Goal: Information Seeking & Learning: Learn about a topic

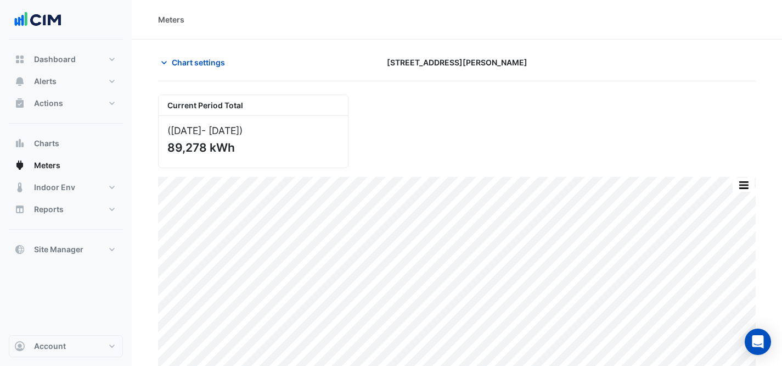
click at [205, 64] on span "Chart settings" at bounding box center [198, 63] width 53 height 12
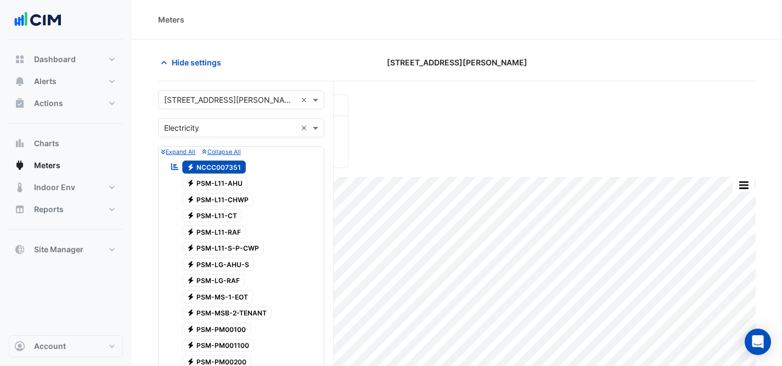
click at [214, 98] on input "text" at bounding box center [230, 100] width 132 height 12
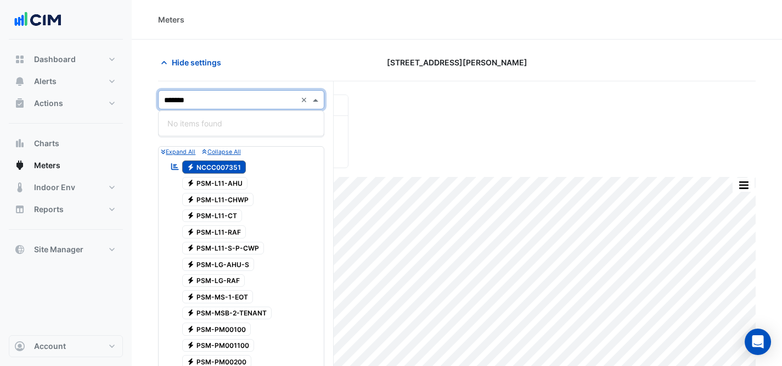
type input "******"
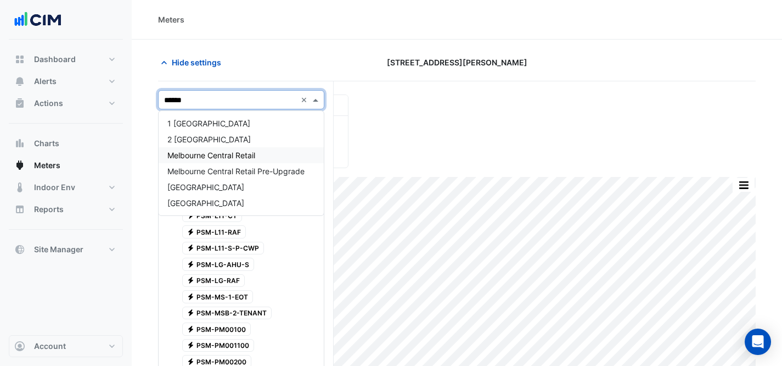
click at [268, 156] on div "Melbourne Central Retail" at bounding box center [241, 155] width 165 height 16
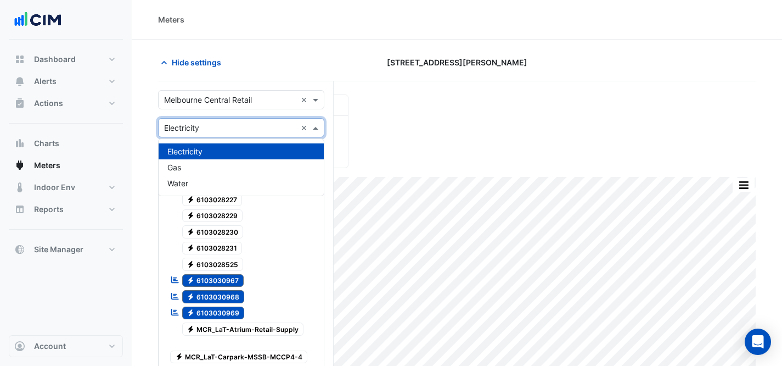
click at [209, 127] on input "text" at bounding box center [230, 128] width 132 height 12
click at [207, 168] on div "Gas" at bounding box center [241, 167] width 165 height 16
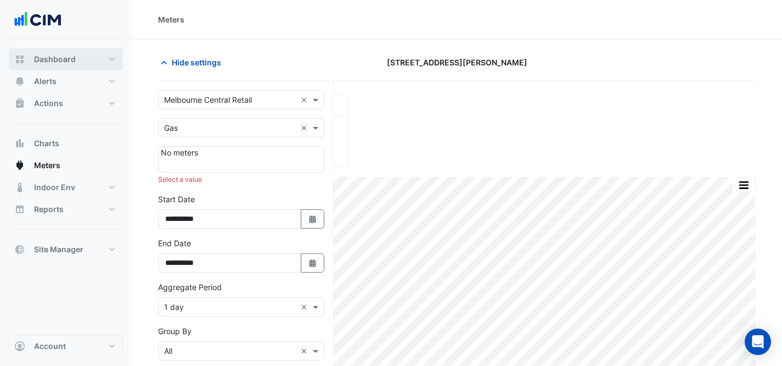
click at [61, 52] on button "Dashboard" at bounding box center [66, 59] width 114 height 22
select select "***"
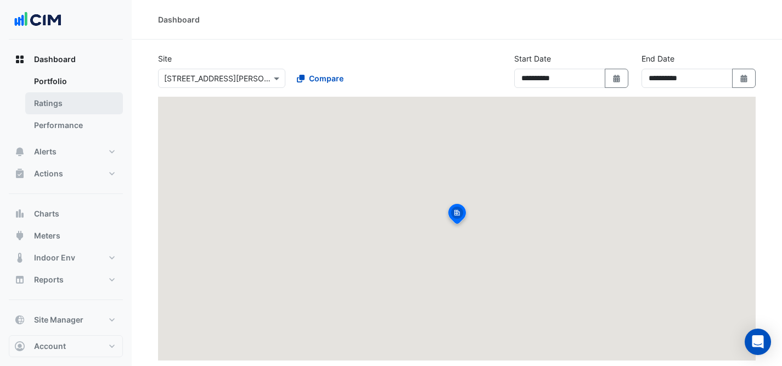
click at [80, 99] on link "Ratings" at bounding box center [74, 103] width 98 height 22
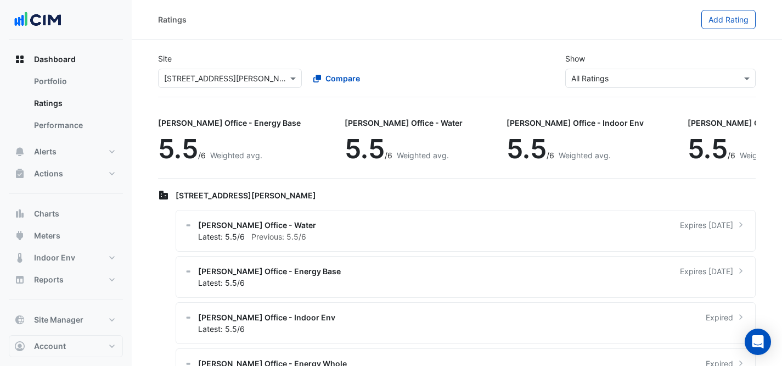
click at [203, 82] on input "text" at bounding box center [219, 79] width 110 height 12
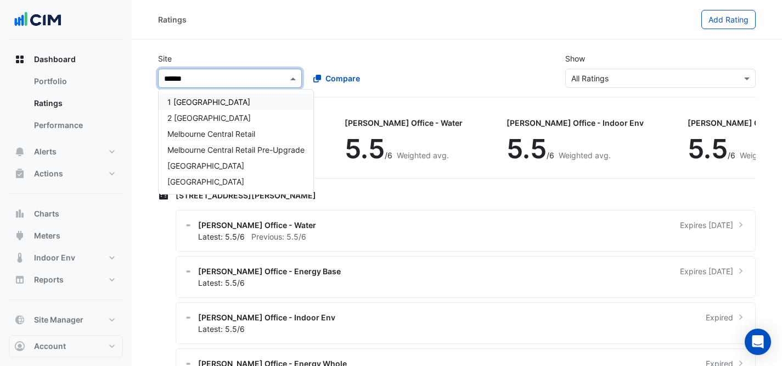
type input "*******"
click at [222, 130] on span "Melbourne Central Retail" at bounding box center [211, 133] width 88 height 9
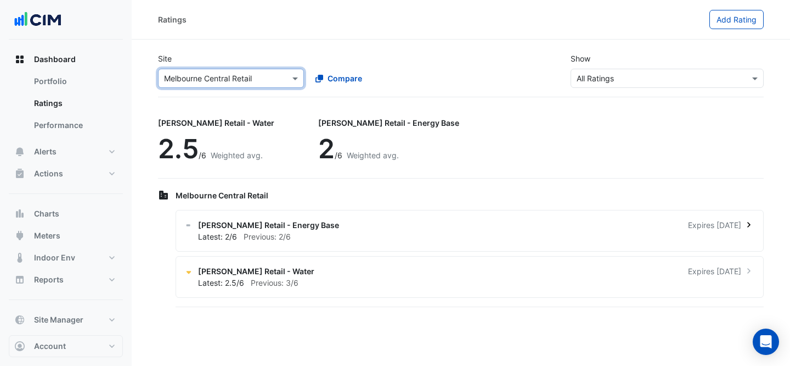
click at [340, 234] on div "Latest: 2/6 Previous: 2/6" at bounding box center [476, 237] width 557 height 12
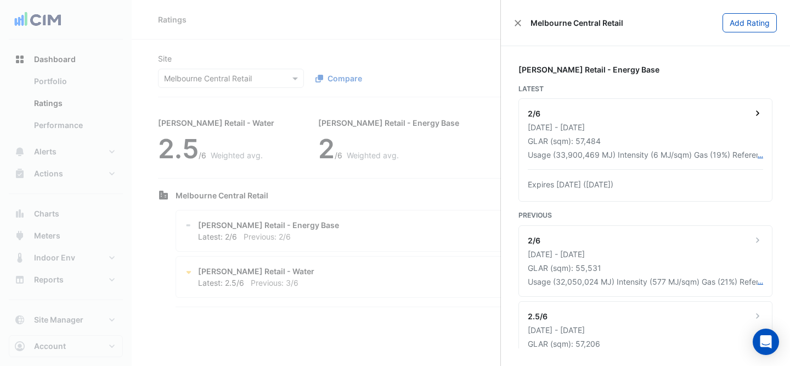
click at [720, 124] on div "[DATE] - [DATE]" at bounding box center [645, 127] width 235 height 12
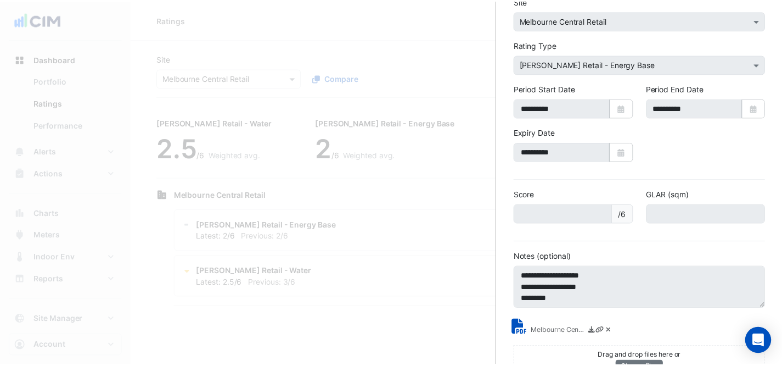
scroll to position [97, 0]
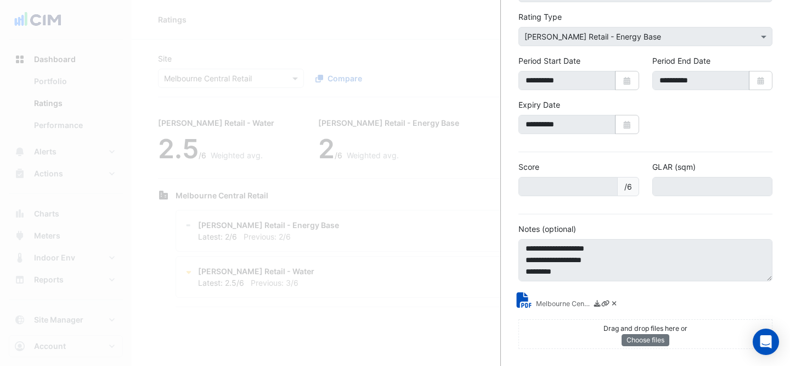
click at [532, 298] on icon at bounding box center [526, 299] width 15 height 15
click at [410, 23] on ngb-offcanvas-backdrop at bounding box center [395, 183] width 790 height 366
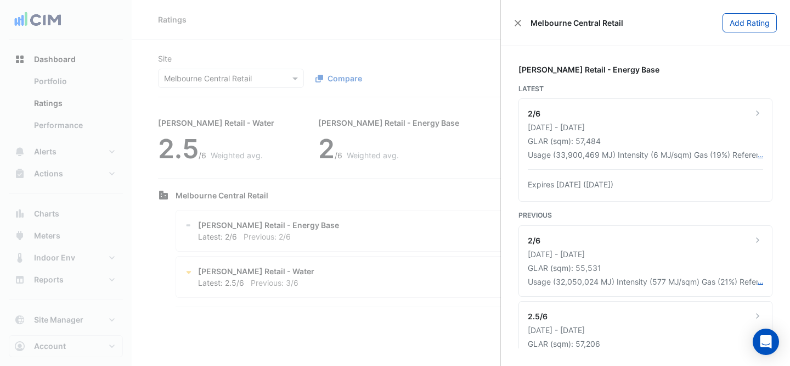
click at [53, 165] on ngb-offcanvas-backdrop at bounding box center [395, 183] width 790 height 366
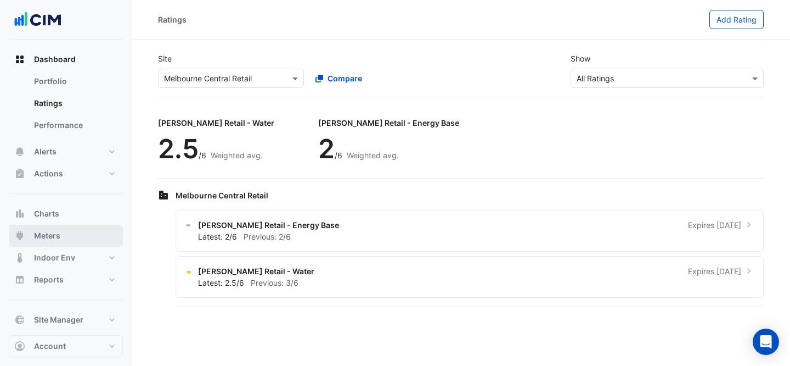
click at [65, 233] on button "Meters" at bounding box center [66, 236] width 114 height 22
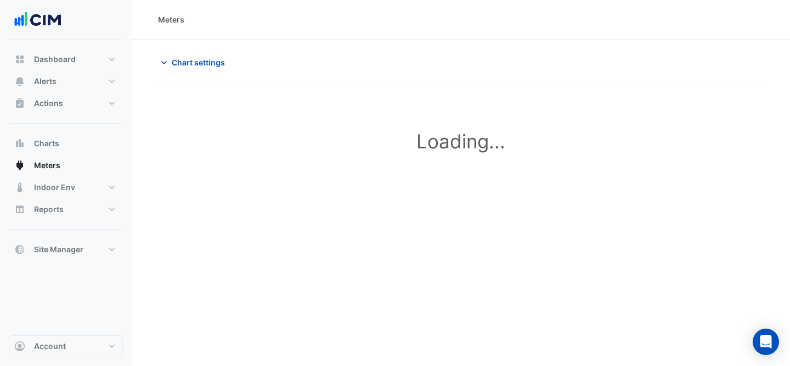
type input "**********"
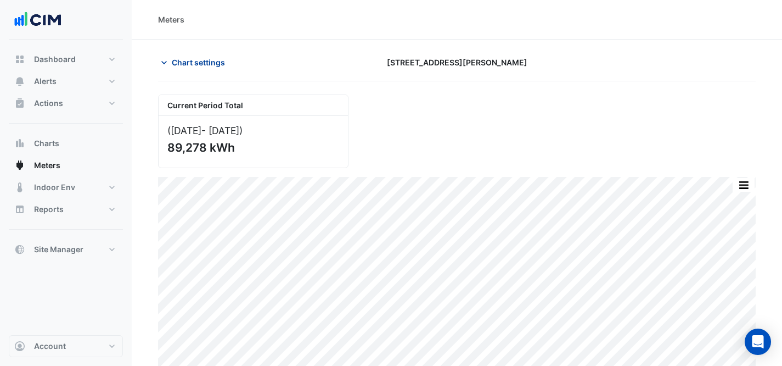
click at [217, 70] on button "Chart settings" at bounding box center [195, 62] width 74 height 19
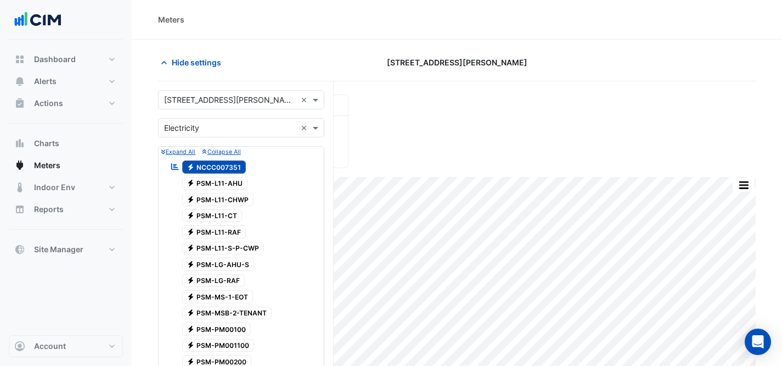
click at [222, 98] on input "text" at bounding box center [230, 100] width 132 height 12
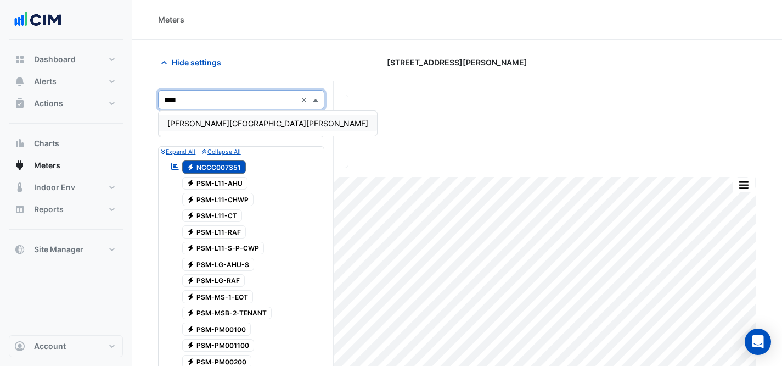
type input "*****"
click at [242, 125] on span "[PERSON_NAME][GEOGRAPHIC_DATA][PERSON_NAME]" at bounding box center [267, 123] width 201 height 9
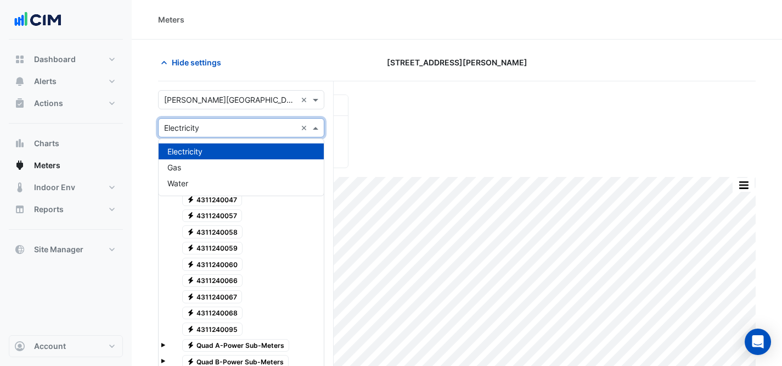
click at [242, 132] on input "text" at bounding box center [230, 128] width 132 height 12
click at [217, 153] on div "Electricity" at bounding box center [241, 151] width 165 height 16
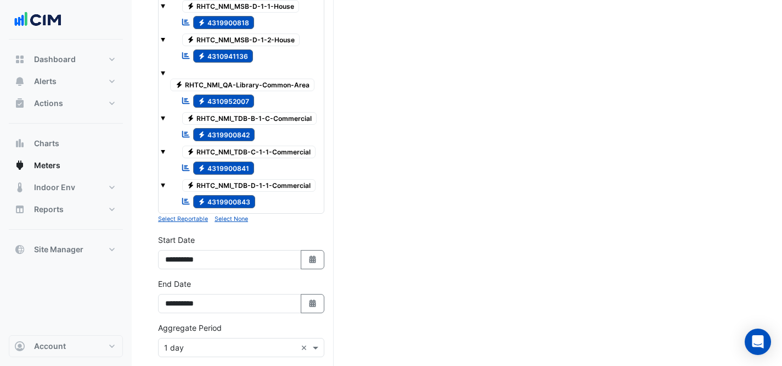
scroll to position [957, 0]
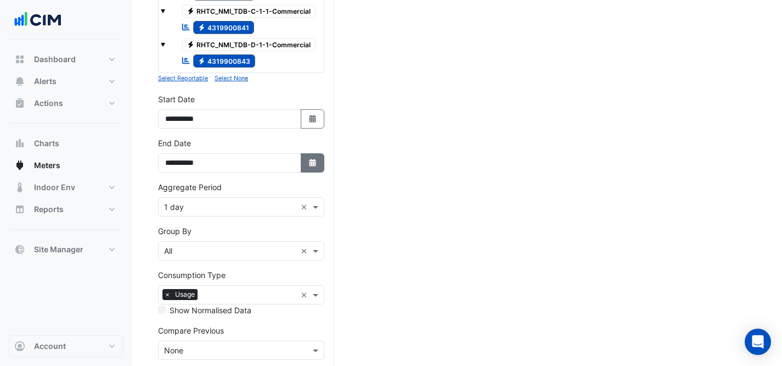
click at [306, 166] on button "Select Date" at bounding box center [313, 162] width 24 height 19
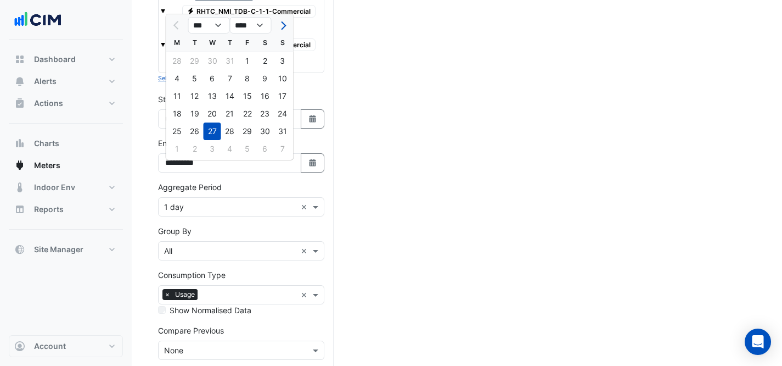
drag, startPoint x: 333, startPoint y: 67, endPoint x: 328, endPoint y: 98, distance: 31.7
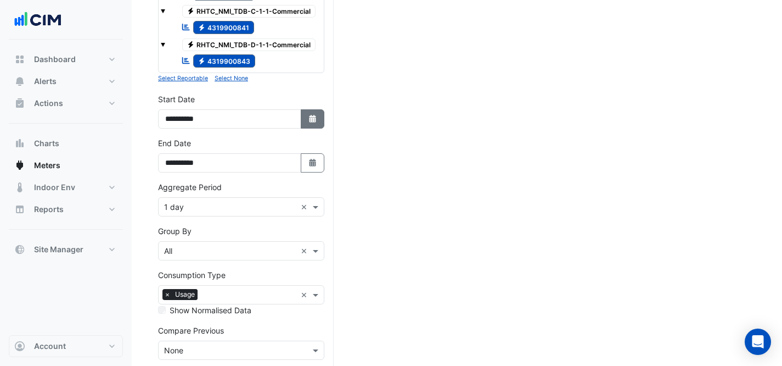
click at [308, 124] on fa-icon "Select Date" at bounding box center [313, 118] width 10 height 9
select select "*"
select select "****"
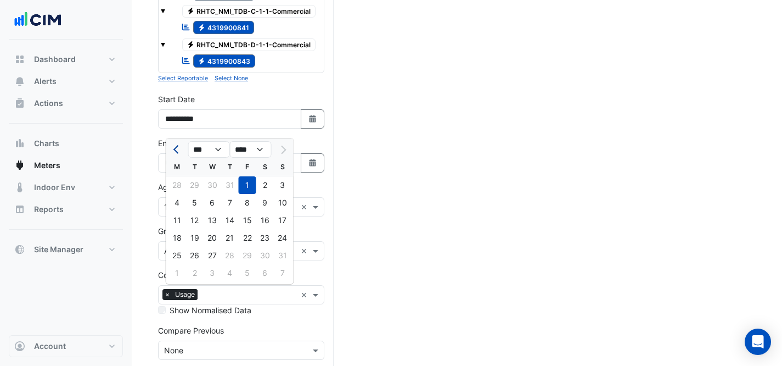
click at [176, 148] on span "Previous month" at bounding box center [177, 149] width 8 height 8
click at [167, 148] on div at bounding box center [177, 150] width 22 height 18
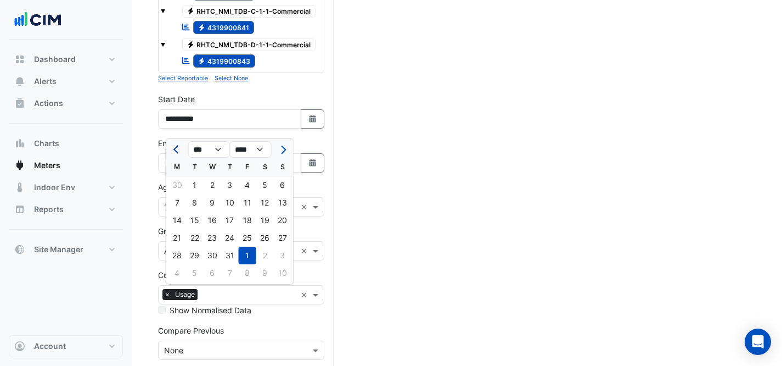
click at [172, 149] on button "Previous month" at bounding box center [177, 150] width 13 height 18
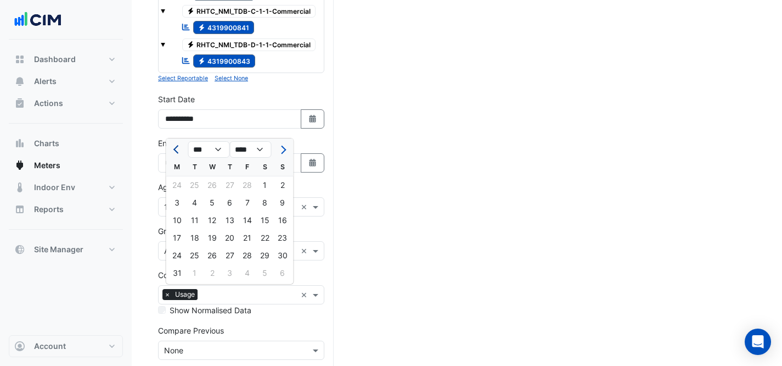
select select "*"
click at [268, 184] on div "1" at bounding box center [265, 185] width 18 height 18
type input "**********"
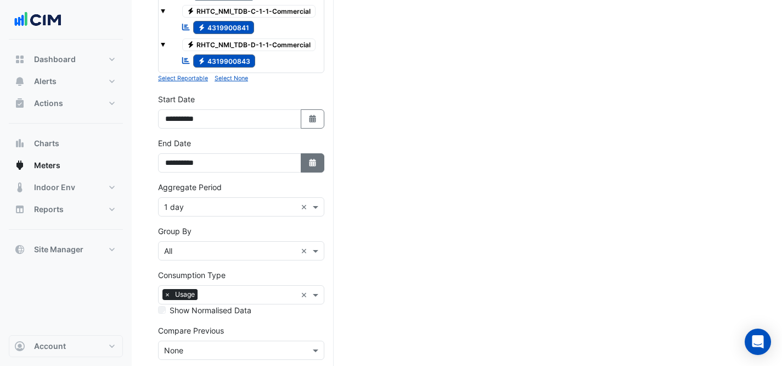
click at [317, 165] on button "Select Date" at bounding box center [313, 162] width 24 height 19
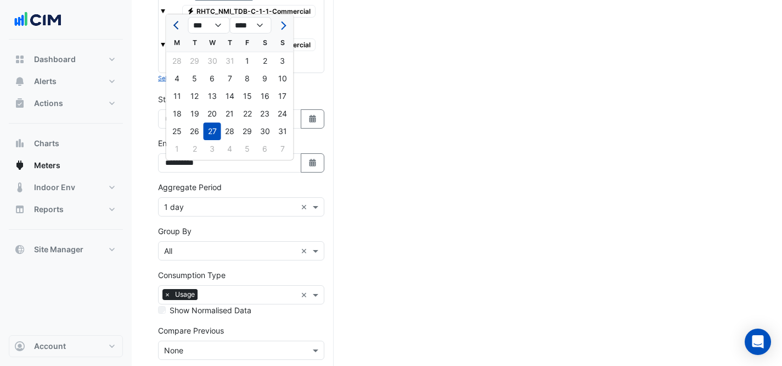
click at [178, 23] on span "Previous month" at bounding box center [177, 25] width 8 height 8
select select "*"
click at [231, 131] on div "31" at bounding box center [230, 131] width 18 height 18
type input "**********"
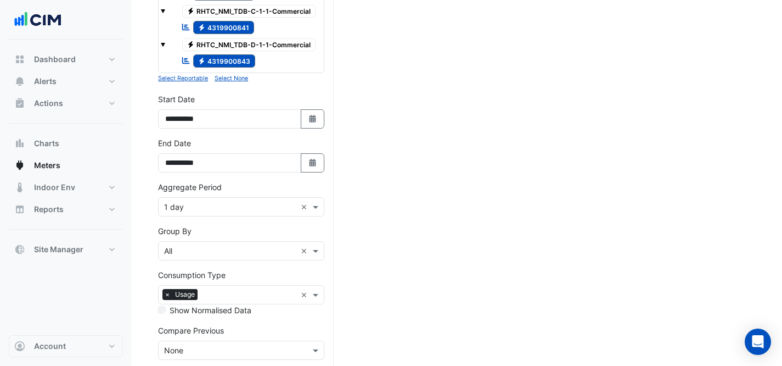
click at [221, 213] on input "text" at bounding box center [230, 207] width 132 height 12
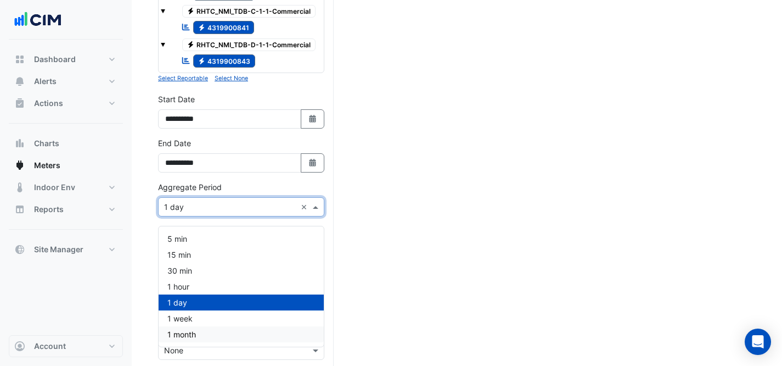
click at [199, 330] on div "1 month" at bounding box center [241, 334] width 165 height 16
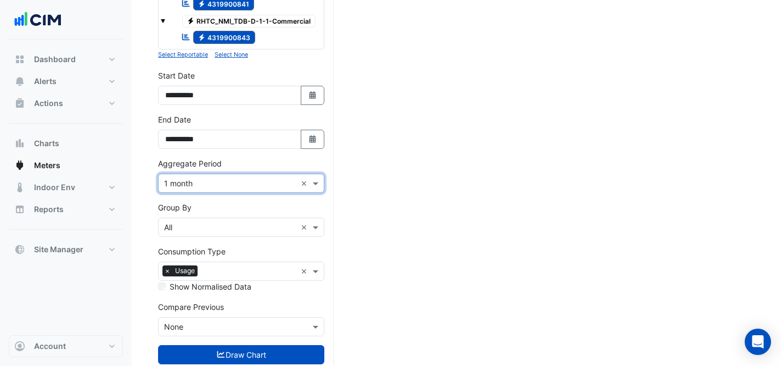
scroll to position [1018, 0]
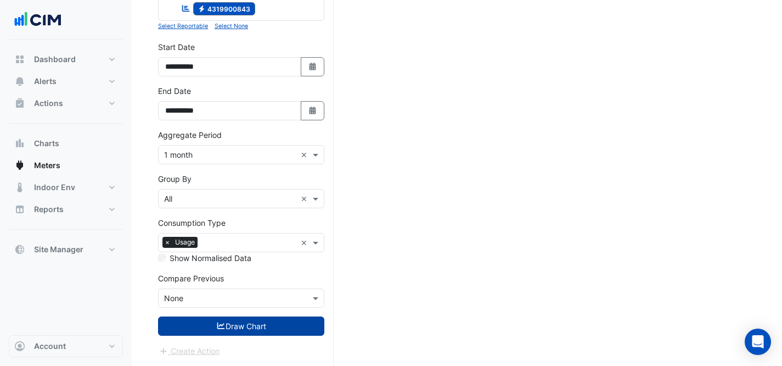
click at [226, 335] on button "Draw Chart" at bounding box center [241, 325] width 166 height 19
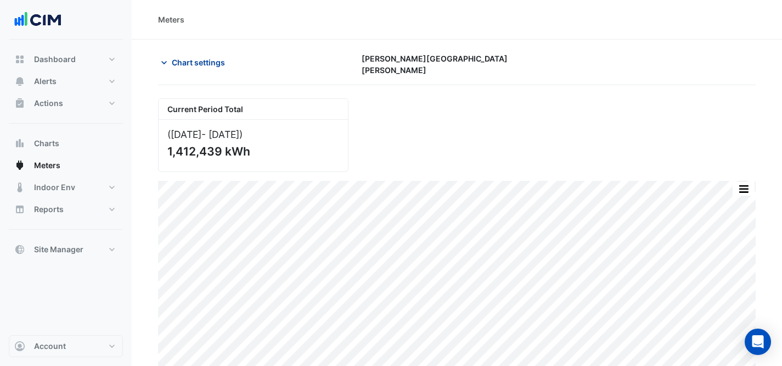
click at [190, 71] on button "Chart settings" at bounding box center [195, 62] width 74 height 19
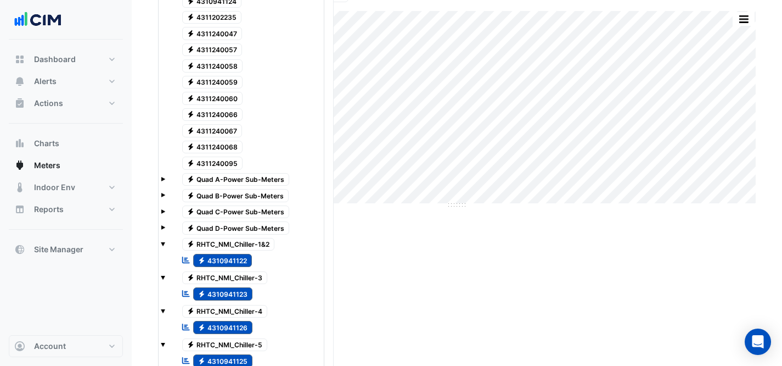
scroll to position [76, 0]
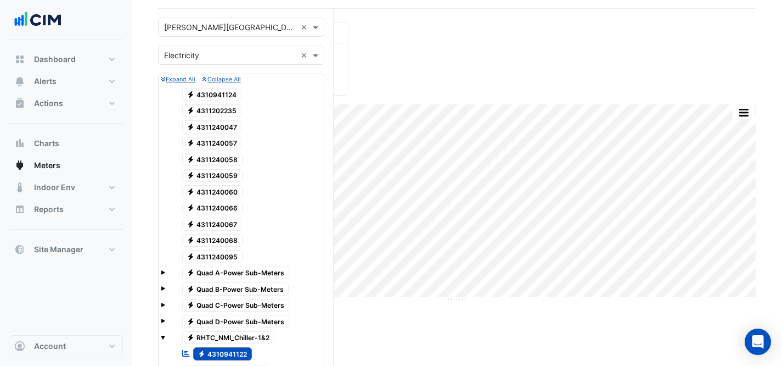
click at [212, 90] on span "Electricity 4310941124" at bounding box center [212, 94] width 60 height 13
click at [220, 106] on span "Electricity 4311202235" at bounding box center [212, 110] width 60 height 13
click at [223, 125] on span "Electricity 4311240047" at bounding box center [212, 126] width 60 height 13
click at [228, 142] on span "Electricity 4311240057" at bounding box center [212, 143] width 60 height 13
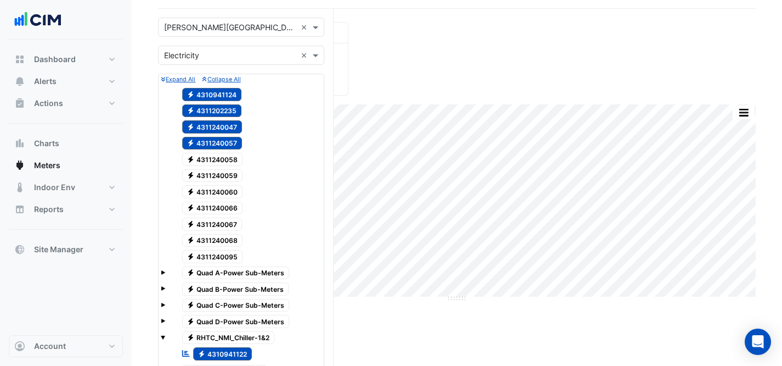
click at [234, 169] on span "Electricity 4311240059" at bounding box center [212, 175] width 61 height 13
click at [223, 154] on span "Electricity 4311240058" at bounding box center [212, 159] width 61 height 13
click at [231, 191] on span "Electricity 4311240060" at bounding box center [212, 191] width 61 height 13
click at [234, 206] on span "Electricity 4311240066" at bounding box center [212, 207] width 61 height 13
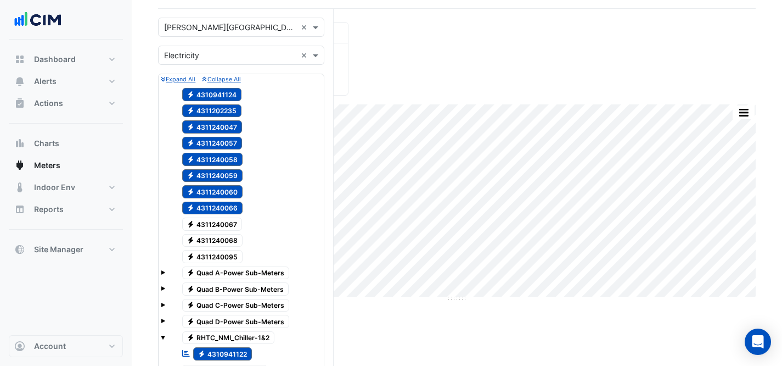
click at [228, 220] on span "Electricity 4311240067" at bounding box center [212, 223] width 60 height 13
click at [230, 234] on span "Electricity 4311240068" at bounding box center [212, 240] width 61 height 13
click at [231, 232] on div at bounding box center [241, 232] width 161 height 1
click at [234, 234] on span "Electricity 4311240068" at bounding box center [212, 240] width 61 height 13
click at [228, 209] on span "Electricity 4311240066" at bounding box center [212, 207] width 61 height 13
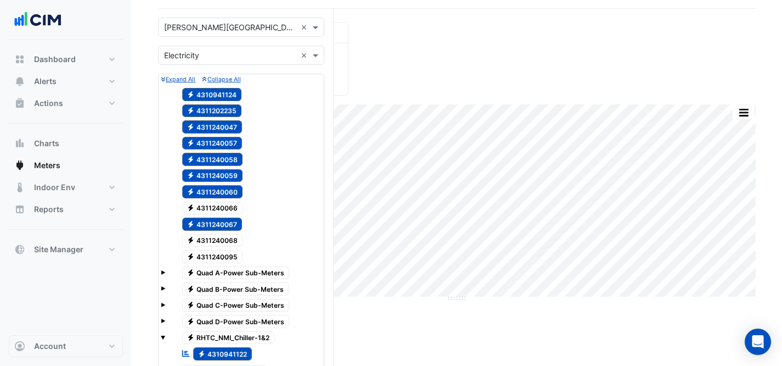
click at [231, 217] on span "Electricity 4311240067" at bounding box center [212, 223] width 60 height 13
click at [218, 186] on span "Electricity 4311240060" at bounding box center [212, 191] width 61 height 13
click at [209, 169] on span "Electricity 4311240059" at bounding box center [212, 175] width 61 height 13
click at [210, 153] on span "Electricity 4311240058" at bounding box center [212, 159] width 61 height 13
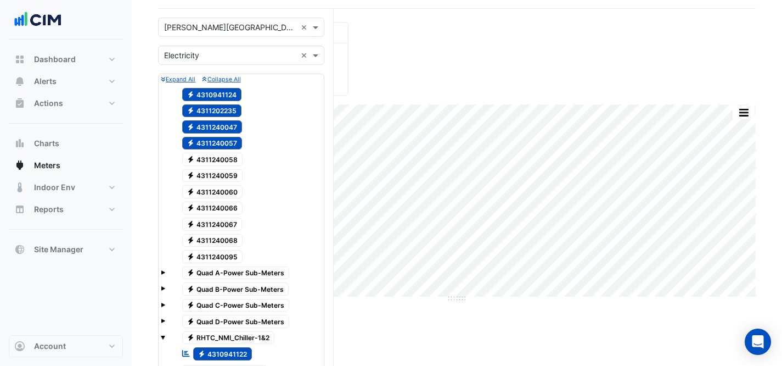
click at [211, 145] on div "Electricity 4311240057" at bounding box center [205, 143] width 77 height 15
click at [215, 121] on span "Electricity 4311240047" at bounding box center [212, 126] width 60 height 13
click at [221, 111] on span "Electricity 4311202235" at bounding box center [212, 110] width 60 height 13
click at [218, 88] on span "Electricity 4310941124" at bounding box center [212, 94] width 60 height 13
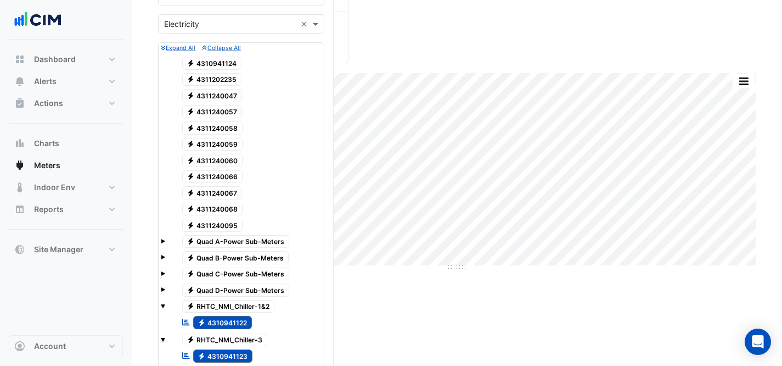
scroll to position [0, 0]
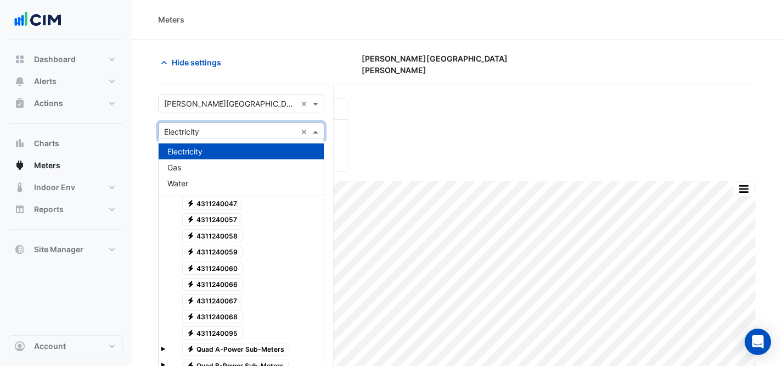
click at [257, 128] on input "text" at bounding box center [230, 132] width 132 height 12
click at [234, 171] on div "Gas" at bounding box center [241, 167] width 165 height 16
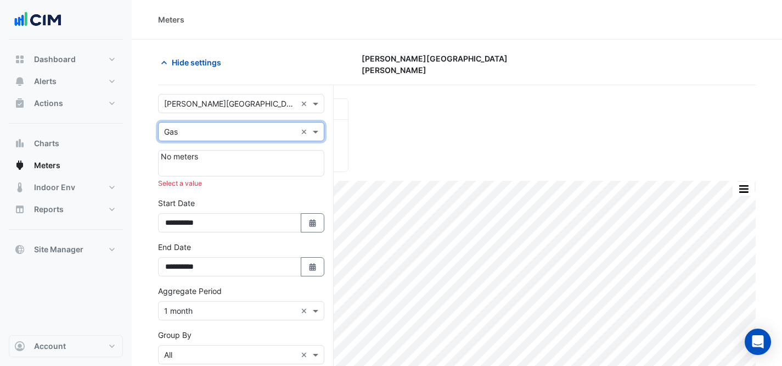
click at [186, 105] on div "× [PERSON_NAME][GEOGRAPHIC_DATA][PERSON_NAME]" at bounding box center [230, 104] width 132 height 12
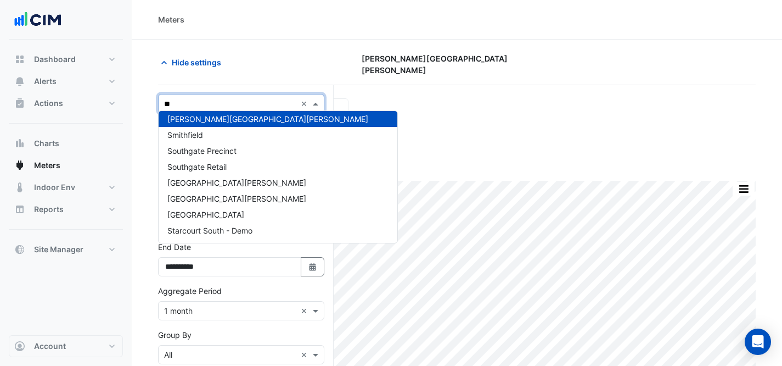
scroll to position [275, 0]
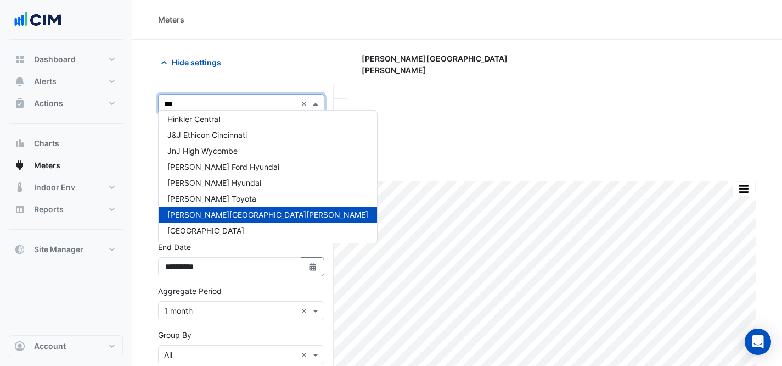
type input "****"
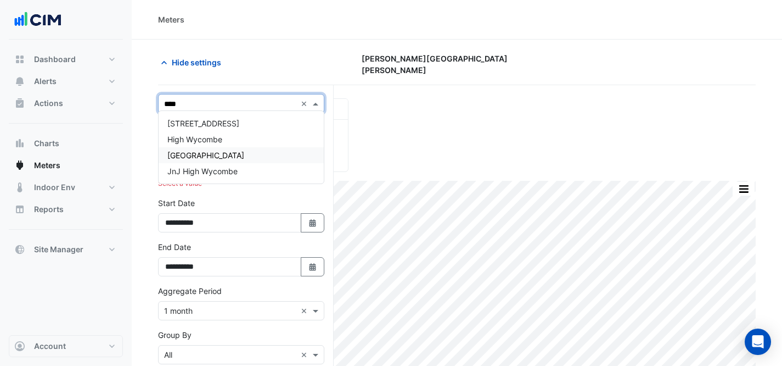
click at [217, 159] on span "[GEOGRAPHIC_DATA]" at bounding box center [205, 154] width 77 height 9
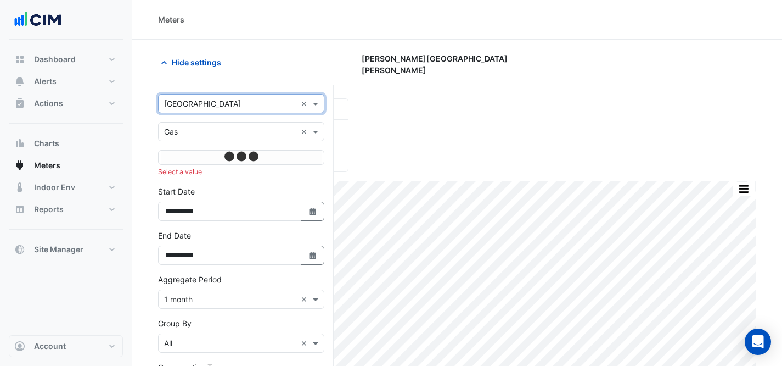
click at [209, 132] on input "text" at bounding box center [230, 132] width 132 height 12
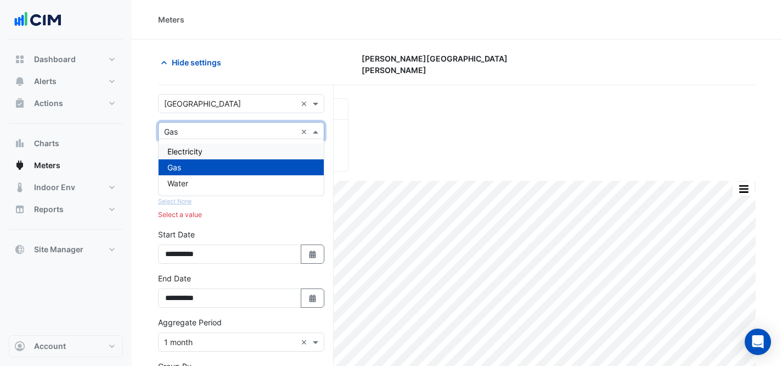
click at [208, 148] on div "Electricity" at bounding box center [241, 151] width 165 height 16
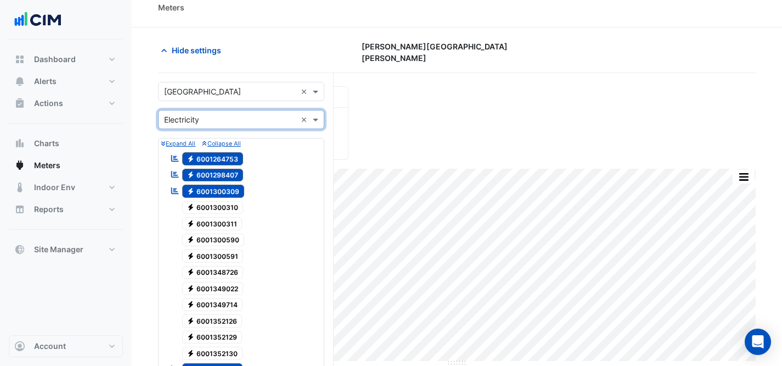
scroll to position [13, 0]
click at [247, 114] on input "text" at bounding box center [230, 120] width 132 height 12
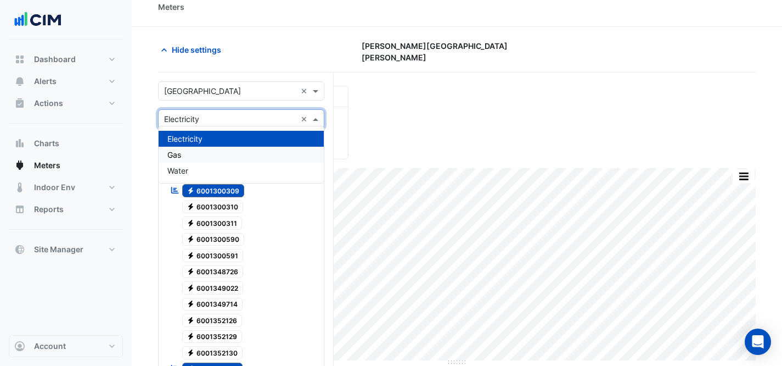
click at [234, 155] on div "Gas" at bounding box center [241, 155] width 165 height 16
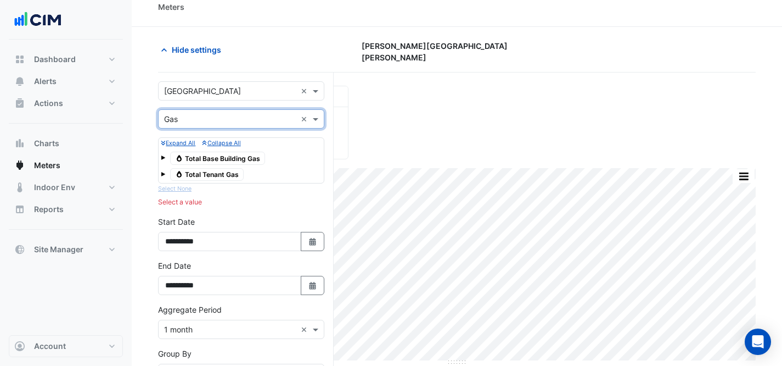
click at [247, 154] on span "Gas Total Base Building Gas" at bounding box center [217, 157] width 95 height 13
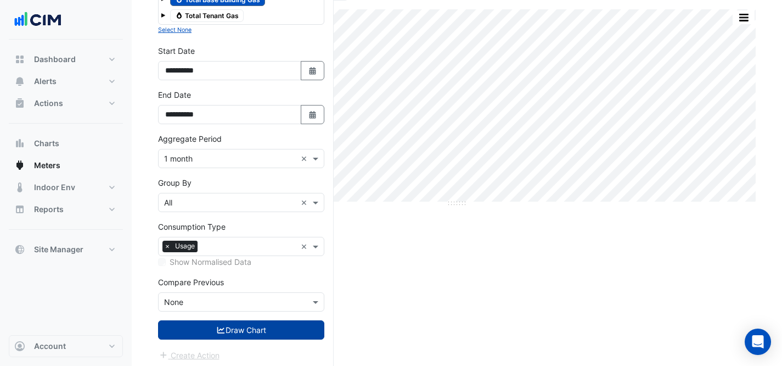
click at [243, 328] on button "Draw Chart" at bounding box center [241, 329] width 166 height 19
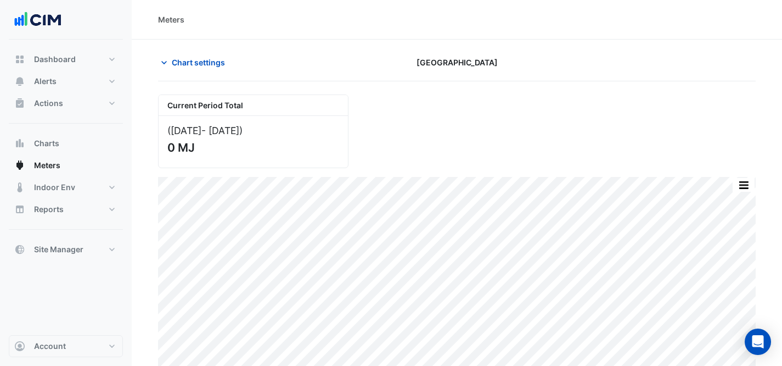
scroll to position [9, 0]
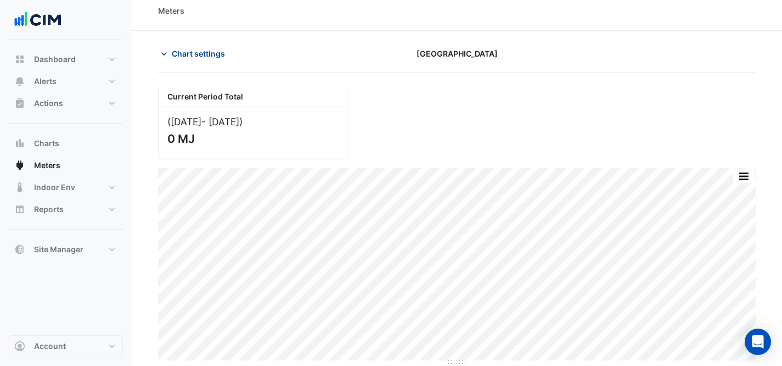
click at [181, 54] on span "Chart settings" at bounding box center [198, 54] width 53 height 12
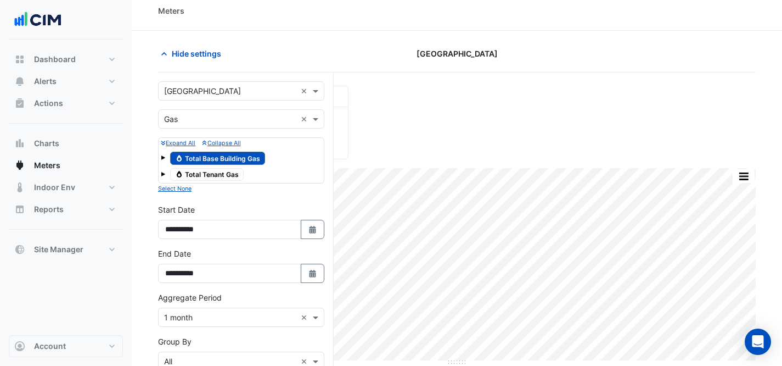
click at [216, 161] on span "Gas Total Base Building Gas" at bounding box center [217, 157] width 95 height 13
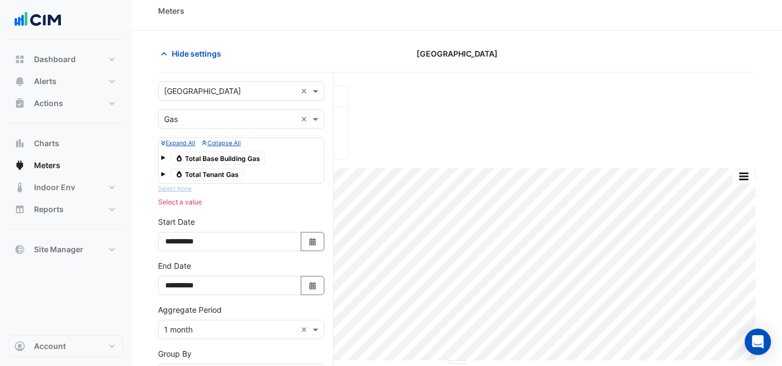
click at [220, 172] on span "Gas Total Tenant Gas" at bounding box center [207, 174] width 74 height 13
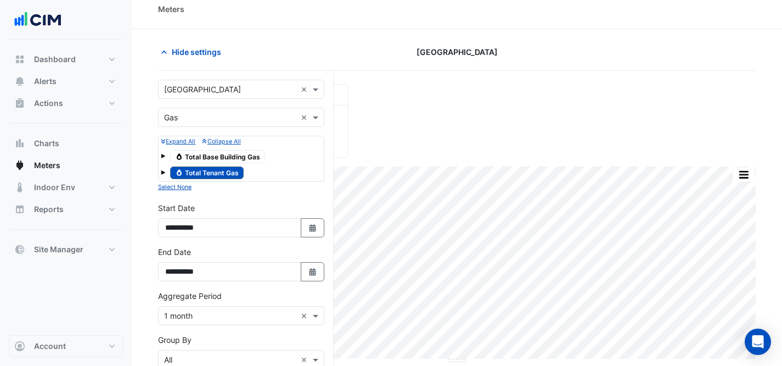
scroll to position [171, 0]
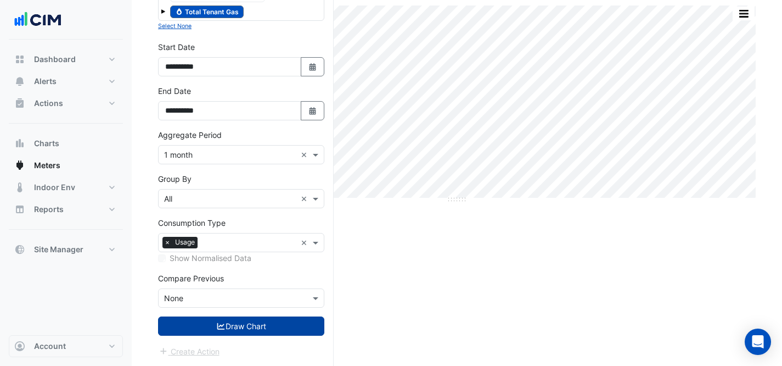
click at [207, 324] on button "Draw Chart" at bounding box center [241, 325] width 166 height 19
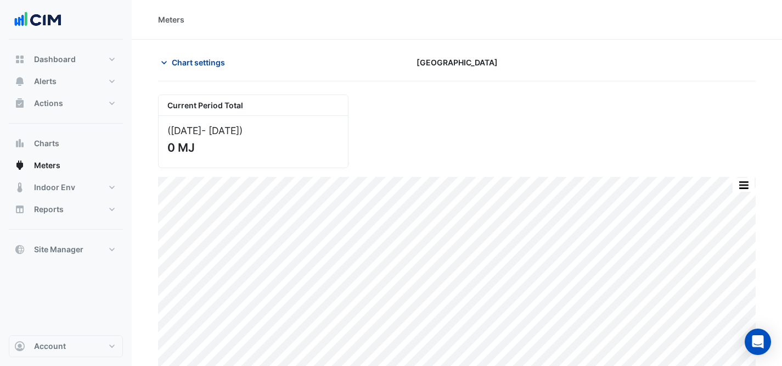
click at [181, 64] on span "Chart settings" at bounding box center [198, 63] width 53 height 12
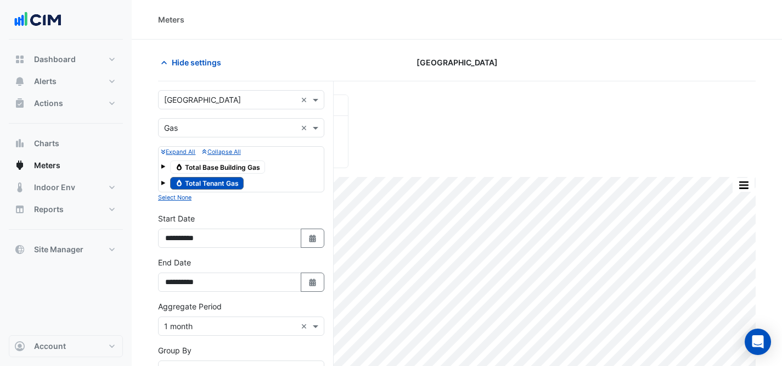
click at [208, 129] on input "text" at bounding box center [230, 128] width 132 height 12
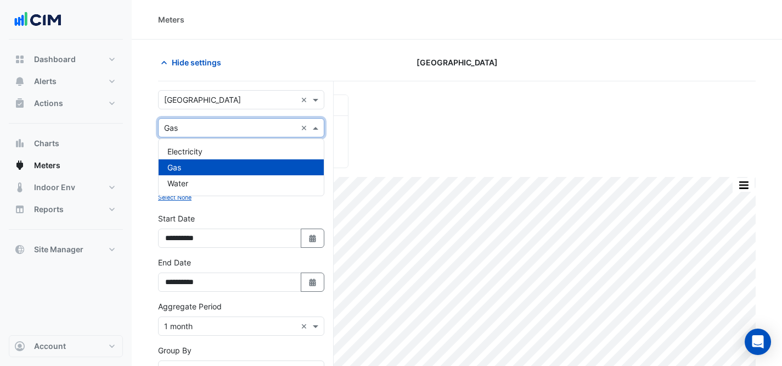
click at [205, 160] on div "Gas" at bounding box center [241, 167] width 165 height 16
click at [205, 133] on div "Utility Type × Gas ×" at bounding box center [241, 127] width 166 height 19
click at [204, 149] on div "Electricity" at bounding box center [241, 151] width 165 height 16
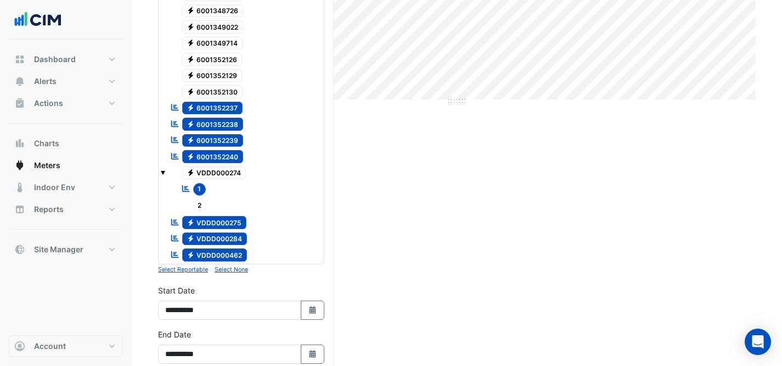
scroll to position [512, 0]
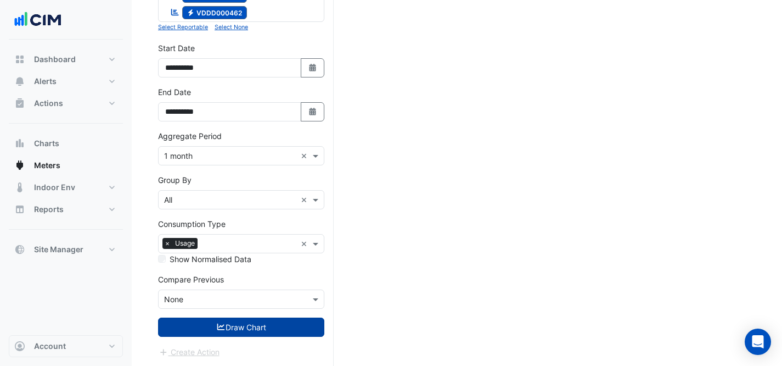
click at [251, 324] on button "Draw Chart" at bounding box center [241, 326] width 166 height 19
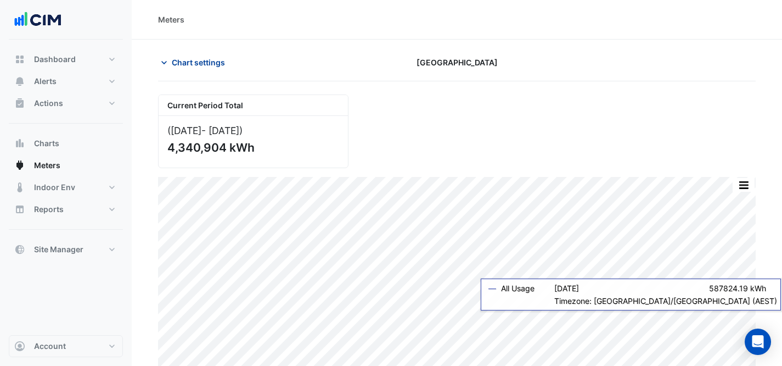
click at [194, 61] on span "Chart settings" at bounding box center [198, 63] width 53 height 12
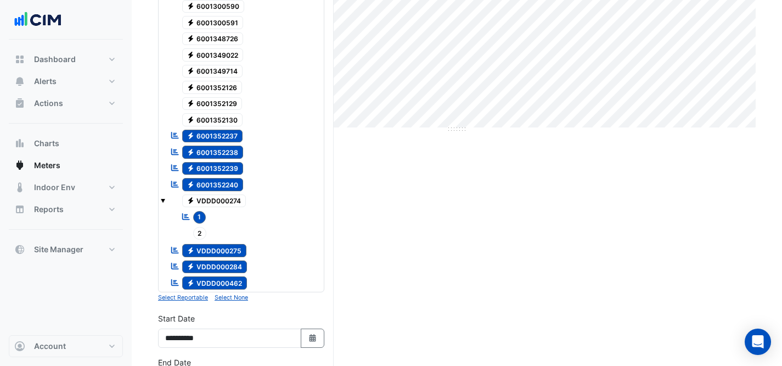
scroll to position [512, 0]
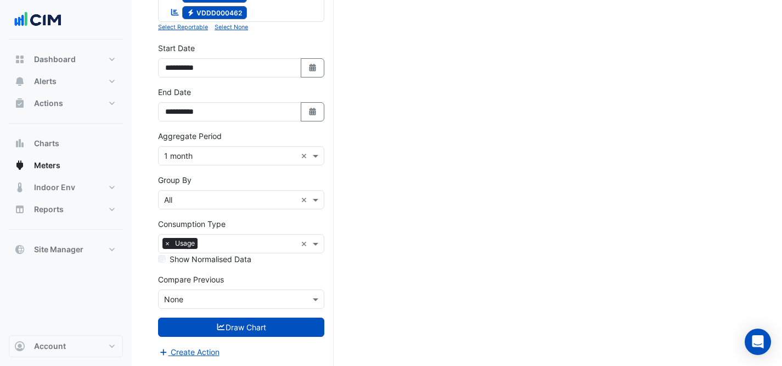
click at [233, 160] on div "Aggregate Period × 1 month ×" at bounding box center [241, 155] width 166 height 19
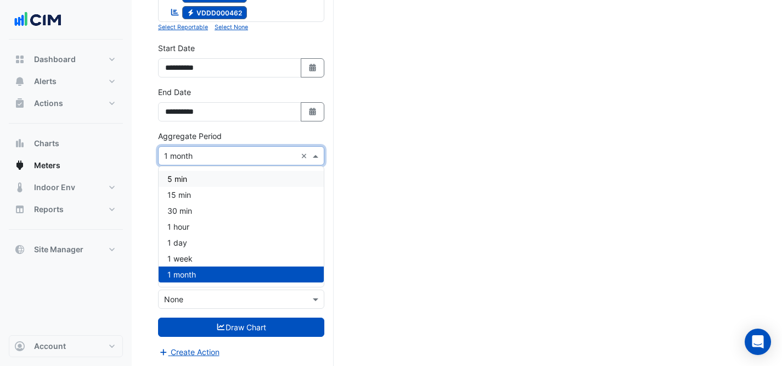
click at [239, 126] on div "**********" at bounding box center [240, 108] width 179 height 44
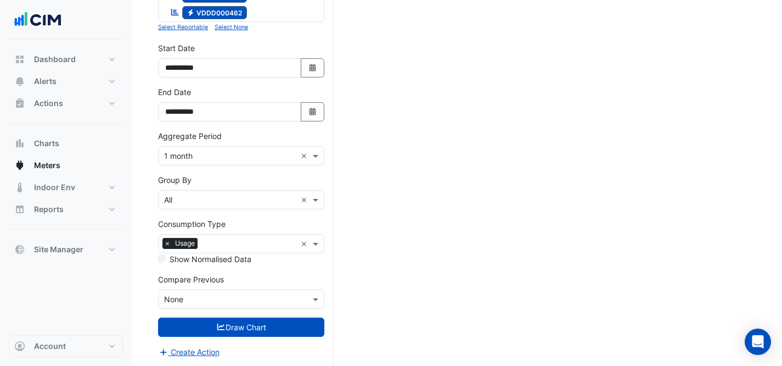
click at [229, 197] on input "text" at bounding box center [230, 200] width 132 height 12
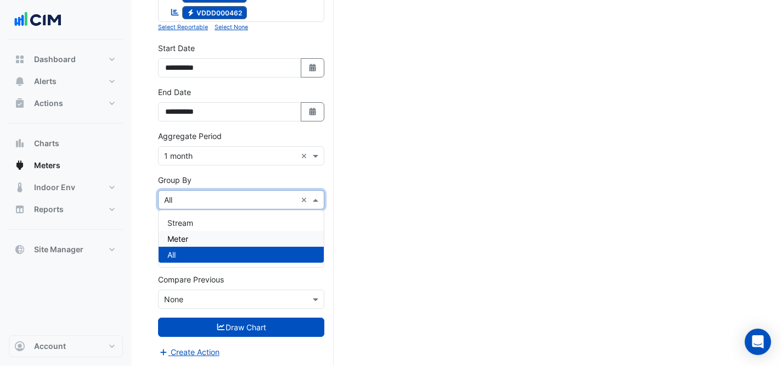
click at [220, 238] on div "Meter" at bounding box center [241, 239] width 165 height 16
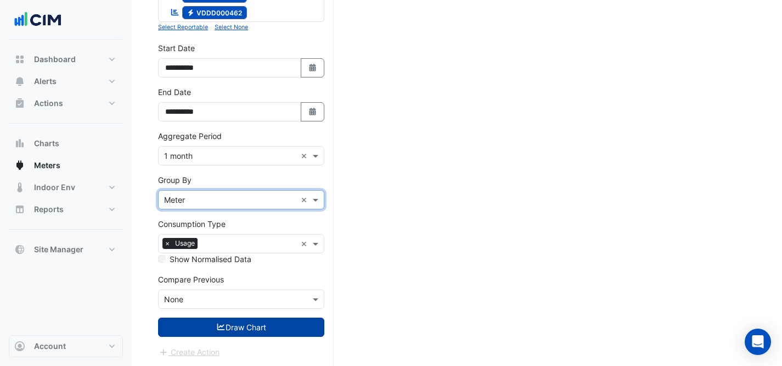
click at [240, 332] on button "Draw Chart" at bounding box center [241, 326] width 166 height 19
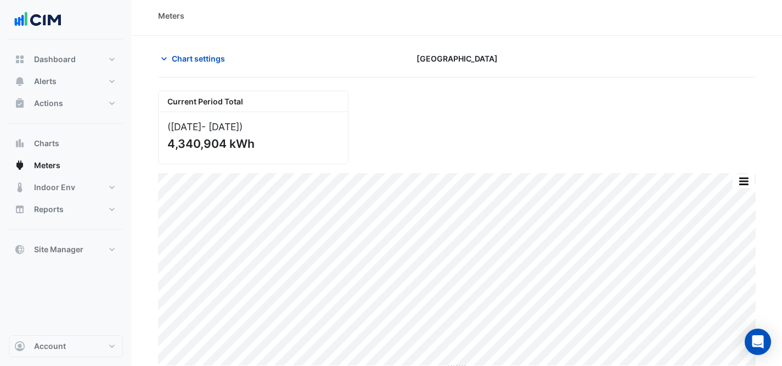
scroll to position [9, 0]
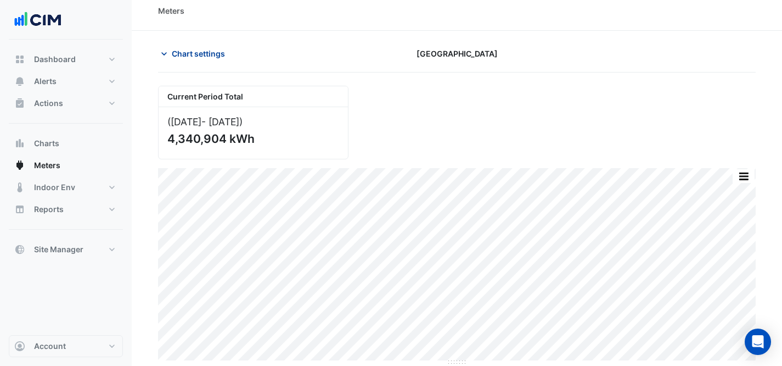
click at [190, 56] on span "Chart settings" at bounding box center [198, 54] width 53 height 12
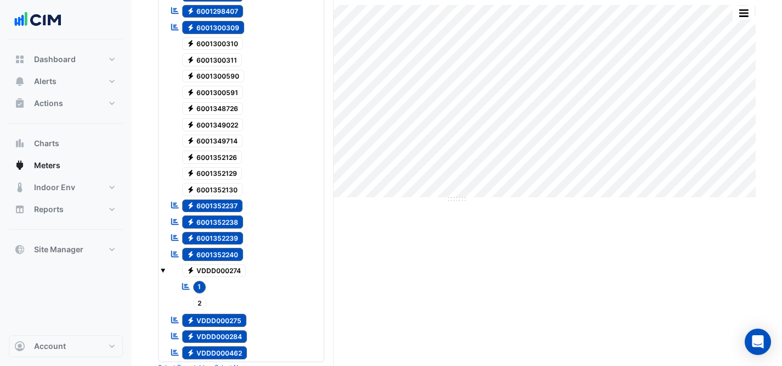
scroll to position [355, 0]
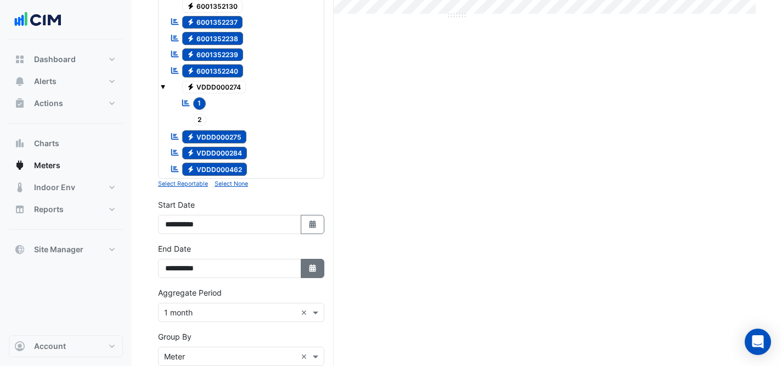
click at [310, 274] on button "Select Date" at bounding box center [313, 268] width 24 height 19
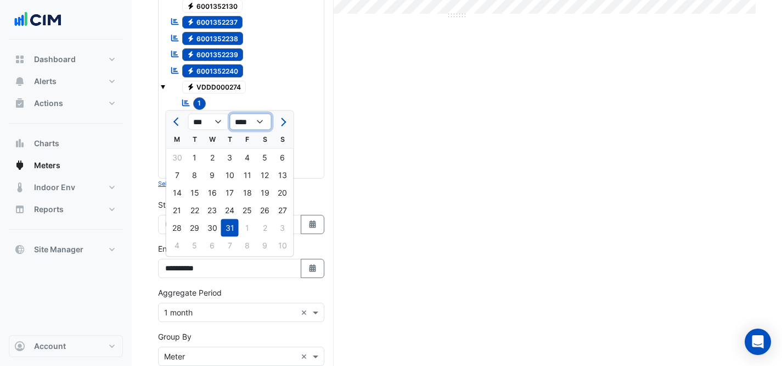
click at [250, 115] on select "**** **** **** **** **** **** **** **** **** **** ****" at bounding box center [251, 122] width 42 height 16
click at [214, 120] on select "*** *** *** *** *** *** *** *** *** *** ***" at bounding box center [209, 122] width 42 height 16
select select "*"
click at [252, 125] on select "**** **** **** **** **** **** **** **** **** **** ****" at bounding box center [251, 122] width 42 height 16
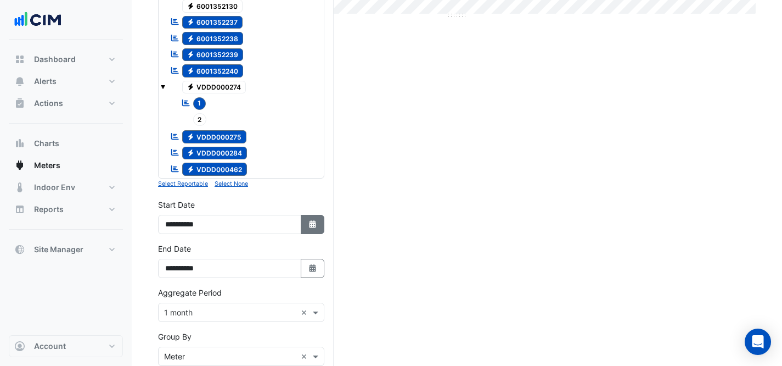
click at [313, 228] on button "Select Date" at bounding box center [313, 224] width 24 height 19
select select "*"
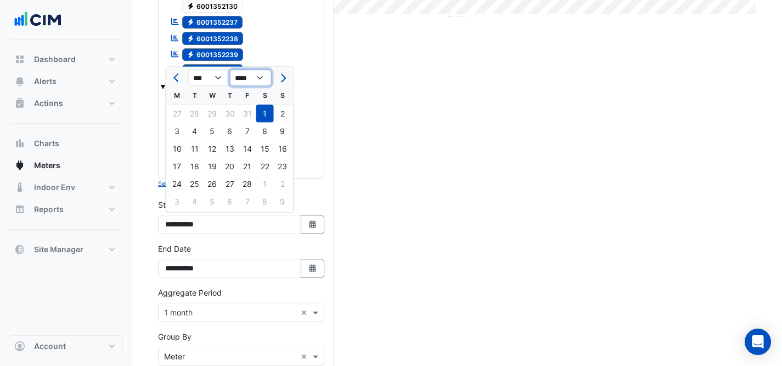
click at [255, 73] on select "**** **** **** **** **** **** **** **** **** **** ****" at bounding box center [251, 78] width 42 height 16
select select "****"
click at [214, 78] on select "*** *** *** *** *** *** *** *** *** *** *** ***" at bounding box center [209, 78] width 42 height 16
select select "*"
click at [194, 105] on div "1" at bounding box center [195, 114] width 18 height 18
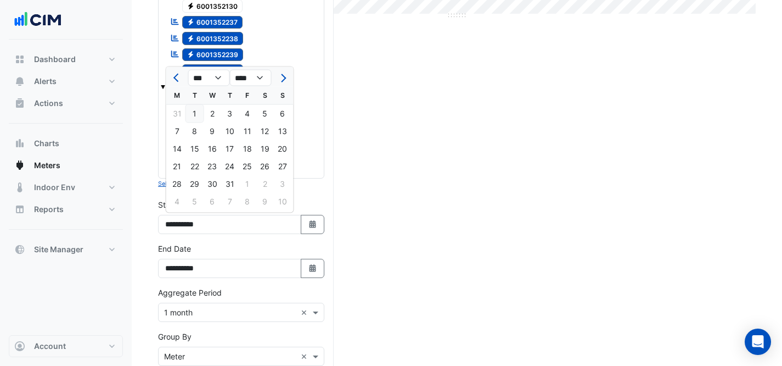
type input "**********"
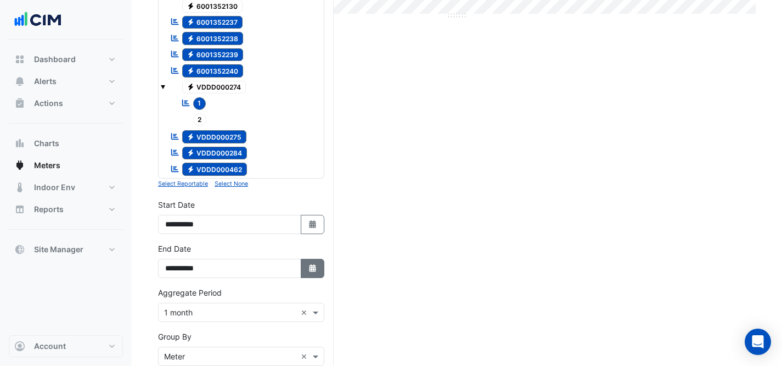
click at [311, 267] on icon "button" at bounding box center [312, 268] width 7 height 8
select select "*"
select select "****"
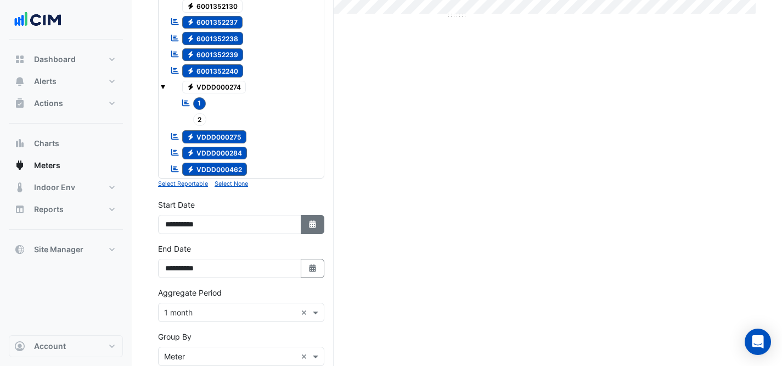
click at [314, 221] on icon "button" at bounding box center [312, 224] width 7 height 8
select select "*"
select select "****"
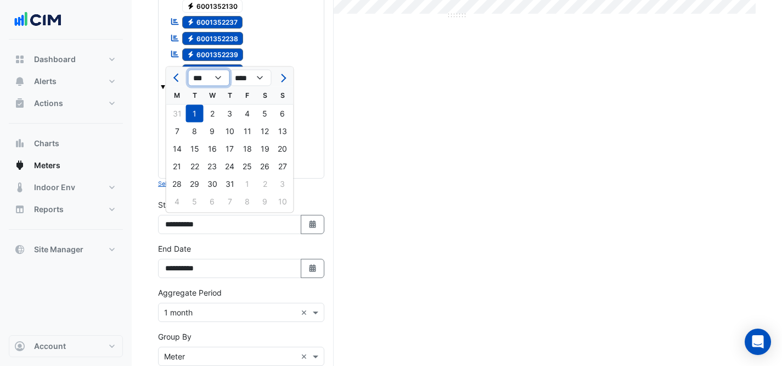
click at [218, 78] on select "*** *** *** *** *** *** *** *** *** *** *** ***" at bounding box center [209, 78] width 42 height 16
click at [217, 79] on select "*** *** *** *** *** *** *** *** *** *** *** ***" at bounding box center [209, 78] width 42 height 16
select select "*"
click at [263, 119] on div "1" at bounding box center [265, 114] width 18 height 18
type input "**********"
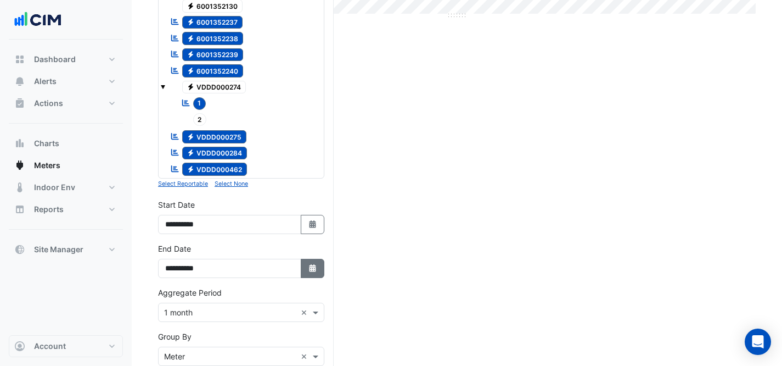
click at [311, 273] on button "Select Date" at bounding box center [313, 268] width 24 height 19
select select "*"
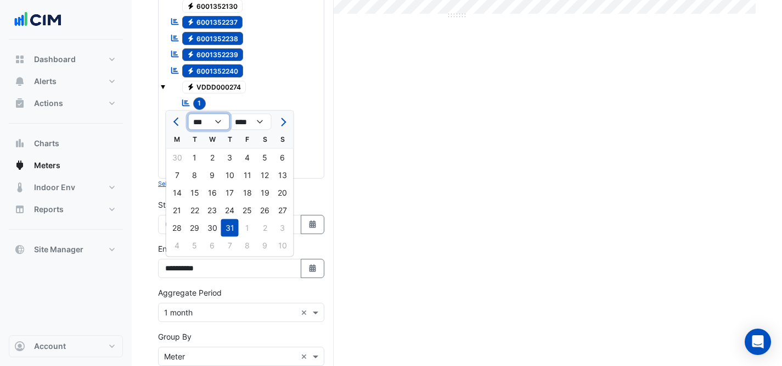
click at [215, 121] on select "*** *** *** *** *** *** *** *** *** *** *** ***" at bounding box center [209, 122] width 42 height 16
click at [256, 122] on select "**** **** **** **** **** **** **** **** **** **** **** **** ****" at bounding box center [251, 122] width 42 height 16
select select "****"
click at [215, 121] on select "*** *** *** *** *** *** *** *** *** *** *** ***" at bounding box center [209, 122] width 42 height 16
select select "*"
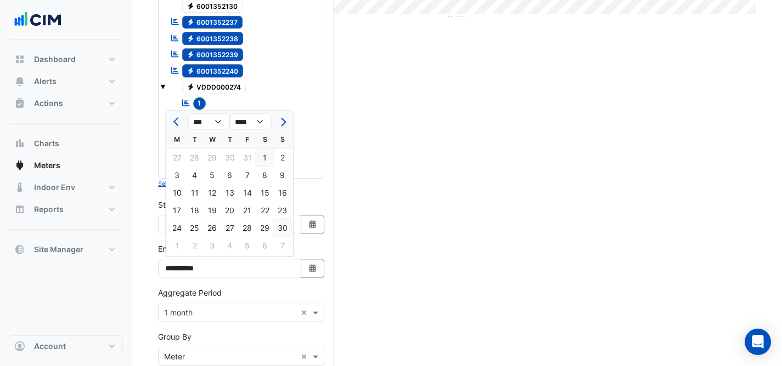
click at [284, 228] on div "30" at bounding box center [283, 228] width 18 height 18
type input "**********"
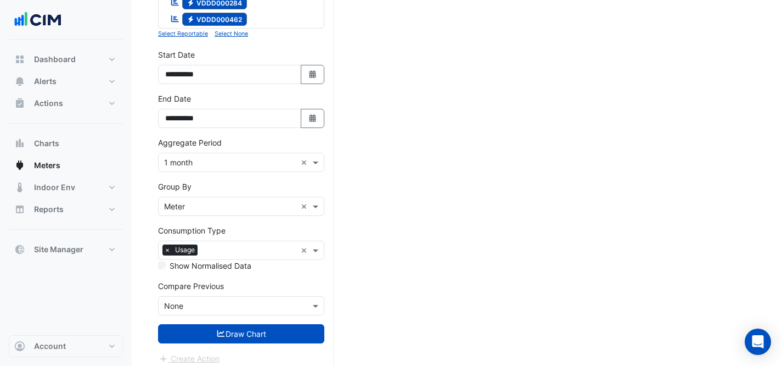
scroll to position [512, 0]
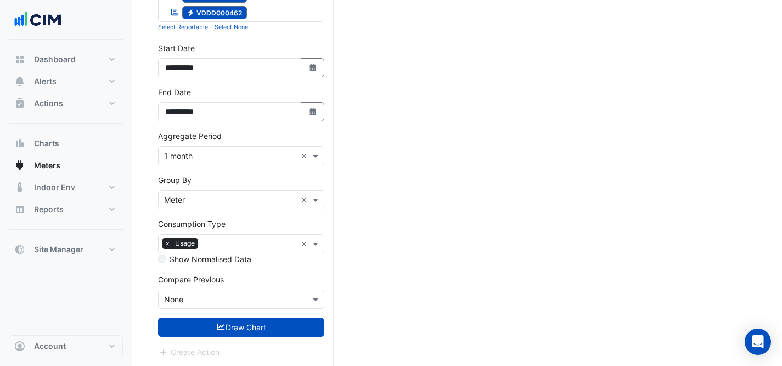
click at [251, 331] on button "Draw Chart" at bounding box center [241, 326] width 166 height 19
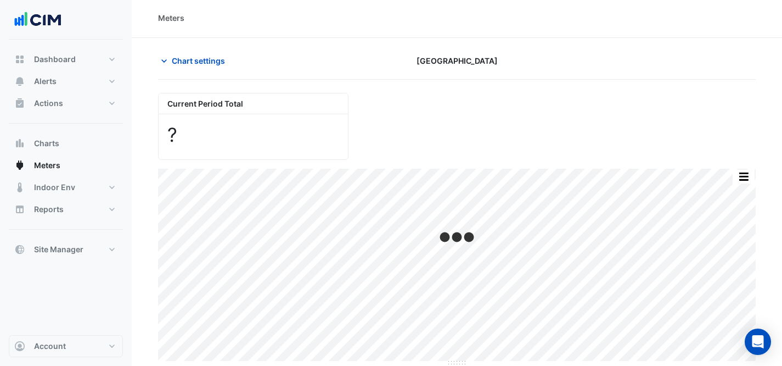
scroll to position [2, 0]
click at [198, 66] on button "Chart settings" at bounding box center [195, 59] width 74 height 19
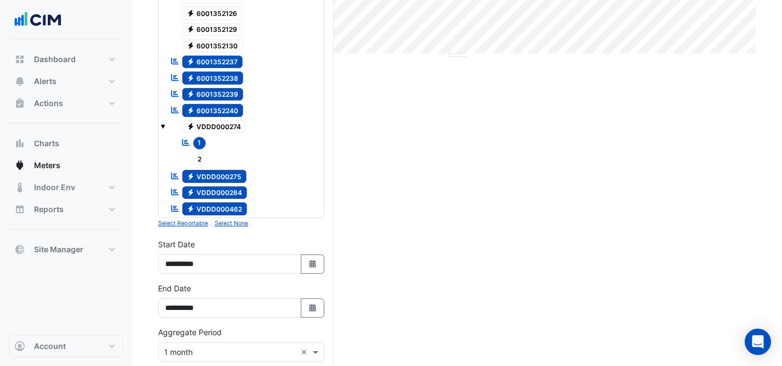
scroll to position [512, 0]
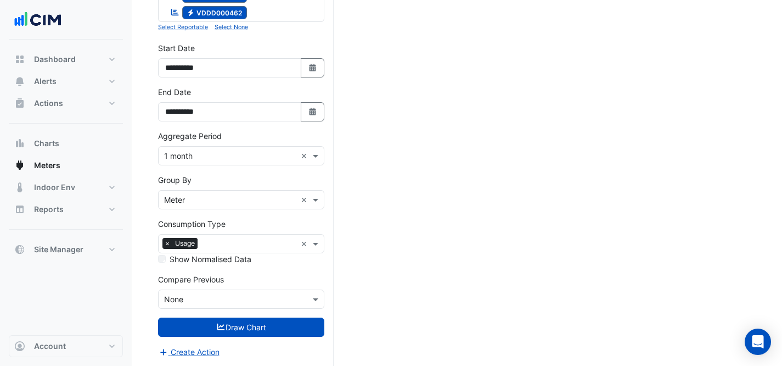
click at [263, 81] on div "**********" at bounding box center [240, 64] width 179 height 44
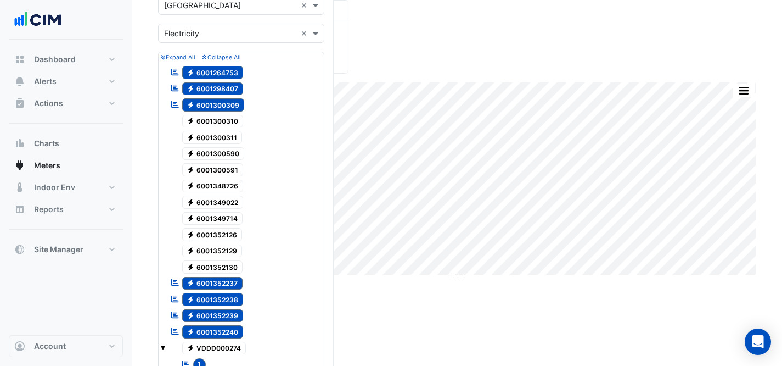
scroll to position [0, 0]
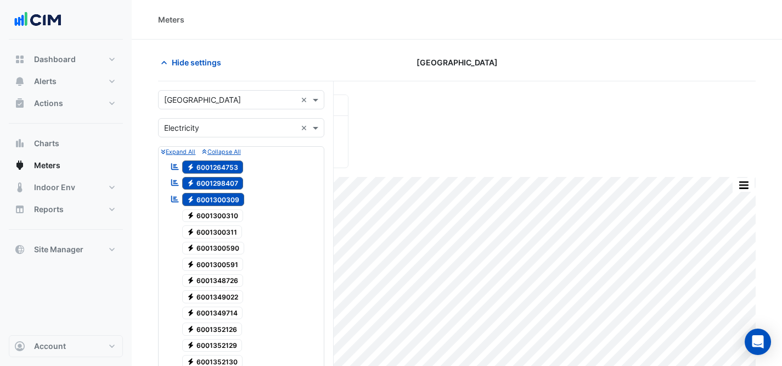
click at [263, 129] on input "text" at bounding box center [230, 128] width 132 height 12
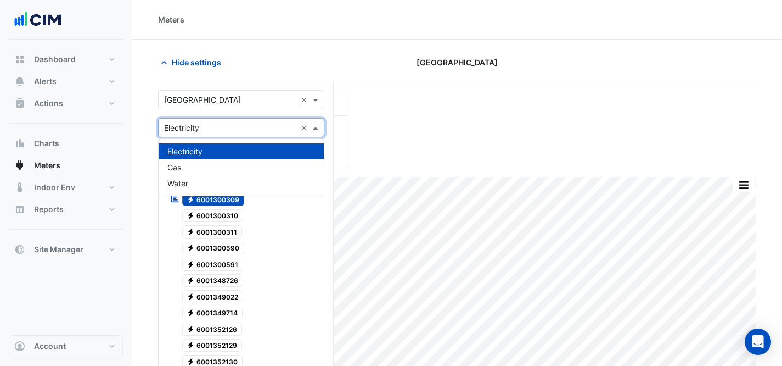
click at [333, 57] on div "Hide settings" at bounding box center [253, 62] width 204 height 19
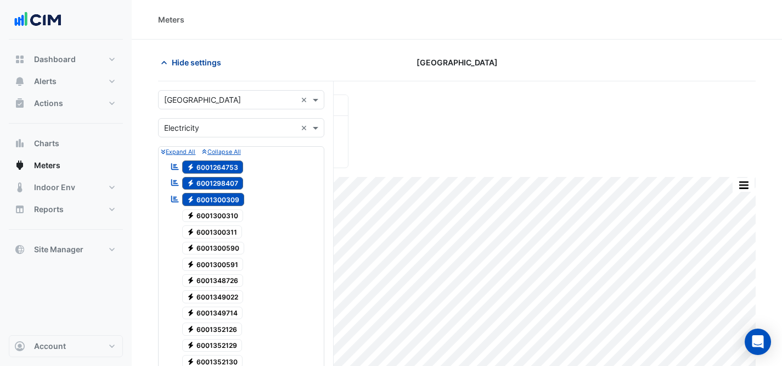
click at [184, 61] on span "Hide settings" at bounding box center [196, 63] width 49 height 12
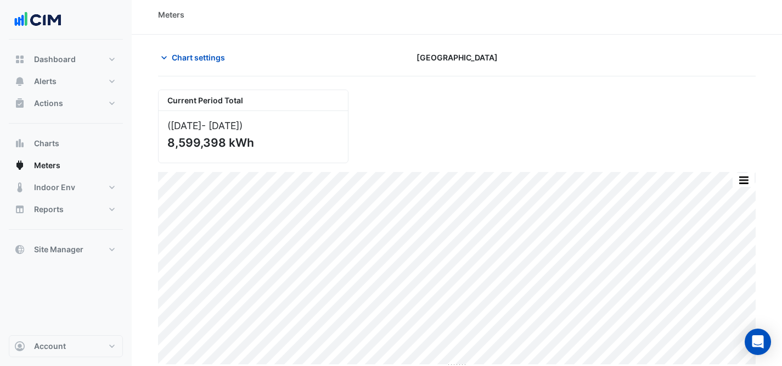
scroll to position [9, 0]
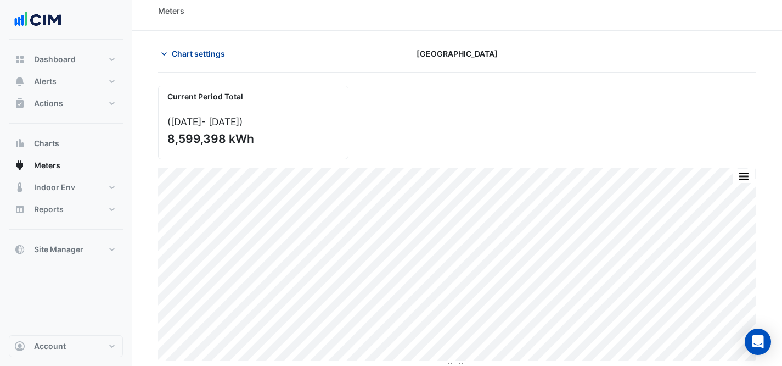
click at [196, 49] on span "Chart settings" at bounding box center [198, 54] width 53 height 12
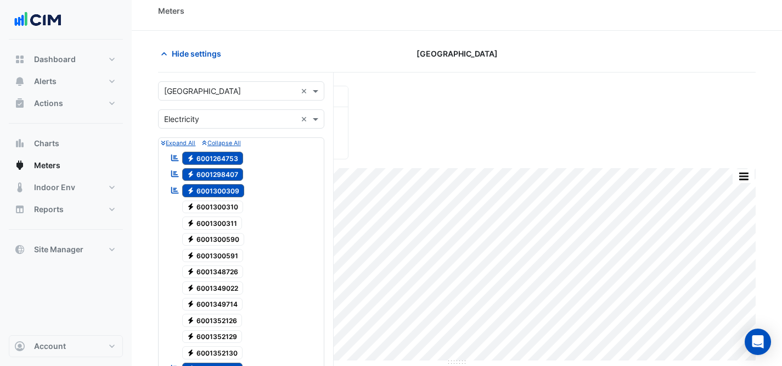
click at [214, 89] on input "text" at bounding box center [230, 92] width 132 height 12
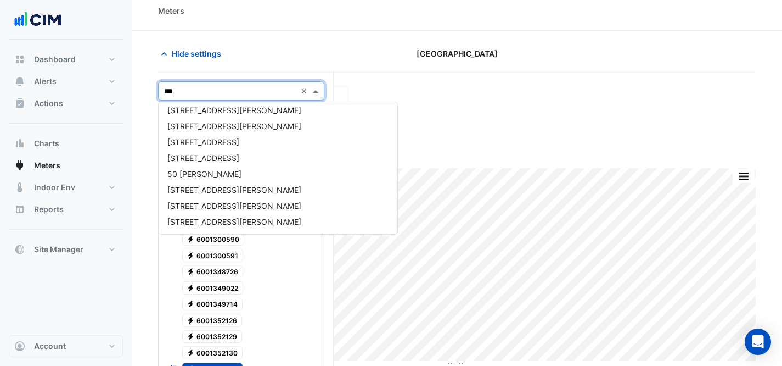
scroll to position [0, 0]
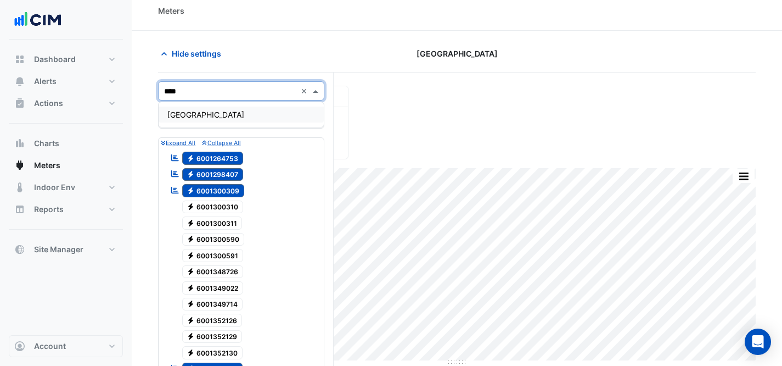
type input "*****"
click at [244, 115] on span "[GEOGRAPHIC_DATA]" at bounding box center [205, 114] width 77 height 9
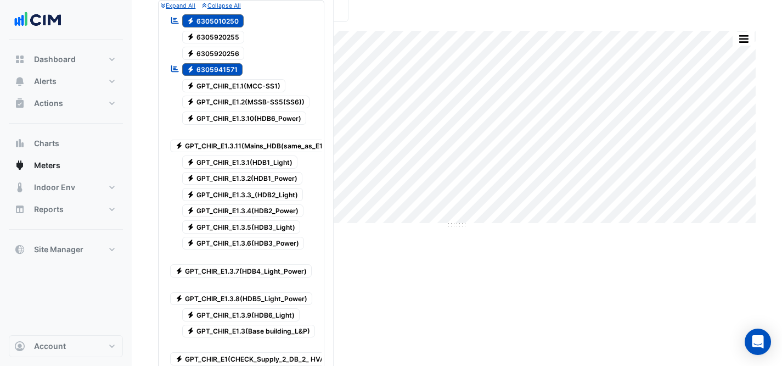
scroll to position [514, 0]
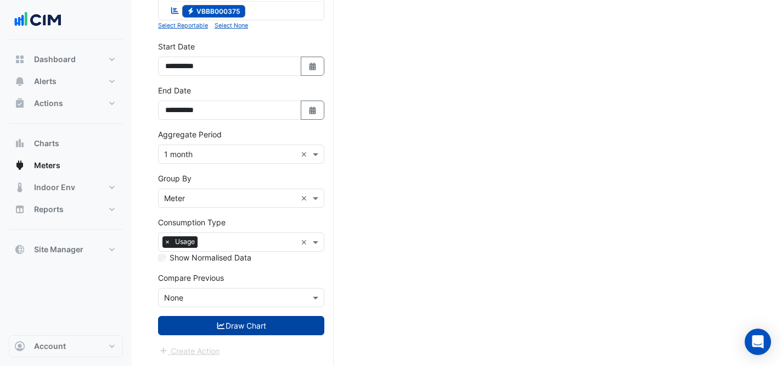
click at [245, 333] on button "Draw Chart" at bounding box center [241, 325] width 166 height 19
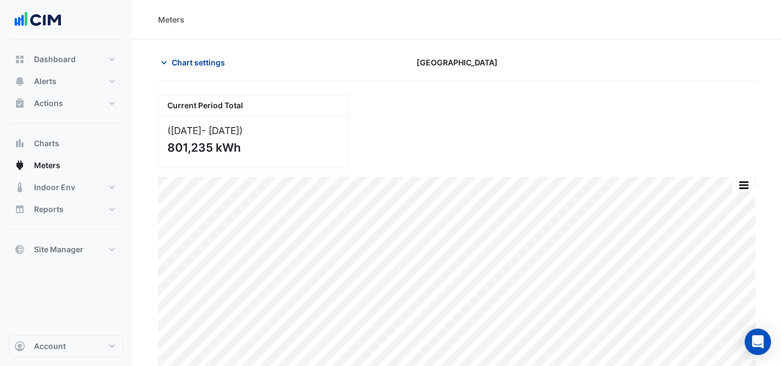
click at [186, 61] on span "Chart settings" at bounding box center [198, 63] width 53 height 12
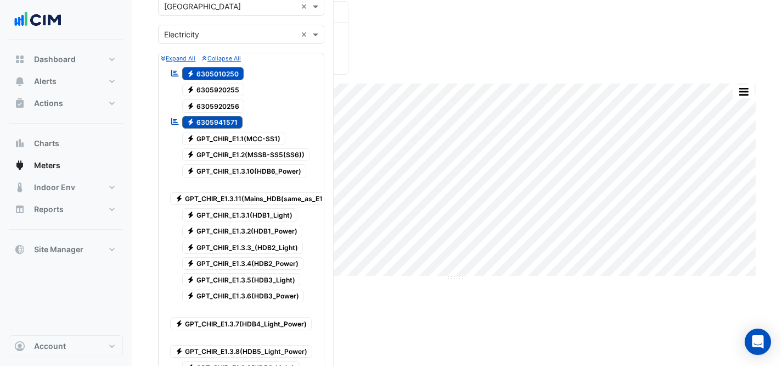
scroll to position [70, 0]
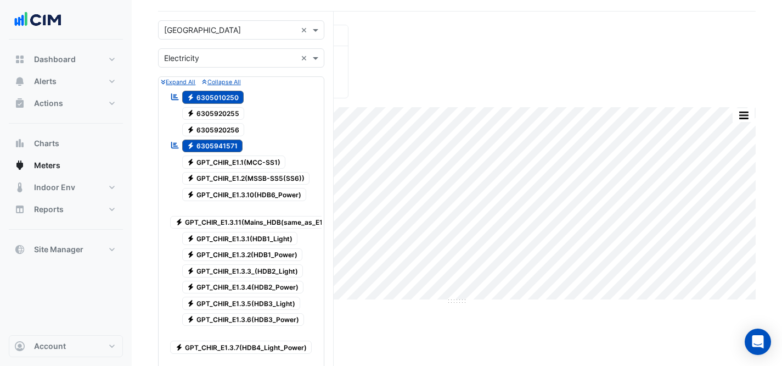
click at [211, 115] on span "Electricity 6305920255" at bounding box center [213, 113] width 63 height 13
click at [217, 131] on span "Electricity 6305920256" at bounding box center [213, 129] width 63 height 13
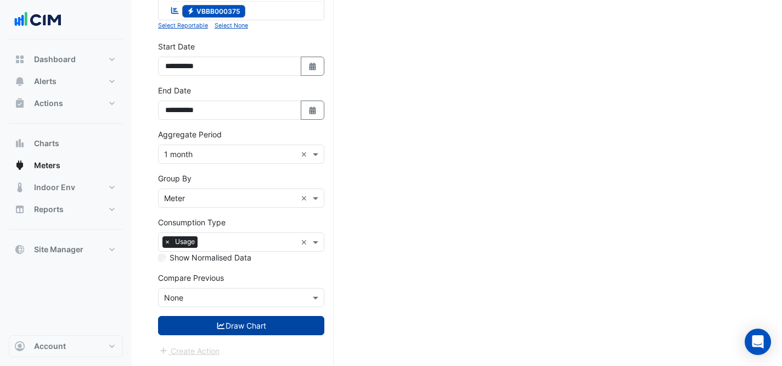
click at [246, 326] on button "Draw Chart" at bounding box center [241, 325] width 166 height 19
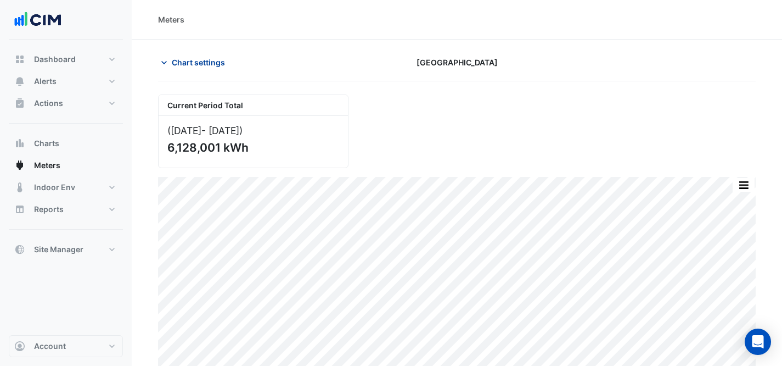
click at [186, 66] on span "Chart settings" at bounding box center [198, 63] width 53 height 12
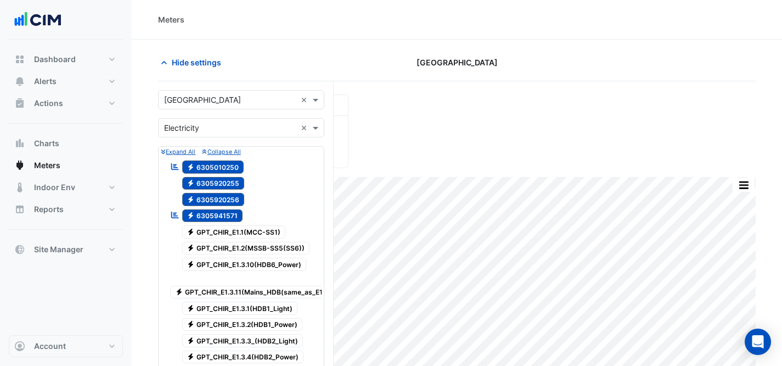
click at [206, 182] on span "Electricity 6305920255" at bounding box center [213, 183] width 63 height 13
click at [213, 193] on span "Electricity 6305920256" at bounding box center [213, 199] width 63 height 13
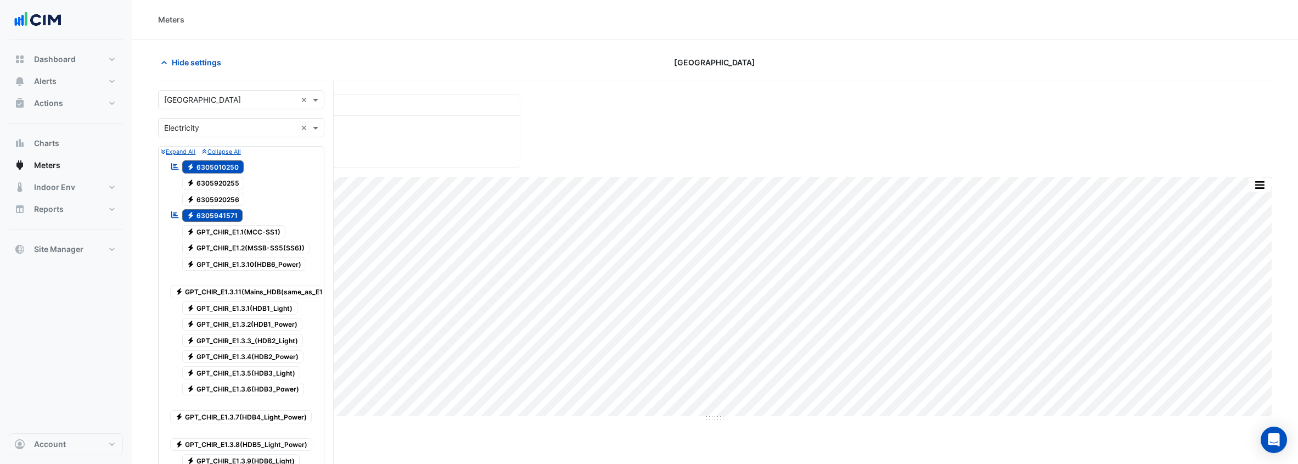
click at [221, 97] on input "text" at bounding box center [230, 100] width 132 height 12
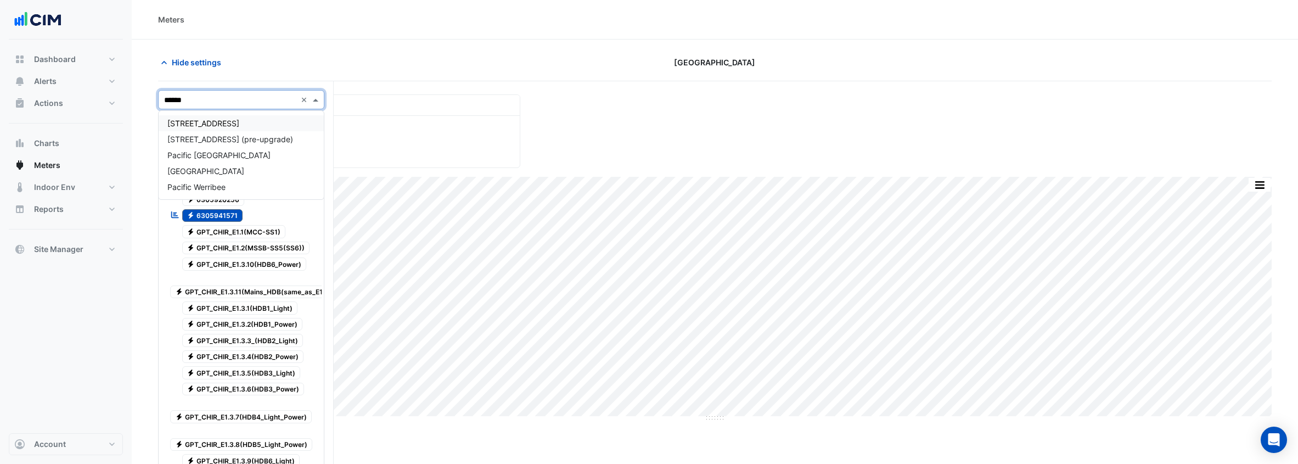
type input "*******"
click at [244, 167] on span "[GEOGRAPHIC_DATA]" at bounding box center [205, 170] width 77 height 9
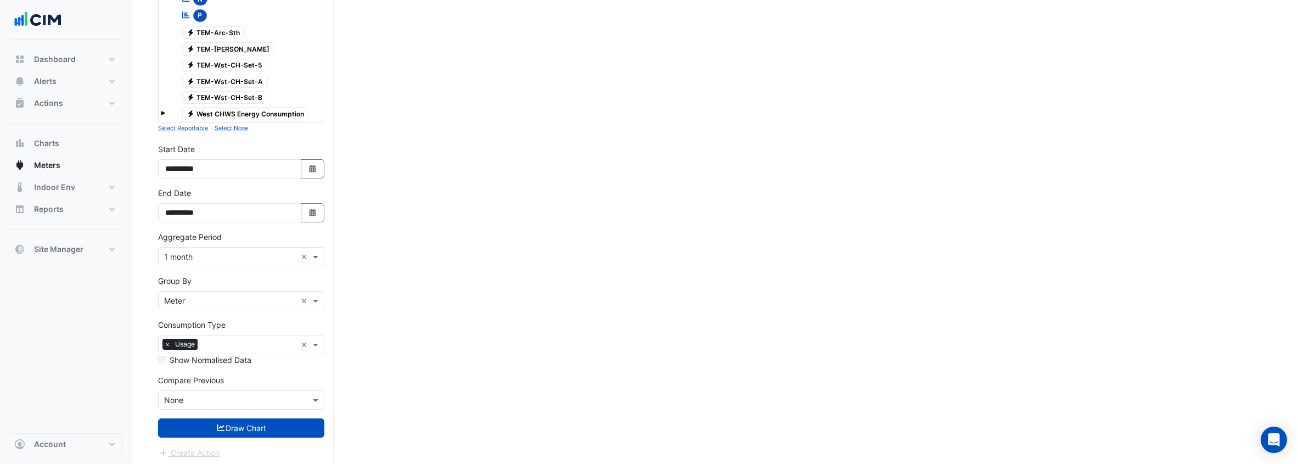
scroll to position [541, 0]
click at [238, 365] on button "Draw Chart" at bounding box center [241, 427] width 166 height 19
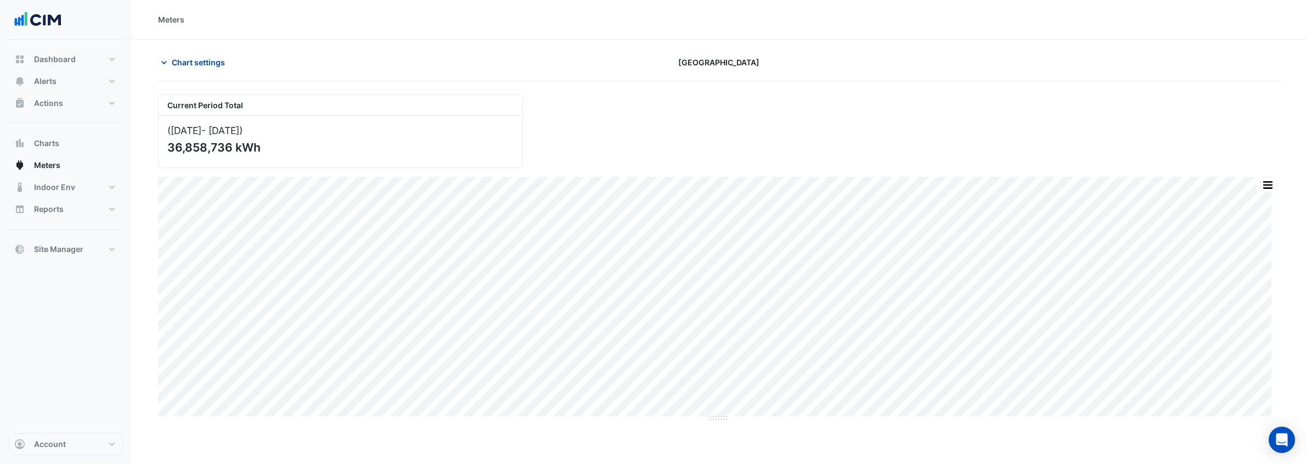
click at [194, 63] on span "Chart settings" at bounding box center [198, 63] width 53 height 12
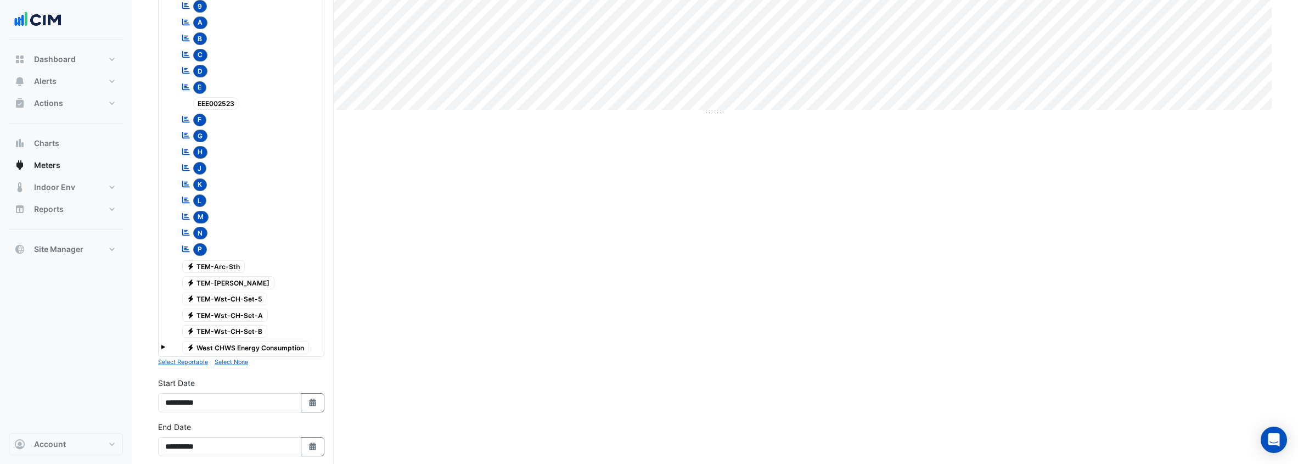
scroll to position [544, 0]
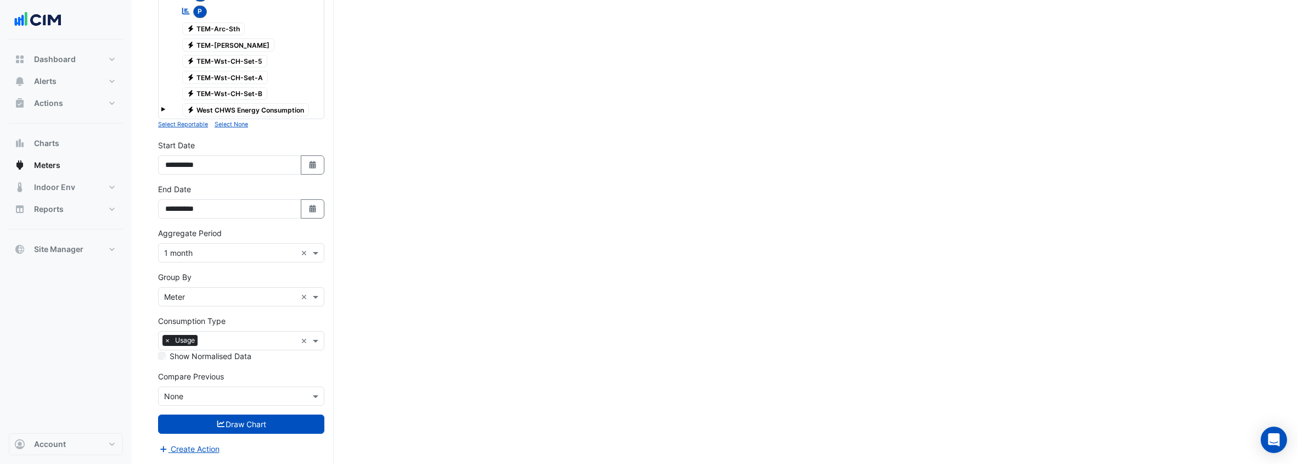
click at [241, 292] on input "text" at bounding box center [230, 297] width 132 height 12
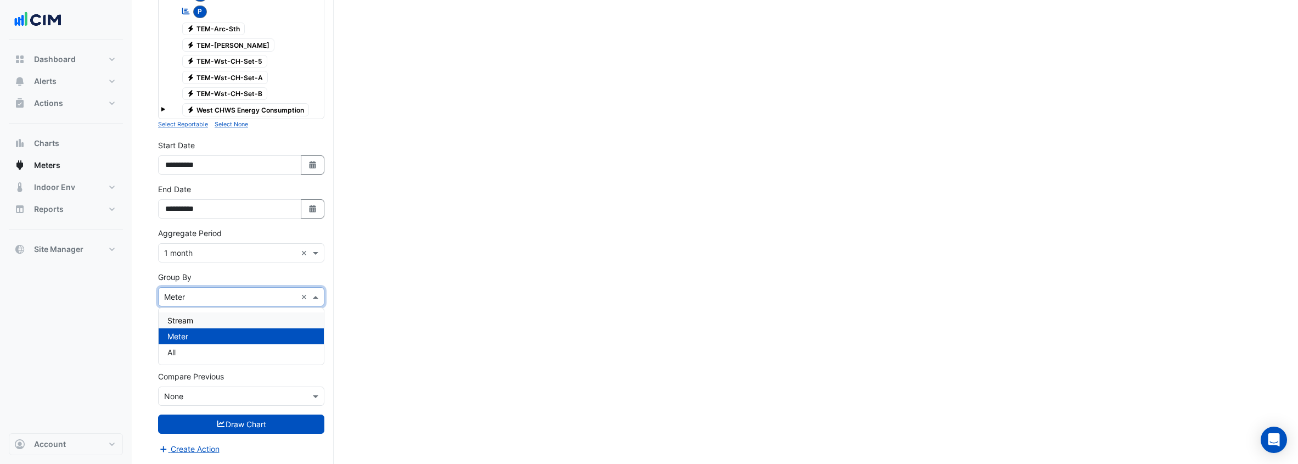
click at [239, 317] on div "Stream" at bounding box center [241, 320] width 165 height 16
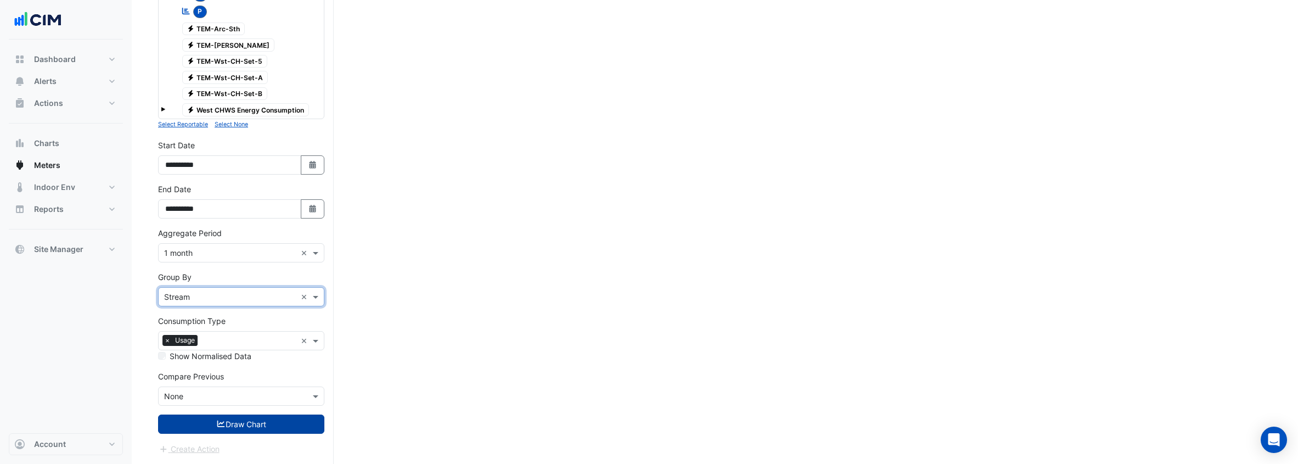
click at [275, 365] on button "Draw Chart" at bounding box center [241, 423] width 166 height 19
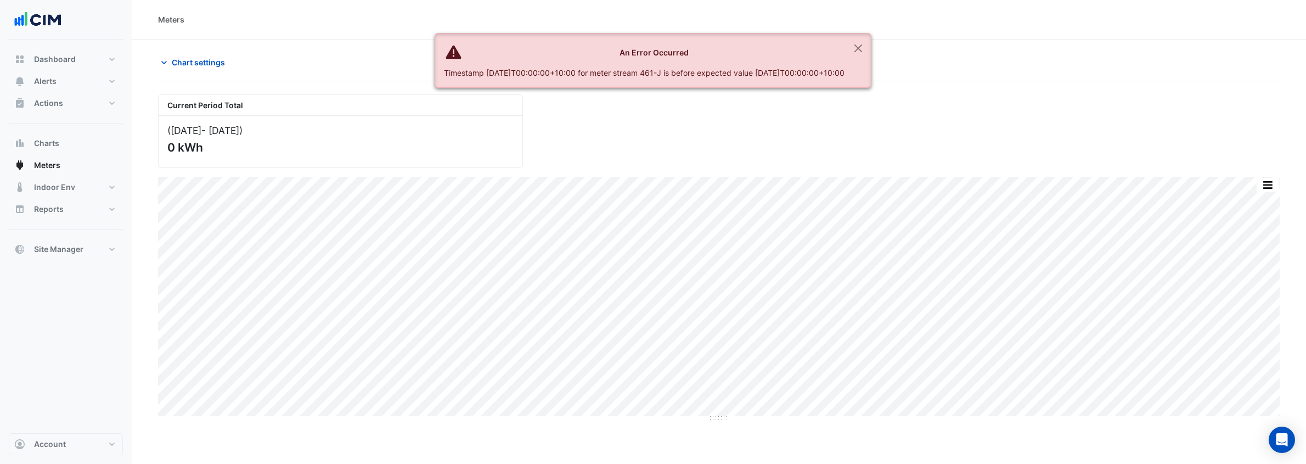
click at [184, 38] on div "Meters" at bounding box center [719, 20] width 1175 height 40
click at [203, 66] on span "Chart settings" at bounding box center [198, 63] width 53 height 12
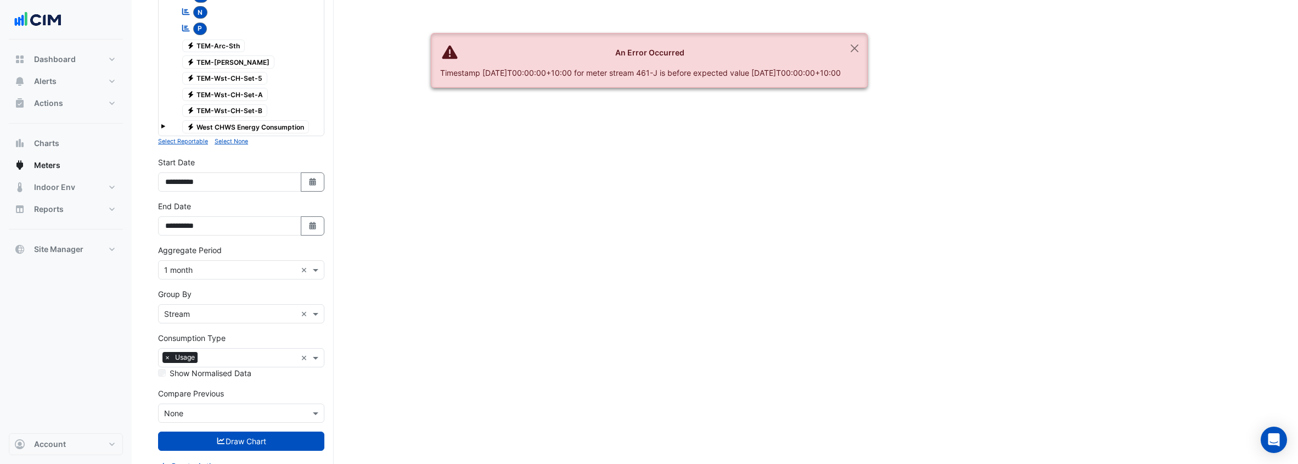
scroll to position [544, 0]
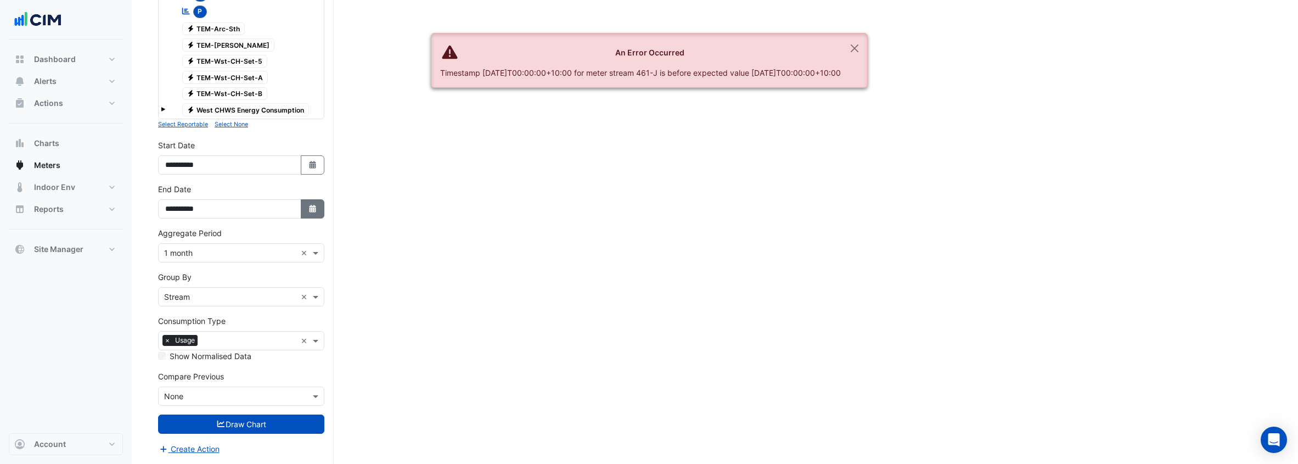
click at [308, 209] on icon "Select Date" at bounding box center [313, 209] width 10 height 8
select select "*"
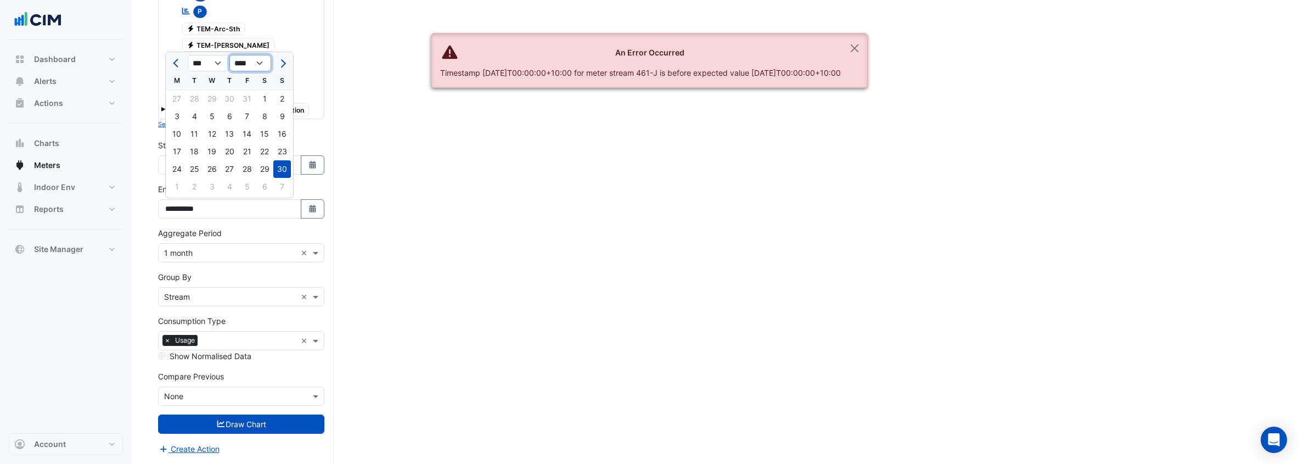
click at [249, 65] on select "**** **** **** **** **** **** **** **** **** **** **** ****" at bounding box center [250, 63] width 42 height 16
select select "****"
click at [271, 62] on div at bounding box center [282, 63] width 22 height 18
click at [279, 63] on span "Next month" at bounding box center [282, 63] width 8 height 8
select select "*"
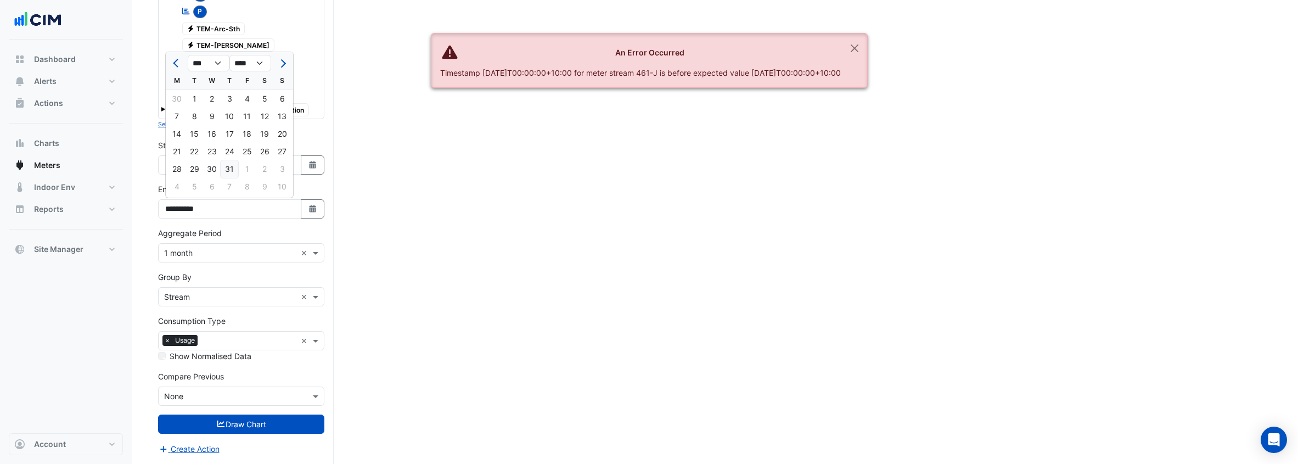
click at [223, 162] on div "31" at bounding box center [230, 169] width 18 height 18
type input "**********"
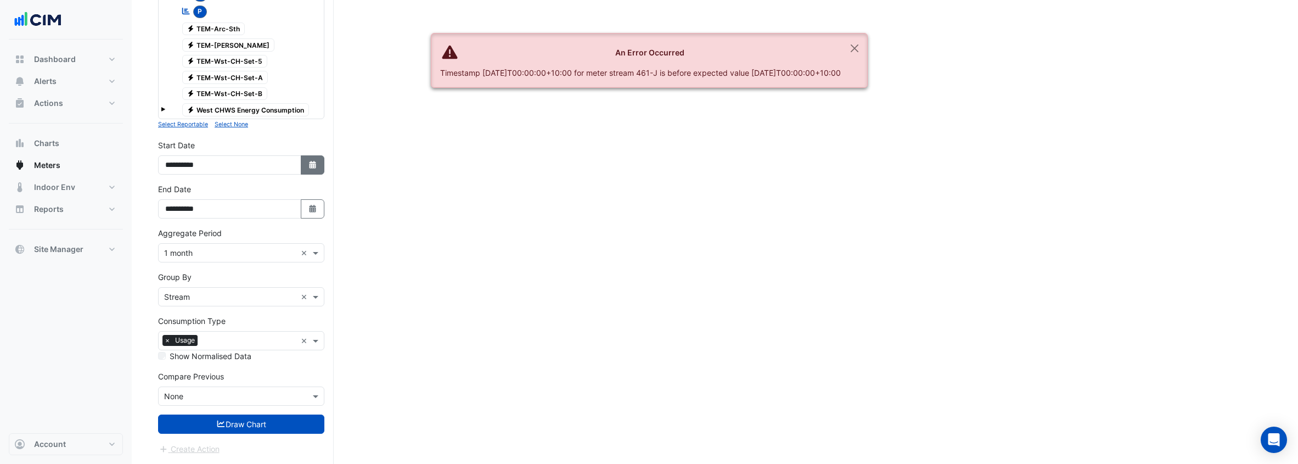
click at [306, 167] on button "Select Date" at bounding box center [313, 164] width 24 height 19
select select "*"
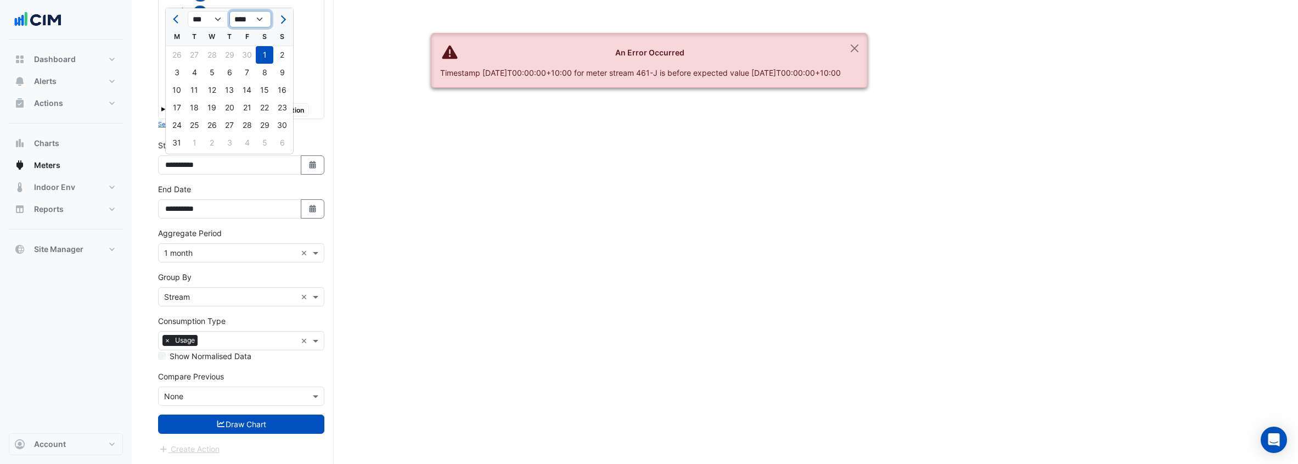
click at [253, 19] on select "**** **** **** **** **** **** **** **** **** **** **** **** ****" at bounding box center [250, 19] width 42 height 16
select select "****"
click at [169, 53] on div "1" at bounding box center [177, 55] width 18 height 18
type input "**********"
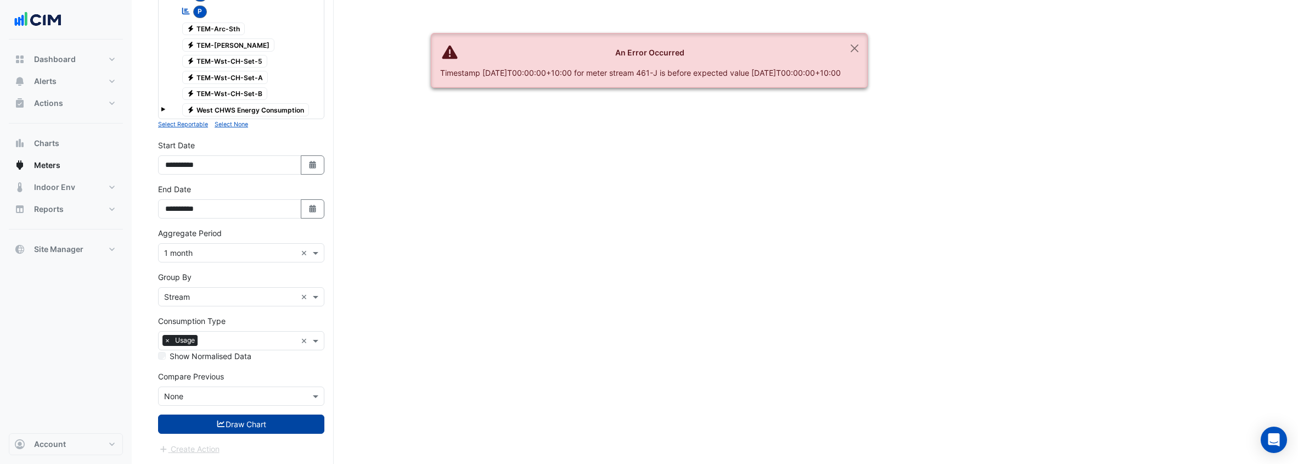
click at [287, 365] on button "Draw Chart" at bounding box center [241, 423] width 166 height 19
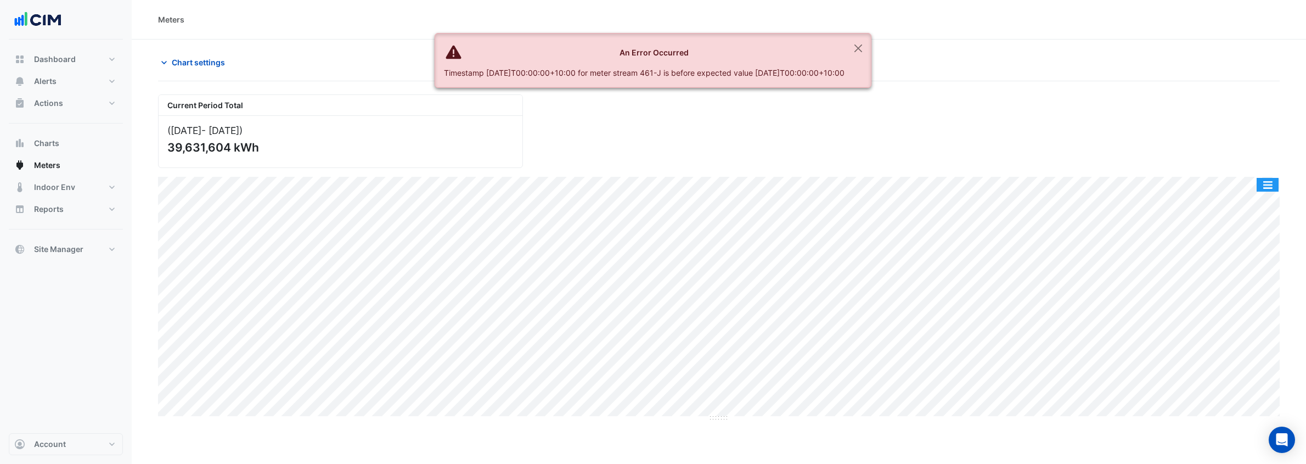
click at [782, 187] on button "button" at bounding box center [1268, 185] width 22 height 14
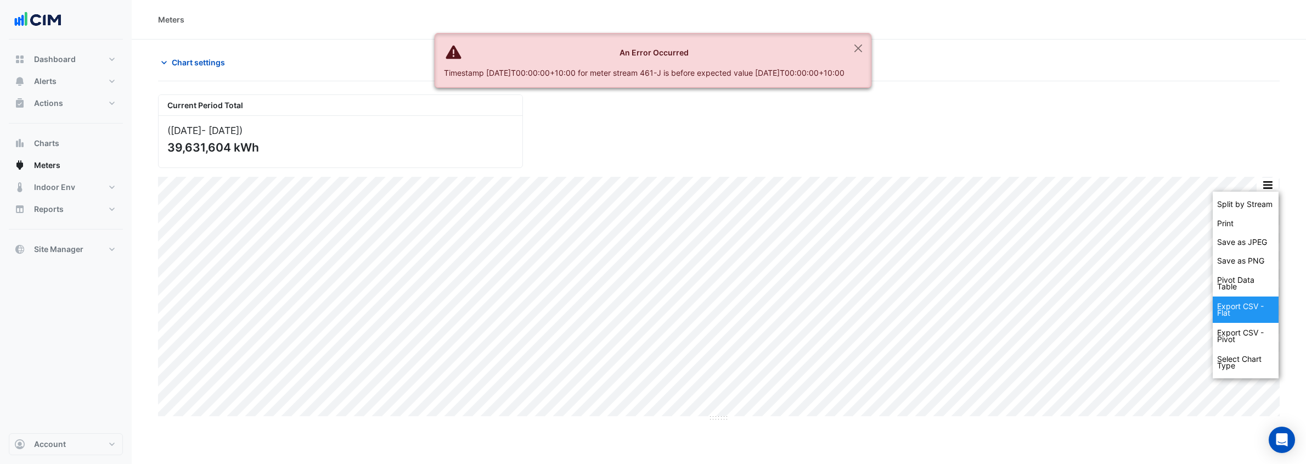
click at [782, 310] on div "Export CSV - Flat" at bounding box center [1246, 309] width 66 height 26
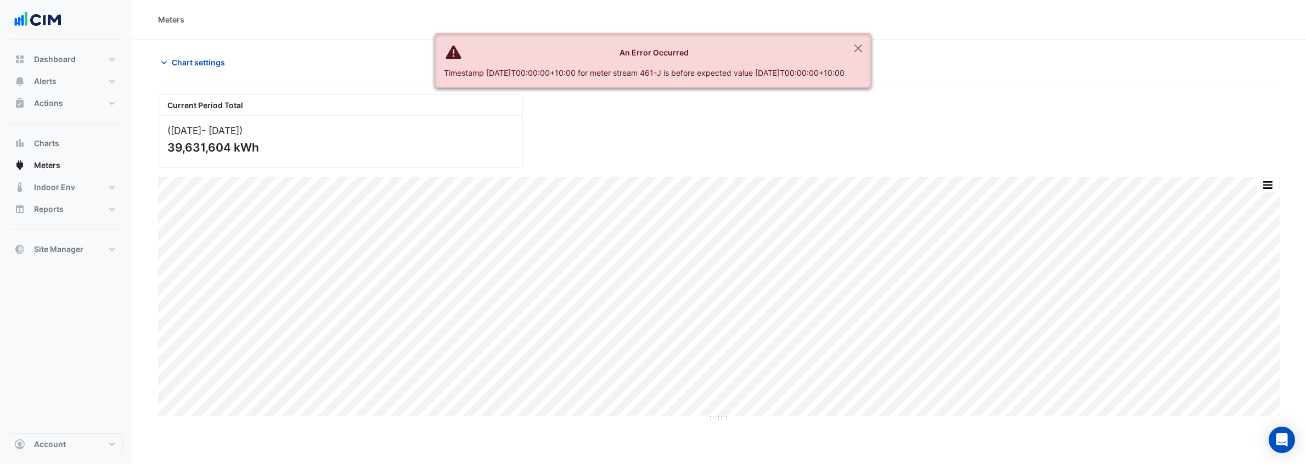
click at [164, 51] on section "Chart settings [GEOGRAPHIC_DATA] Current Period Total ([DATE] - [DATE] ) 39,631…" at bounding box center [719, 231] width 1175 height 382
click at [178, 65] on span "Chart settings" at bounding box center [198, 63] width 53 height 12
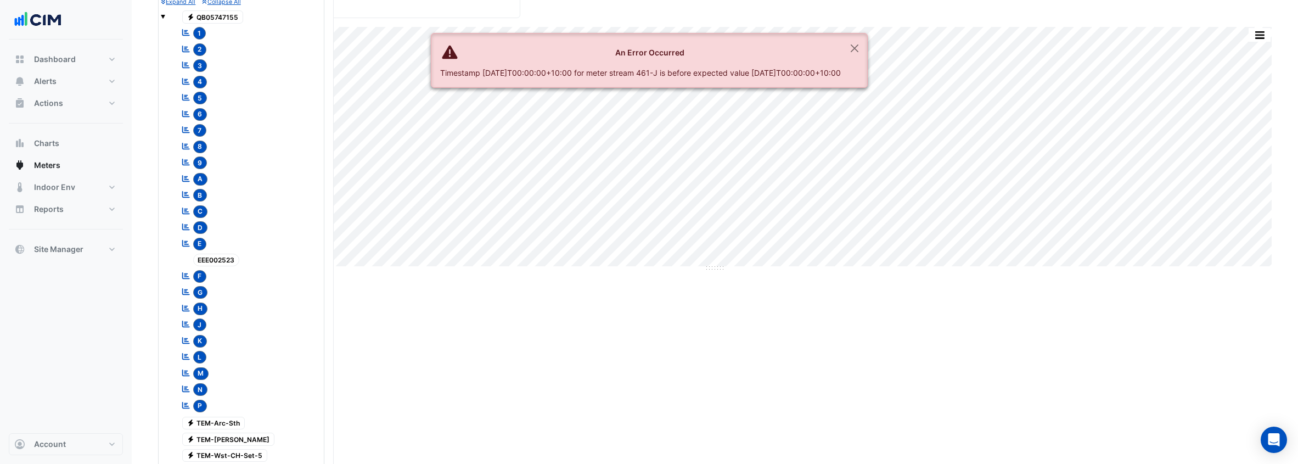
scroll to position [148, 0]
click at [203, 278] on span "F" at bounding box center [200, 278] width 14 height 13
click at [200, 294] on span "G" at bounding box center [200, 294] width 15 height 13
click at [200, 311] on span "H" at bounding box center [200, 311] width 15 height 13
click at [199, 329] on span "J" at bounding box center [200, 327] width 14 height 13
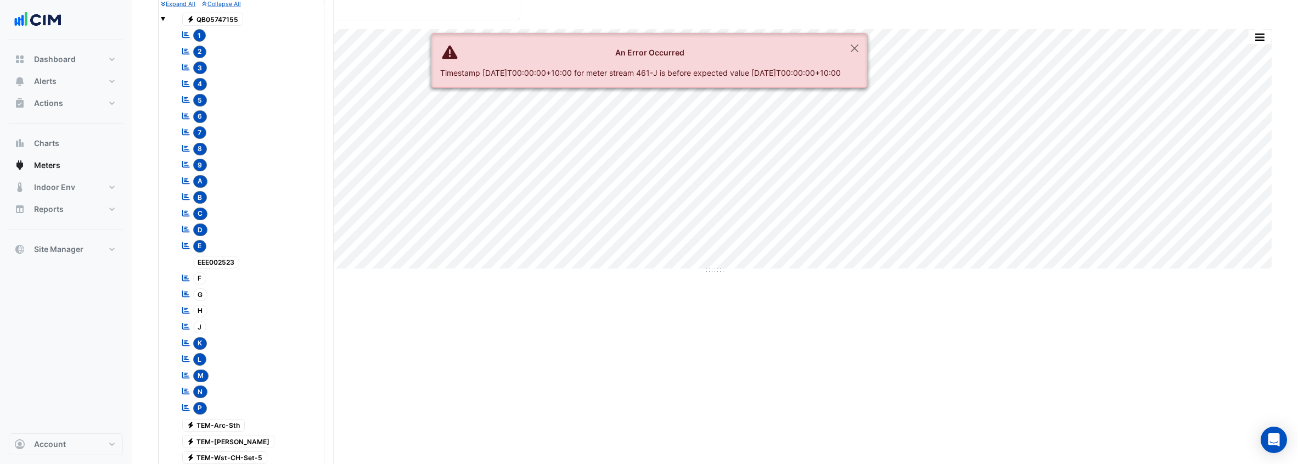
click at [198, 350] on div "Reportable K" at bounding box center [193, 342] width 31 height 15
click at [199, 361] on span "L" at bounding box center [200, 359] width 14 height 13
click at [200, 365] on span "M" at bounding box center [201, 375] width 16 height 13
click at [199, 365] on span "N" at bounding box center [200, 391] width 15 height 13
click at [199, 365] on span "P" at bounding box center [200, 408] width 14 height 13
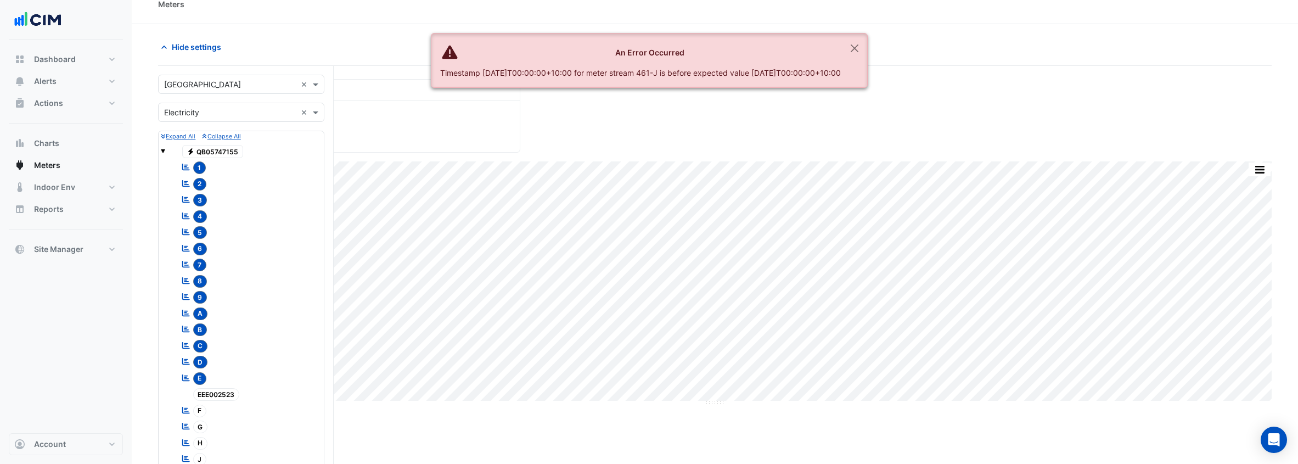
scroll to position [544, 0]
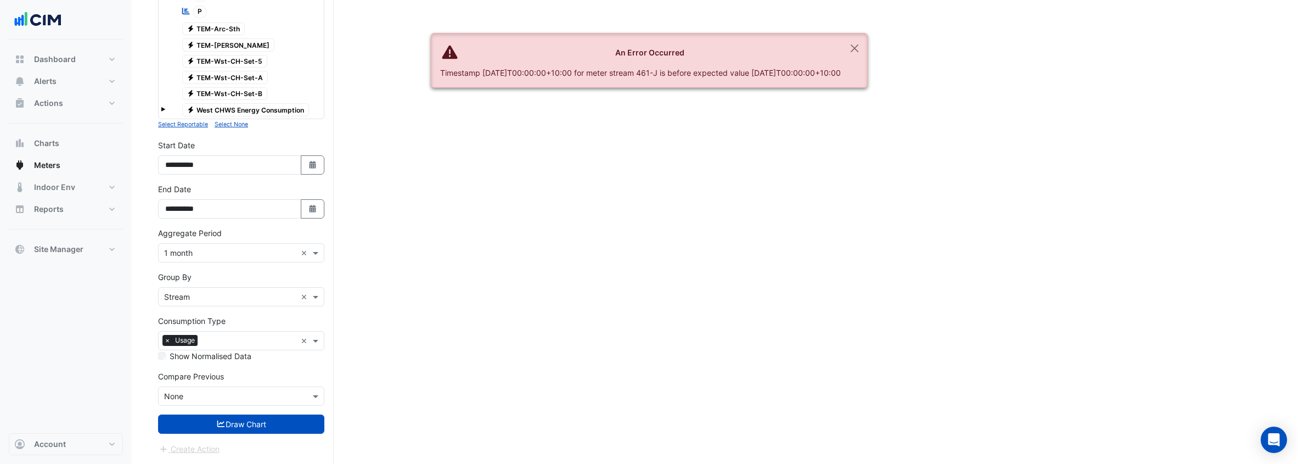
click at [267, 299] on input "text" at bounding box center [230, 297] width 132 height 12
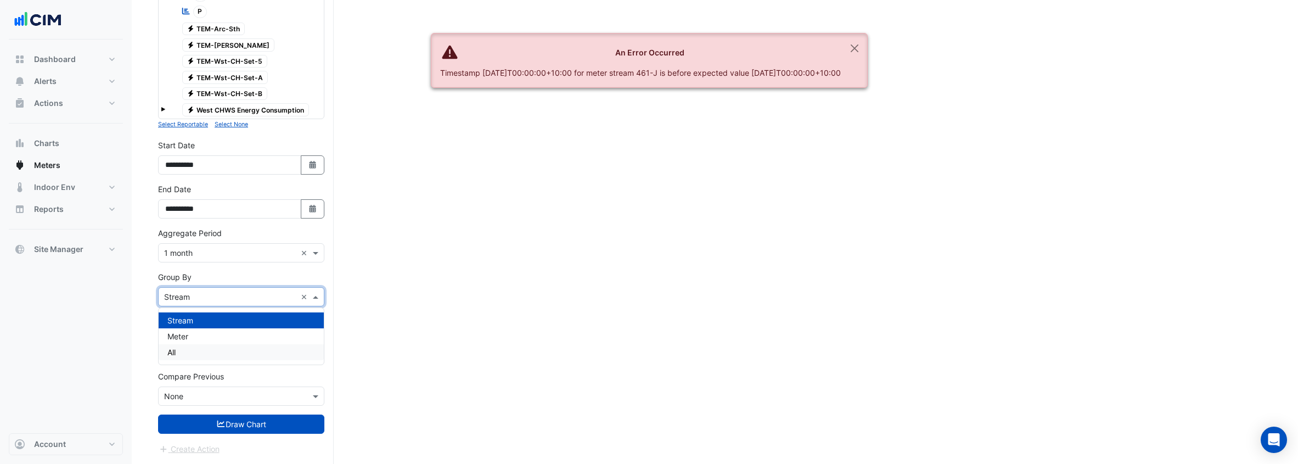
click at [238, 360] on div "Stream Meter All" at bounding box center [241, 336] width 165 height 57
click at [208, 363] on div "Stream Meter All" at bounding box center [241, 336] width 165 height 57
click at [218, 350] on div "All" at bounding box center [241, 352] width 165 height 16
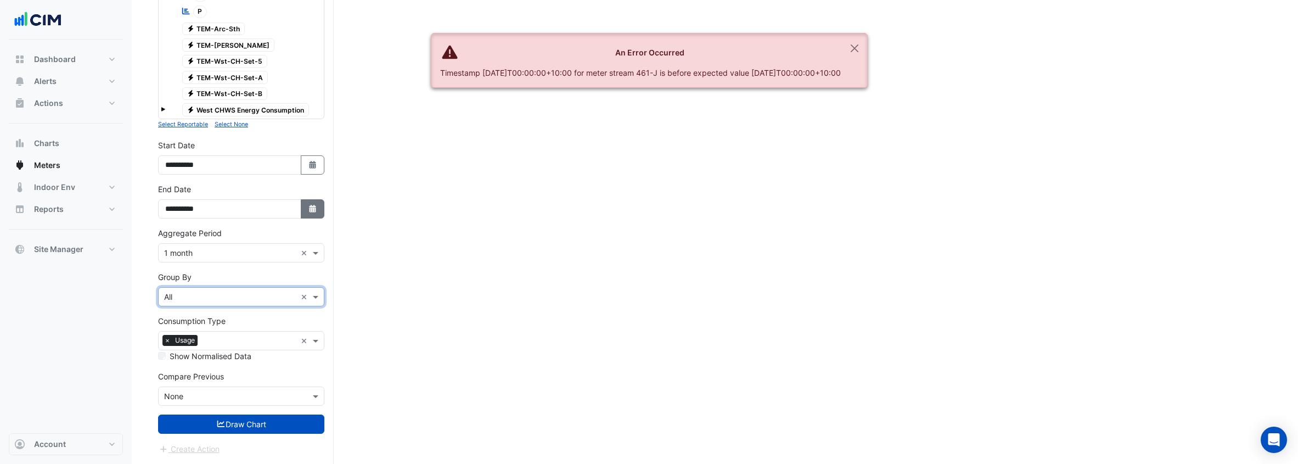
click at [304, 208] on button "Select Date" at bounding box center [313, 208] width 24 height 19
select select "*"
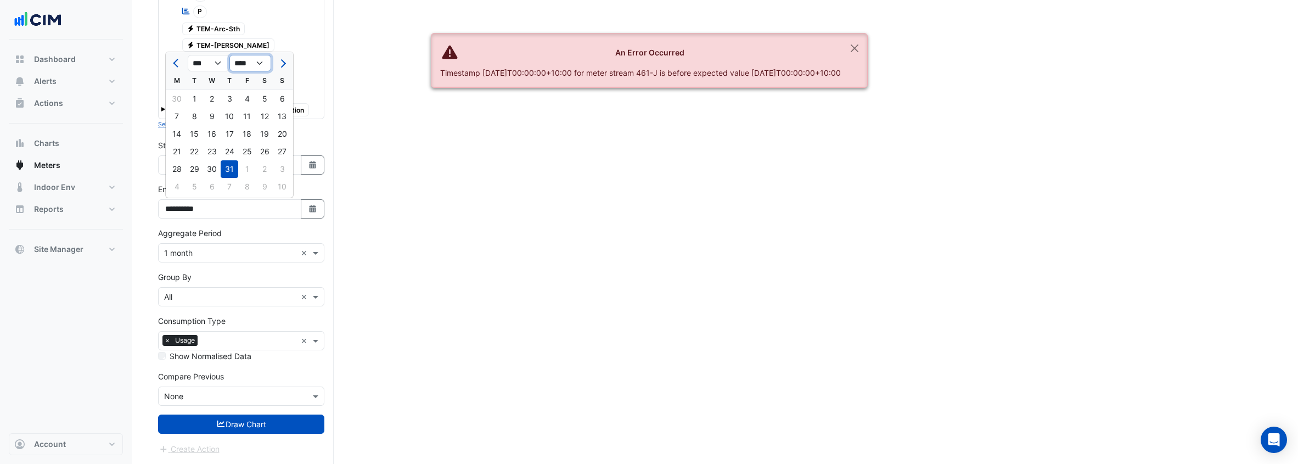
click at [255, 58] on select "**** **** **** **** **** **** **** **** **** **** **** ****" at bounding box center [250, 63] width 42 height 16
select select "****"
click at [218, 63] on select "*** *** *** *** *** ***" at bounding box center [209, 63] width 42 height 16
click at [293, 269] on form "Select a Site × [GEOGRAPHIC_DATA] × Utility Type × Electricity × Expand All Col…" at bounding box center [241, 0] width 166 height 909
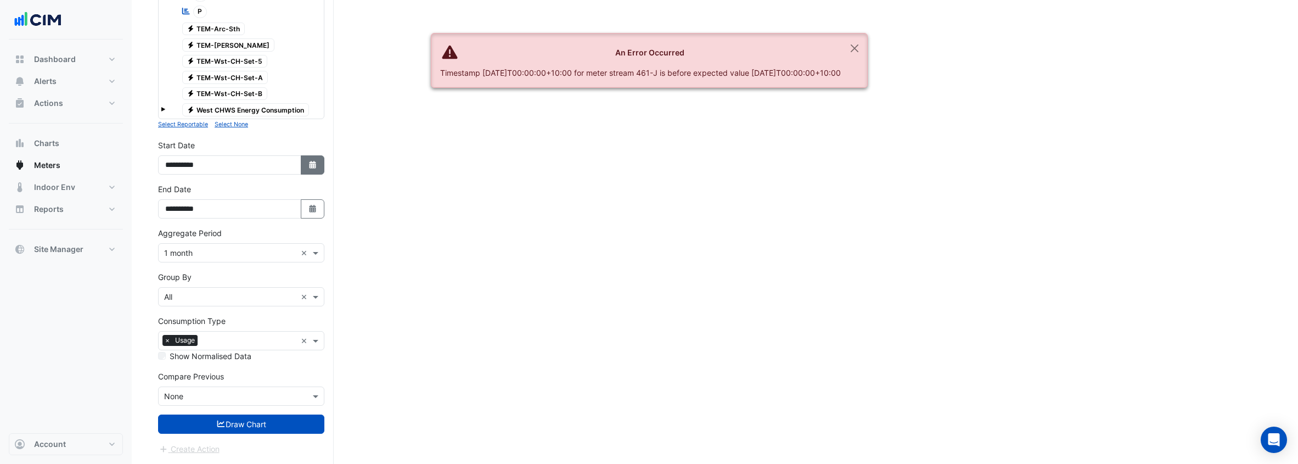
click at [310, 167] on icon "Select Date" at bounding box center [313, 165] width 10 height 8
select select "*"
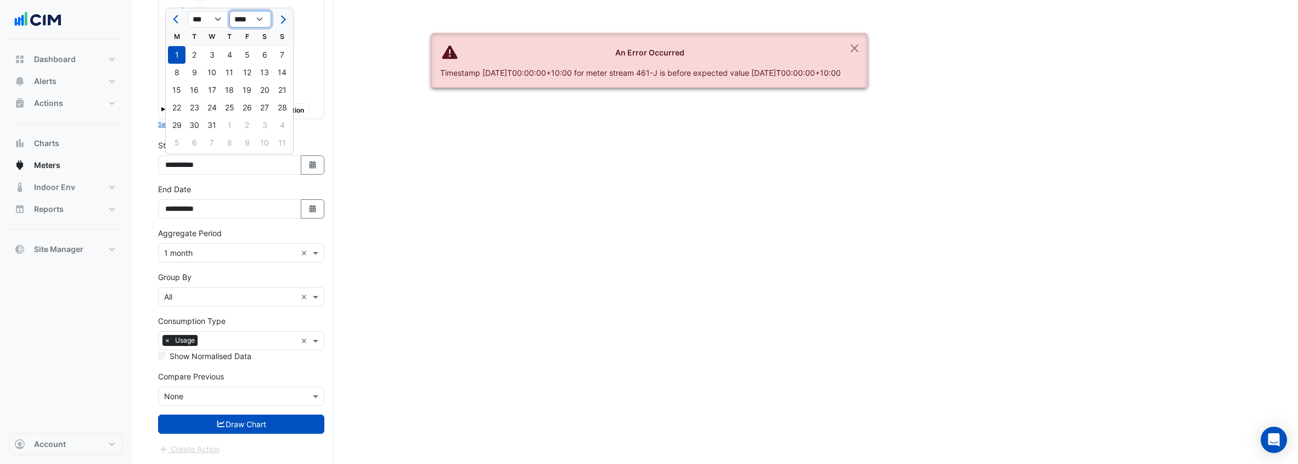
click at [246, 20] on select "**** **** **** **** **** **** **** **** **** **** **** ****" at bounding box center [250, 19] width 42 height 16
select select "****"
click at [261, 50] on div "1" at bounding box center [265, 55] width 18 height 18
type input "**********"
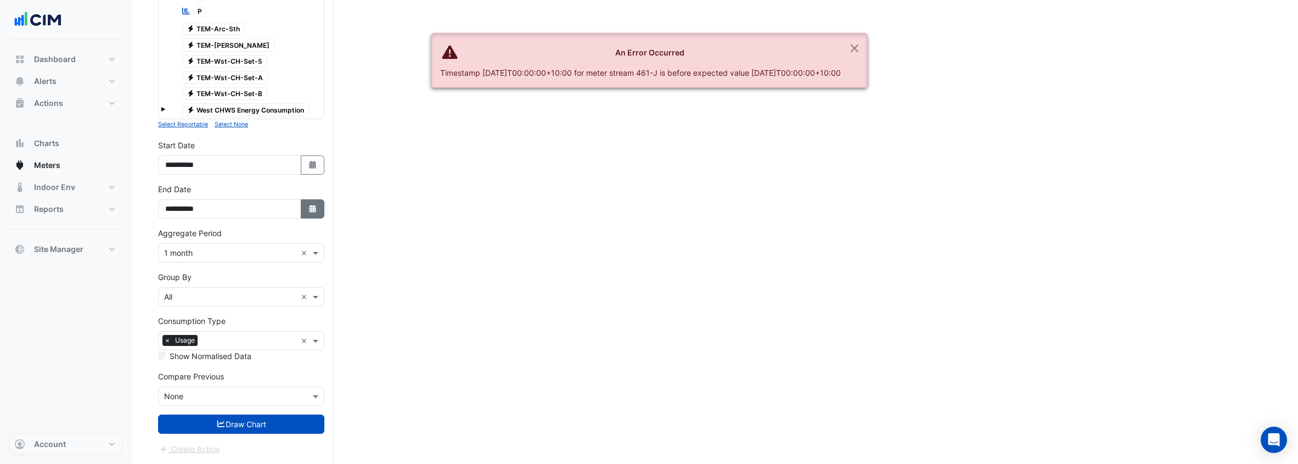
click at [315, 211] on icon "button" at bounding box center [312, 209] width 7 height 8
select select "*"
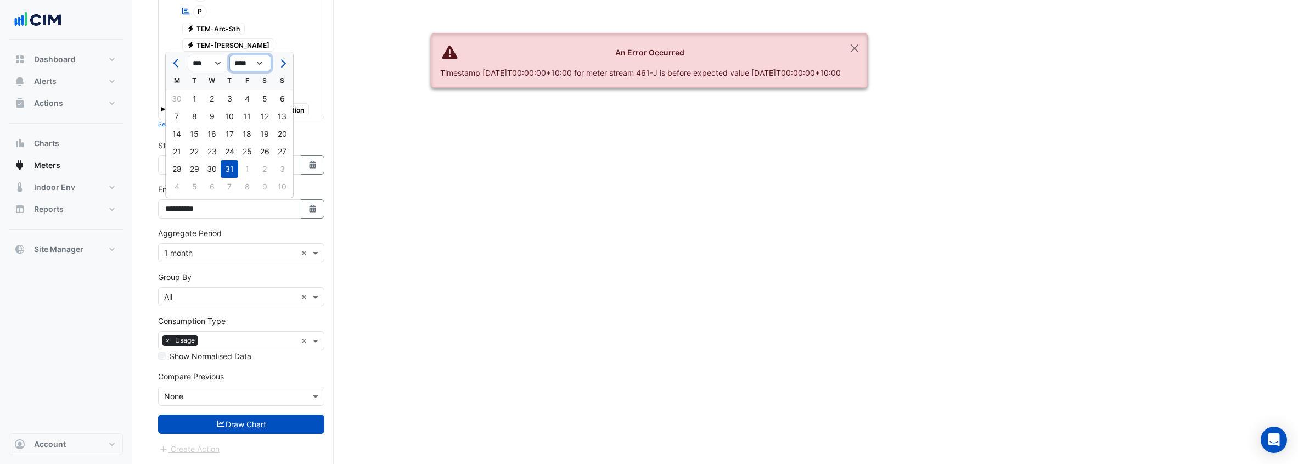
click at [234, 61] on select "**** **** **** **** **** **** **** **** **** **** **** **** ****" at bounding box center [250, 63] width 42 height 16
click at [245, 61] on select "**** **** **** **** **** **** **** **** **** **** ****" at bounding box center [250, 63] width 42 height 16
select select "****"
click at [214, 165] on div "31" at bounding box center [212, 169] width 18 height 18
type input "**********"
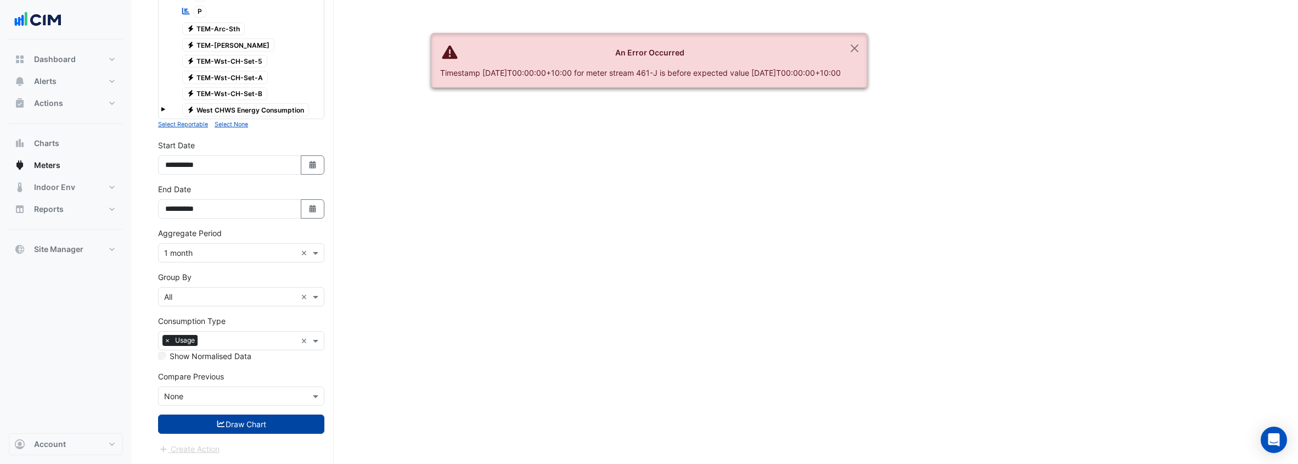
click at [246, 365] on button "Draw Chart" at bounding box center [241, 423] width 166 height 19
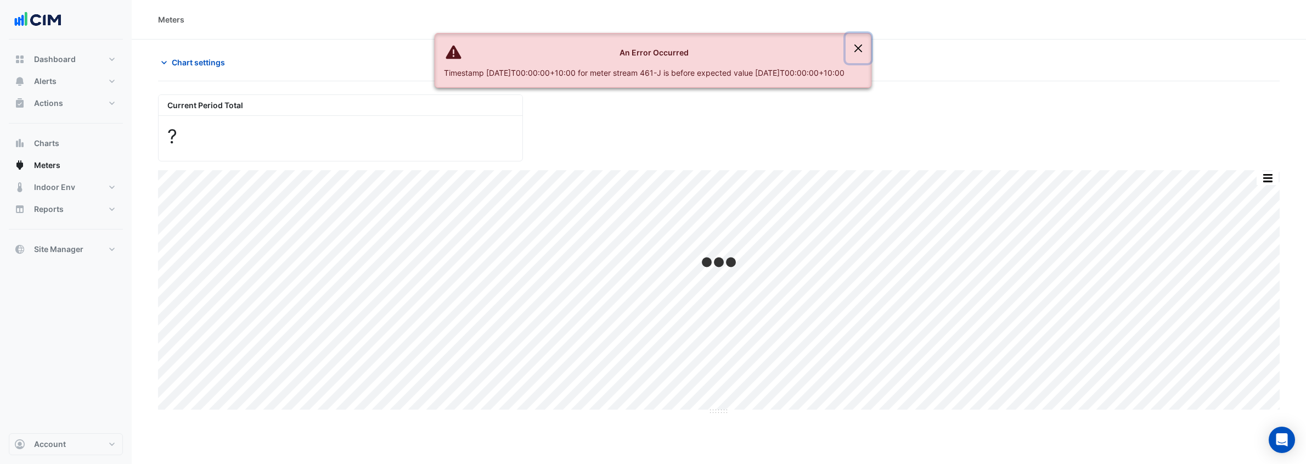
click at [782, 46] on button "Close" at bounding box center [858, 48] width 25 height 30
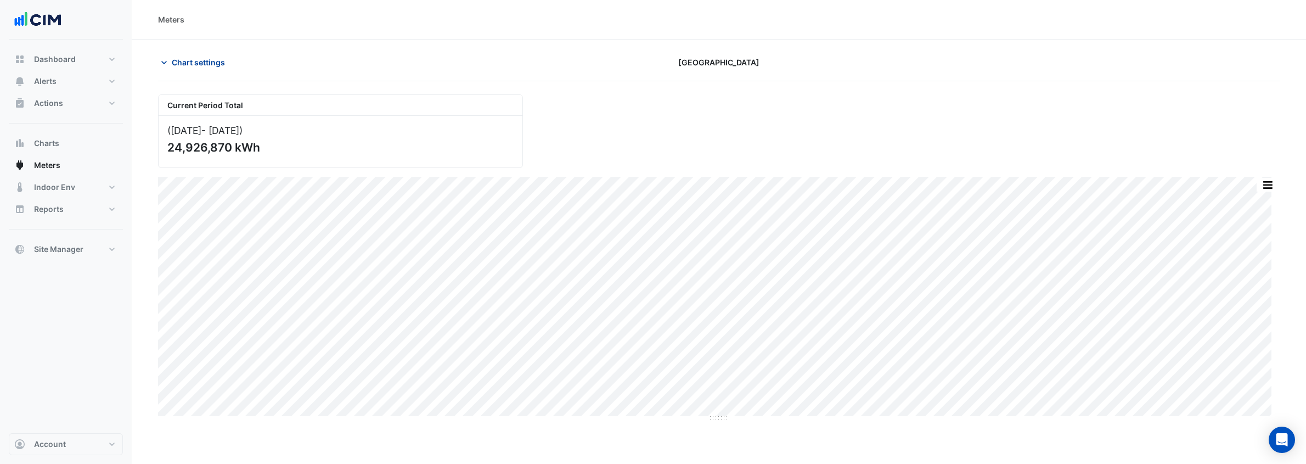
click at [192, 63] on span "Chart settings" at bounding box center [198, 63] width 53 height 12
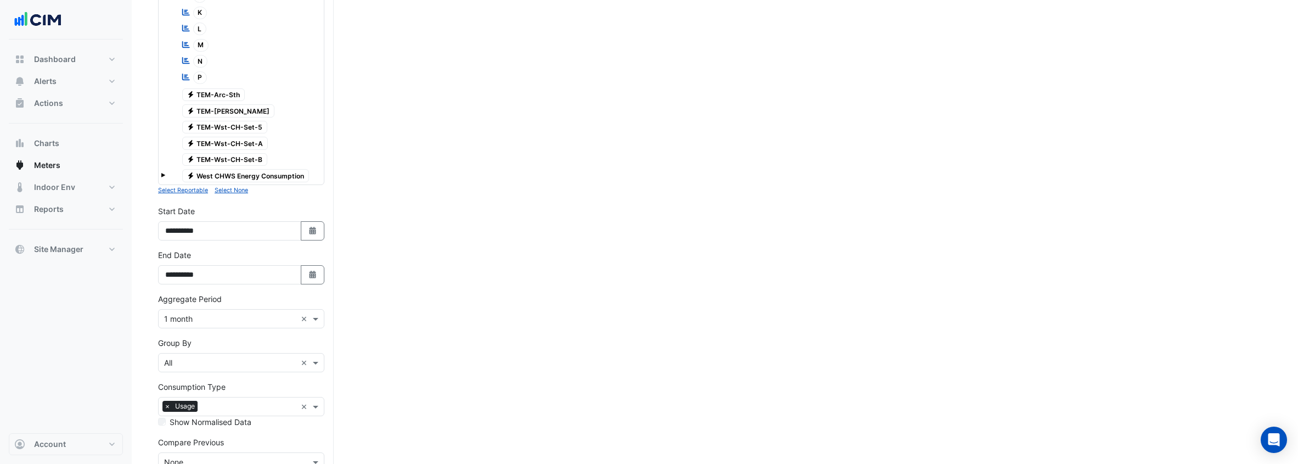
scroll to position [544, 0]
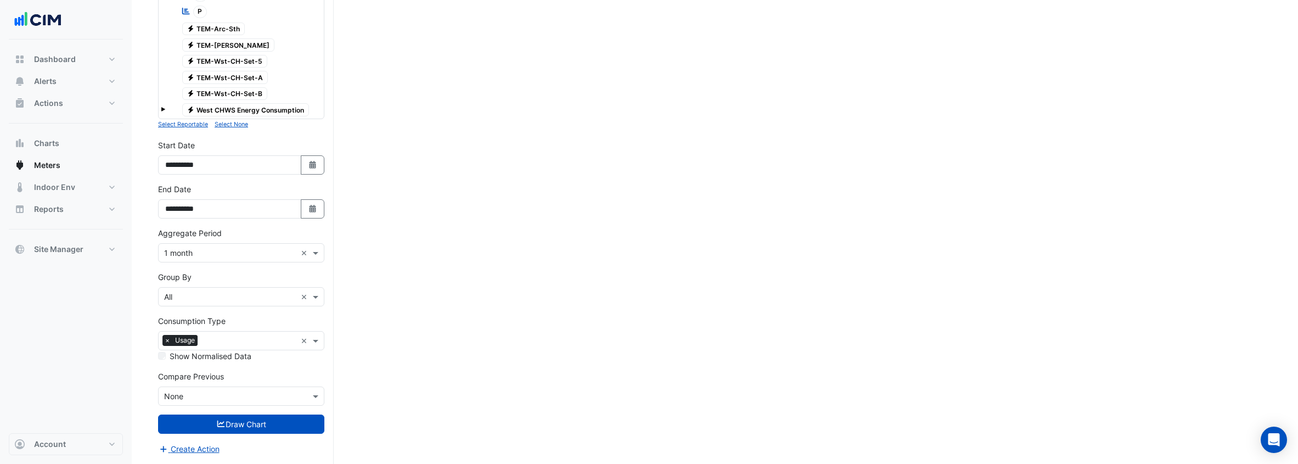
click at [222, 124] on small "Select None" at bounding box center [231, 124] width 33 height 7
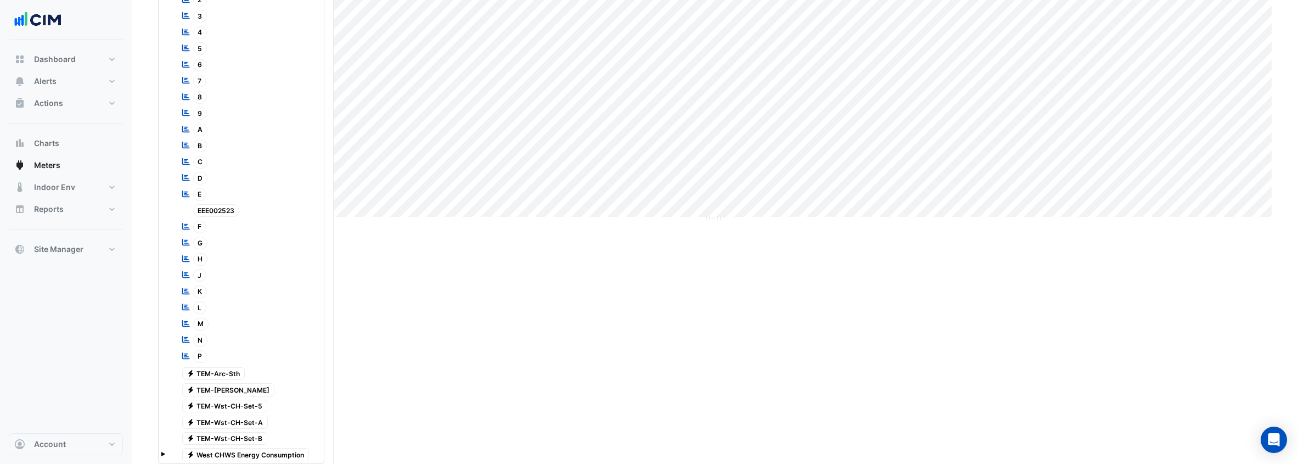
scroll to position [200, 0]
click at [201, 227] on span "F" at bounding box center [200, 226] width 14 height 13
click at [203, 234] on div at bounding box center [247, 234] width 150 height 1
click at [201, 244] on span "G" at bounding box center [200, 242] width 15 height 13
click at [203, 254] on span "H" at bounding box center [200, 258] width 15 height 13
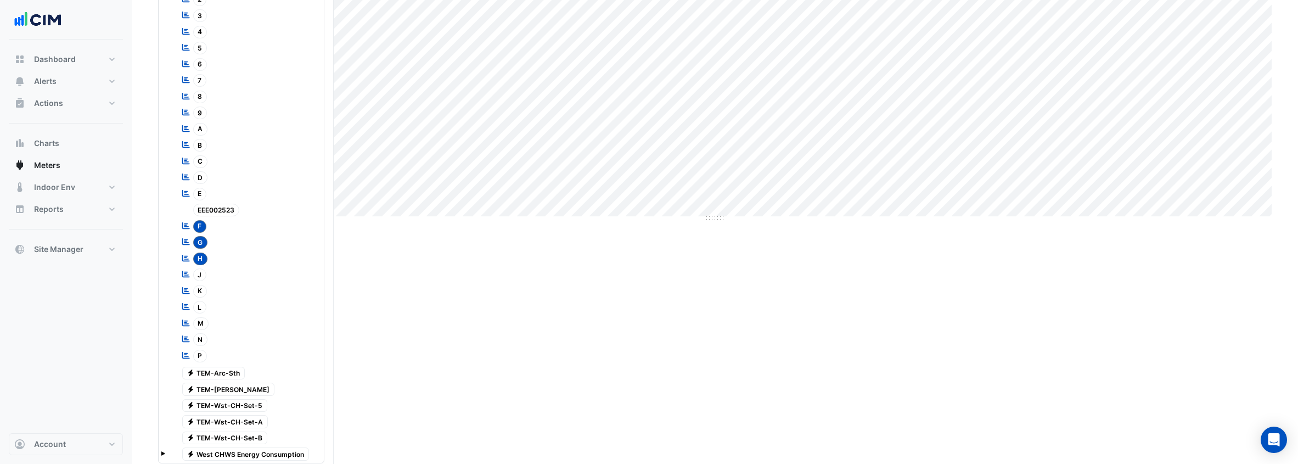
click at [203, 279] on span "J" at bounding box center [200, 274] width 14 height 13
click at [203, 287] on span "K" at bounding box center [200, 291] width 14 height 13
click at [201, 304] on span "L" at bounding box center [200, 307] width 14 height 13
click at [201, 323] on span "M" at bounding box center [201, 323] width 16 height 13
click at [202, 339] on span "N" at bounding box center [200, 339] width 15 height 13
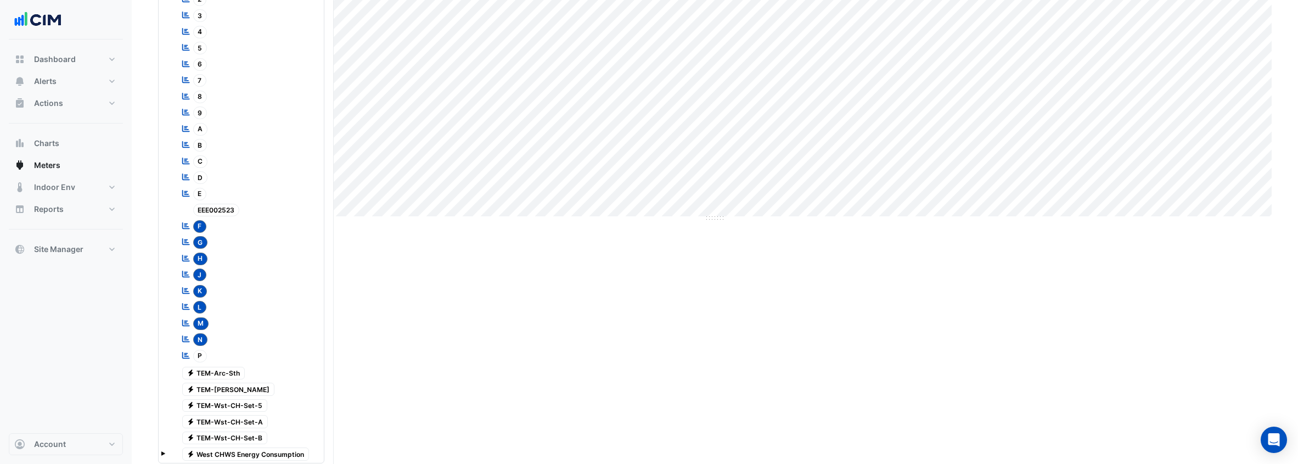
click at [206, 354] on span "P" at bounding box center [200, 356] width 14 height 13
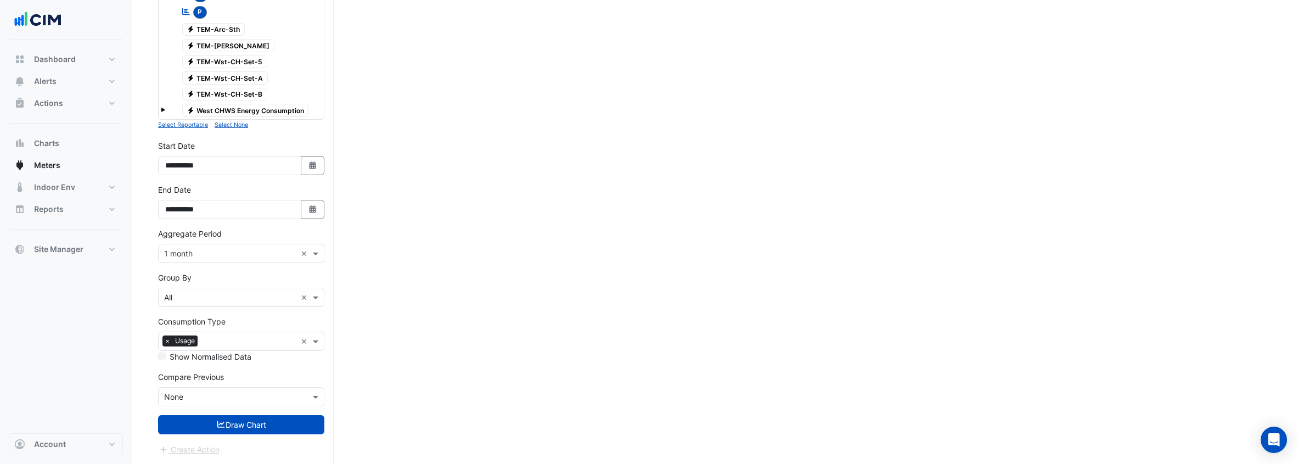
scroll to position [544, 0]
click at [307, 365] on form "Select a Site × [GEOGRAPHIC_DATA] × Utility Type × Electricity × Expand All Col…" at bounding box center [241, 0] width 166 height 909
click at [308, 365] on button "Draw Chart" at bounding box center [241, 423] width 166 height 19
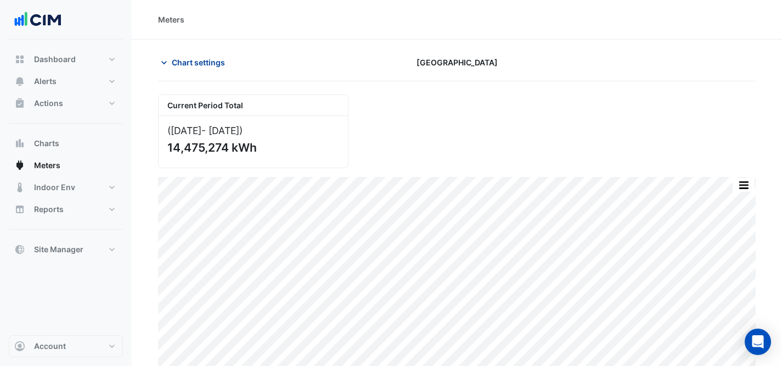
click at [212, 64] on span "Chart settings" at bounding box center [198, 63] width 53 height 12
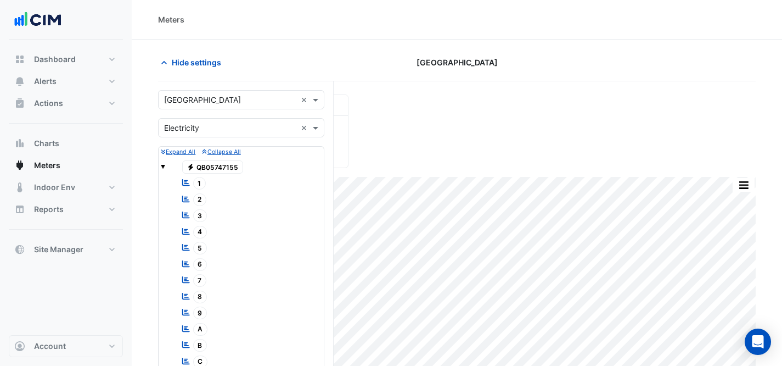
click at [239, 98] on input "text" at bounding box center [230, 100] width 132 height 12
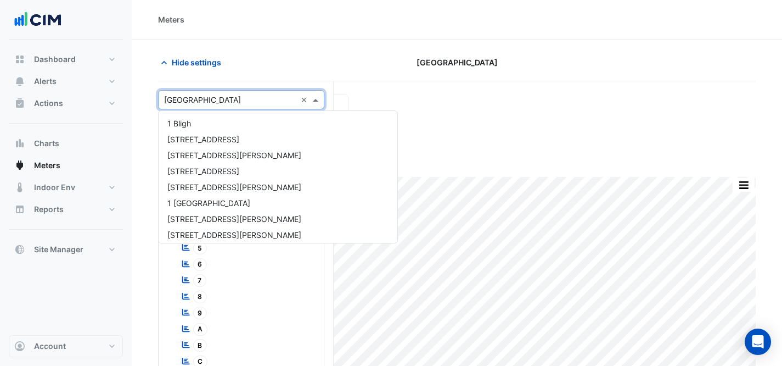
scroll to position [6786, 0]
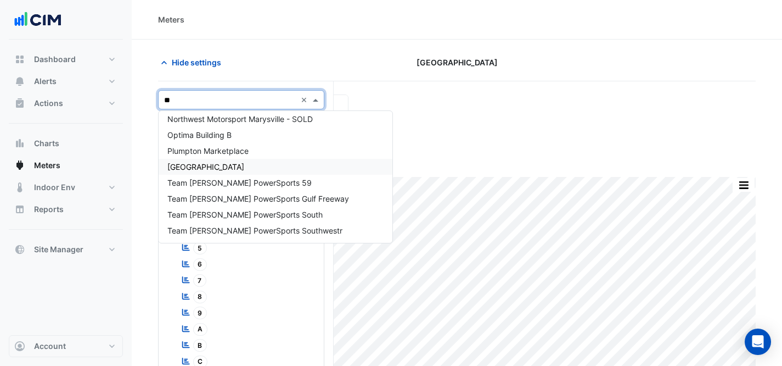
type input "***"
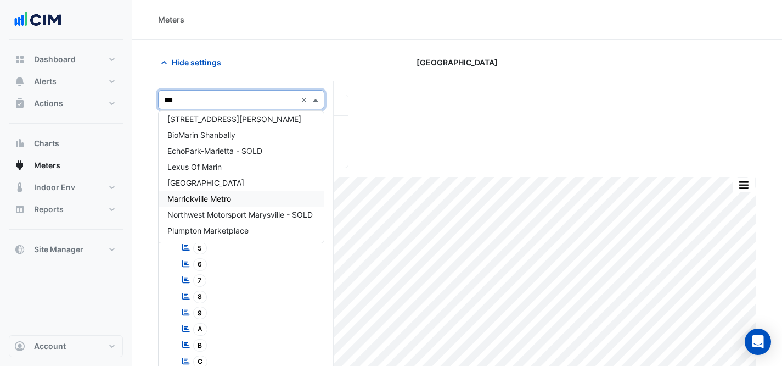
click at [226, 201] on span "Marrickville Metro" at bounding box center [199, 198] width 64 height 9
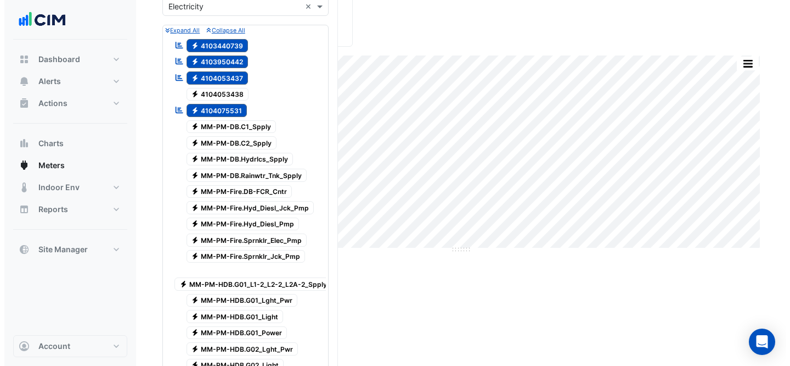
scroll to position [0, 0]
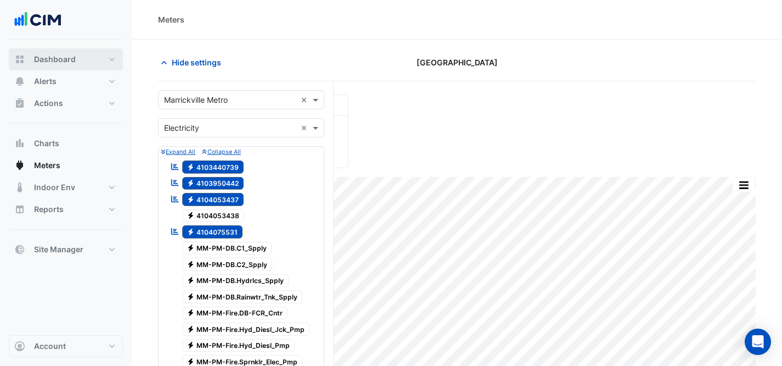
click at [85, 50] on button "Dashboard" at bounding box center [66, 59] width 114 height 22
select select "***"
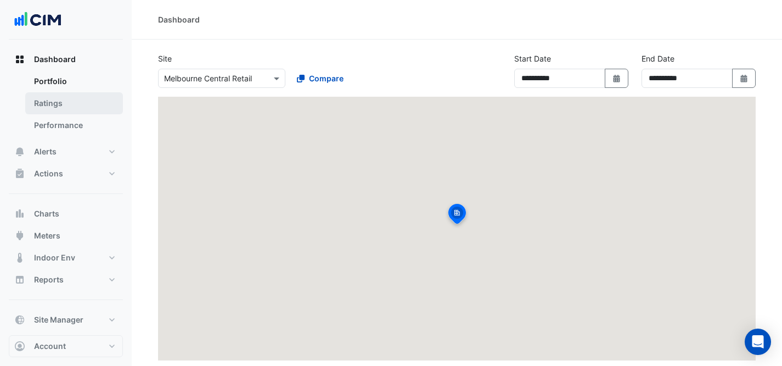
click at [76, 111] on link "Ratings" at bounding box center [74, 103] width 98 height 22
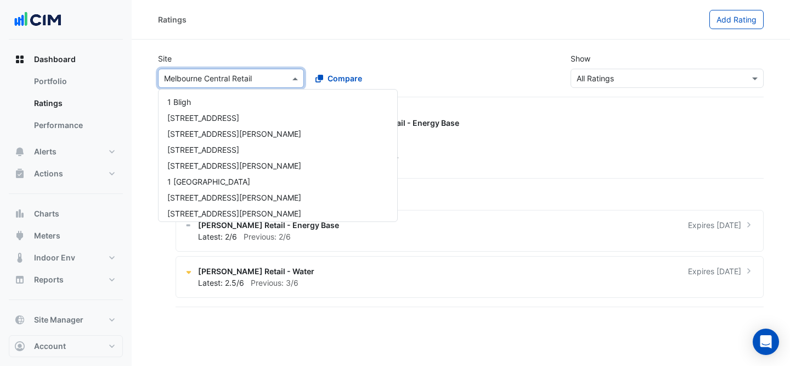
click at [215, 82] on input "text" at bounding box center [220, 79] width 112 height 12
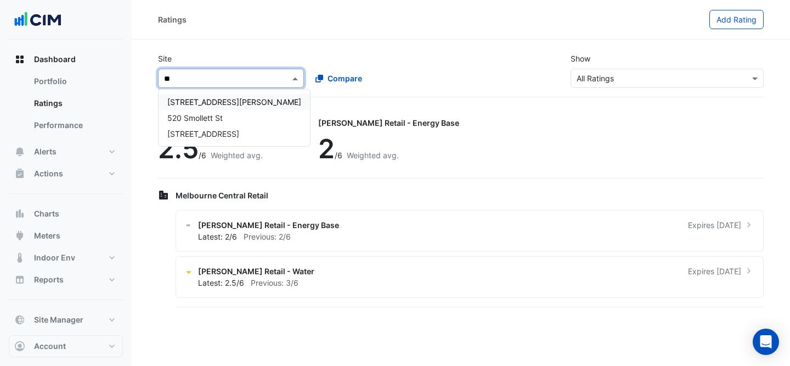
type input "***"
click at [212, 96] on div "520 Smollett St" at bounding box center [195, 102] width 73 height 16
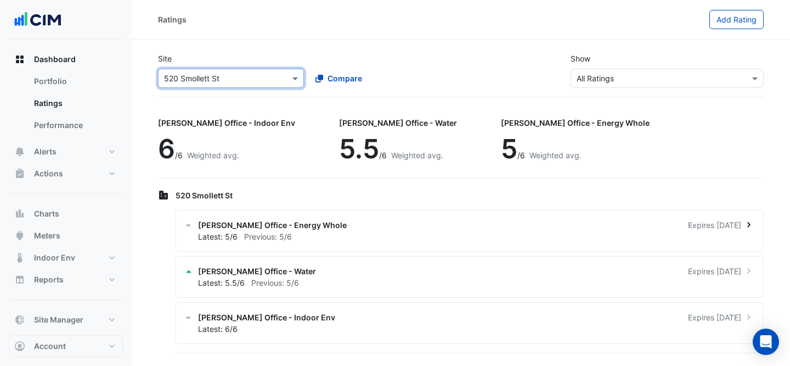
click at [433, 222] on div "[PERSON_NAME] Office - Energy Whole Expires [DATE]" at bounding box center [476, 225] width 557 height 12
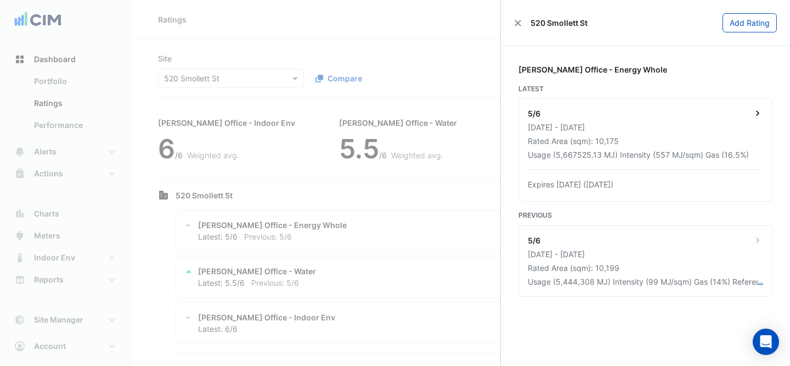
click at [689, 120] on div "5/6" at bounding box center [645, 115] width 235 height 14
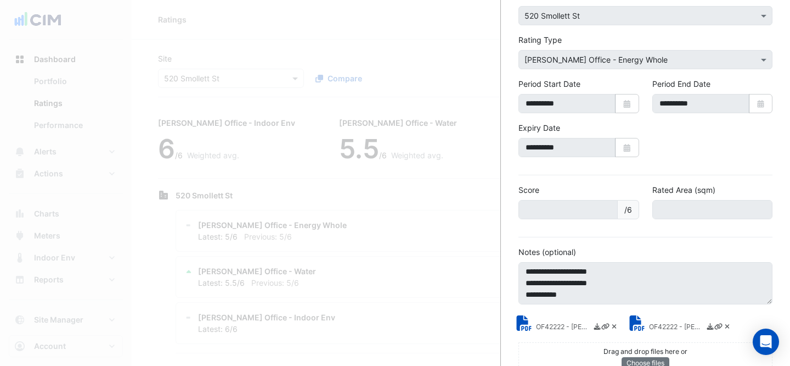
scroll to position [97, 0]
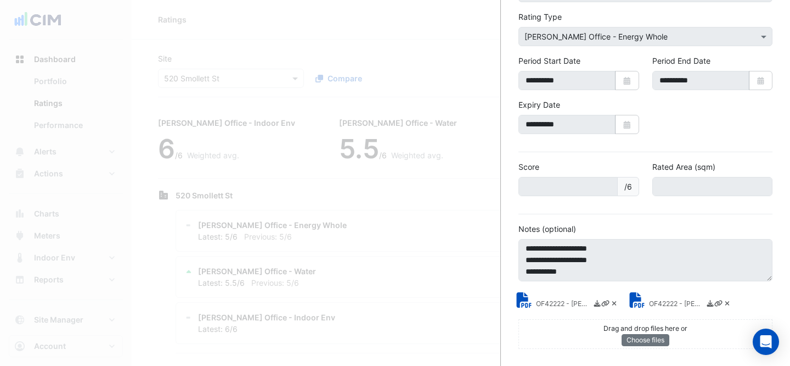
click at [379, 210] on ngb-offcanvas-backdrop at bounding box center [395, 183] width 790 height 366
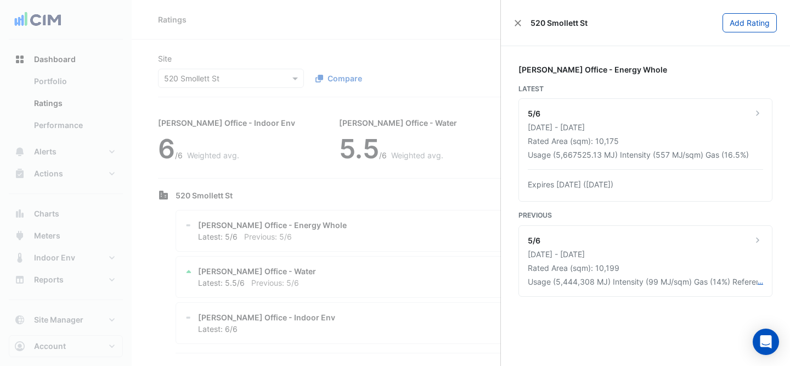
click at [364, 277] on ngb-offcanvas-backdrop at bounding box center [395, 183] width 790 height 366
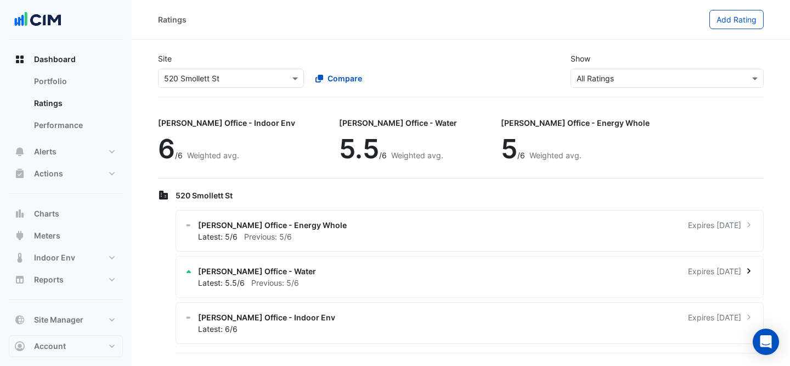
click at [368, 279] on div "Latest: 5.5/6 Previous: 5/6" at bounding box center [476, 283] width 557 height 12
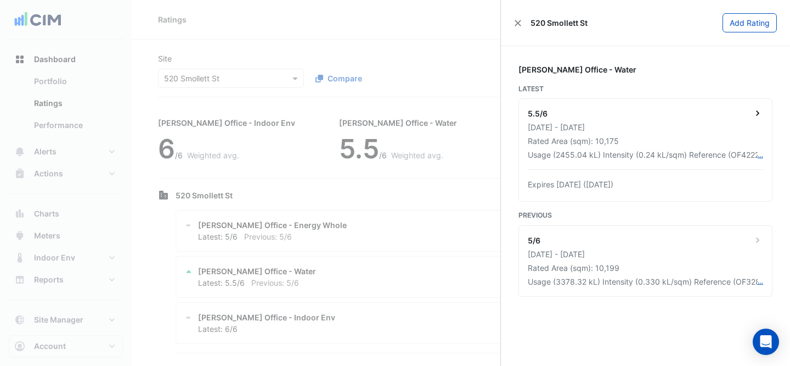
click at [647, 117] on div "5.5/6" at bounding box center [645, 115] width 235 height 14
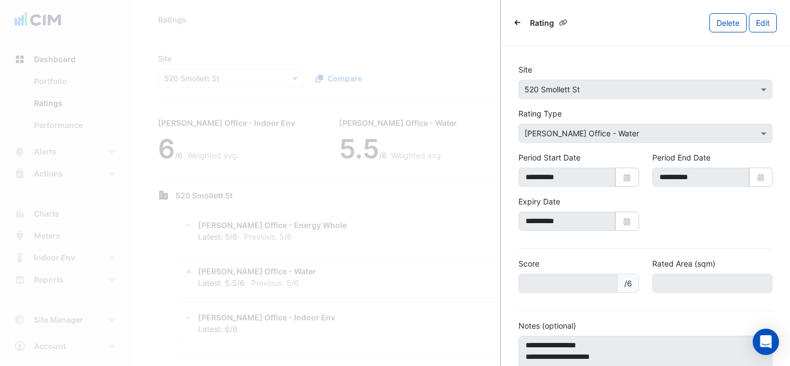
scroll to position [97, 0]
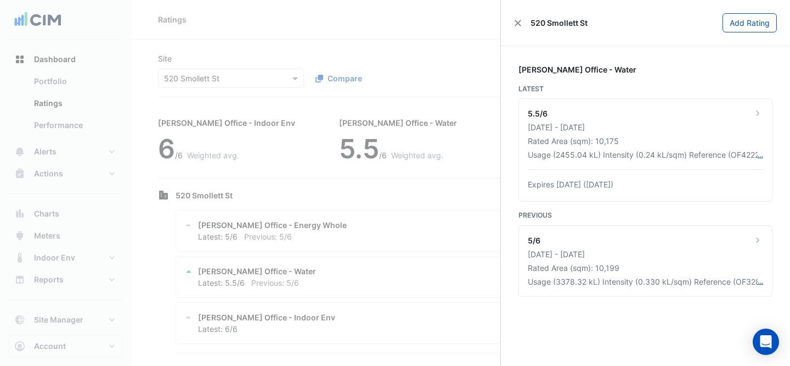
click at [423, 231] on ngb-offcanvas-backdrop at bounding box center [395, 183] width 790 height 366
click at [321, 225] on ngb-offcanvas-backdrop at bounding box center [395, 183] width 790 height 366
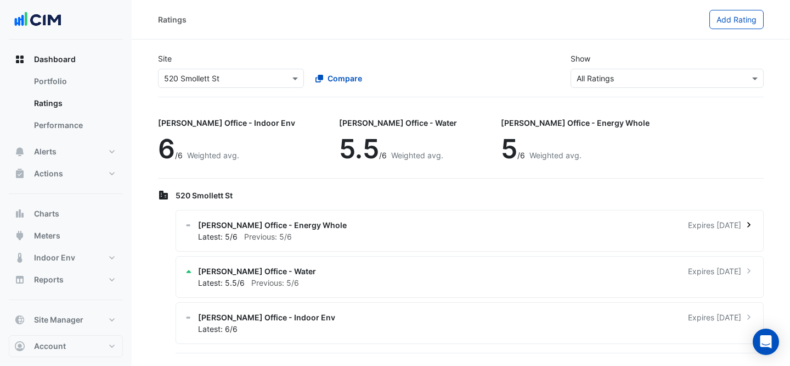
click at [332, 222] on div "[PERSON_NAME] Office - Energy Whole Expires [DATE]" at bounding box center [476, 225] width 557 height 12
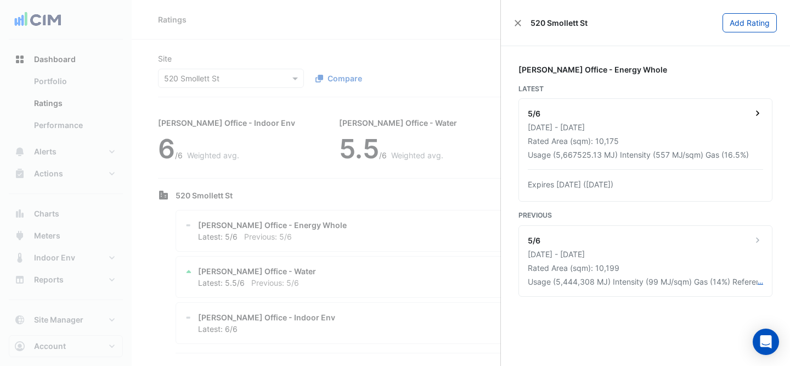
click at [671, 114] on div "5/6" at bounding box center [645, 115] width 235 height 14
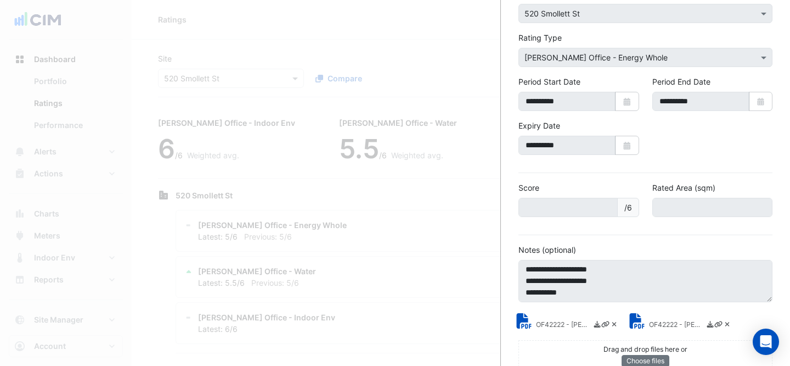
scroll to position [97, 0]
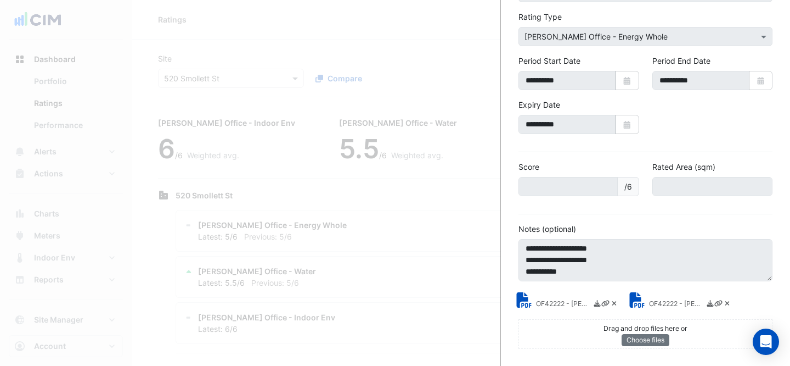
click at [560, 301] on small "OF42222 - [PERSON_NAME] Energy Rating Certificate.pdf" at bounding box center [563, 305] width 55 height 12
click at [671, 297] on div "OF42222 - [PERSON_NAME] Energy Rating Report.pdf" at bounding box center [690, 303] width 82 height 13
click at [672, 299] on small "OF42222 - [PERSON_NAME] Energy Rating Report.pdf" at bounding box center [676, 305] width 55 height 12
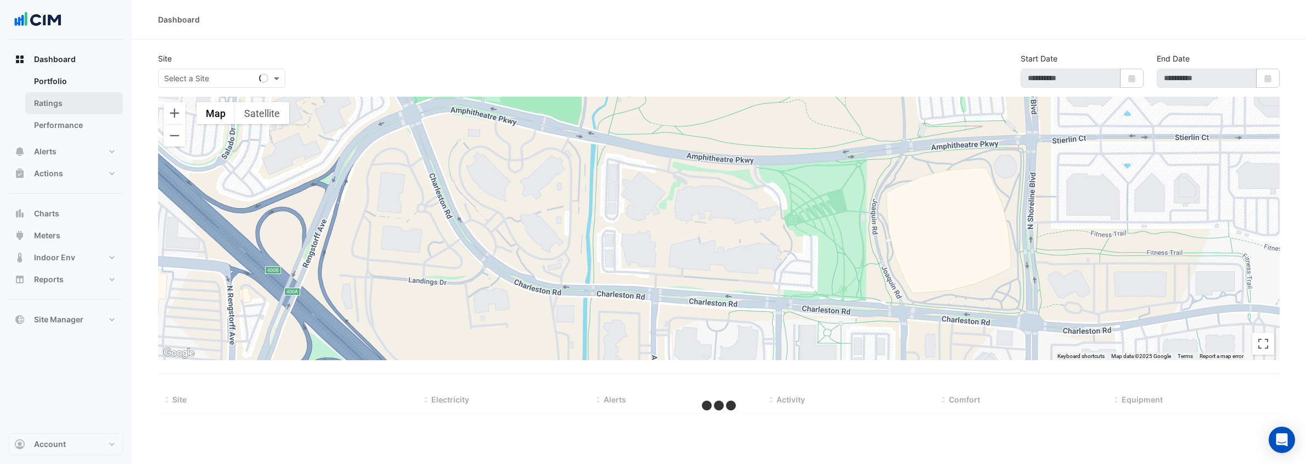
click at [35, 104] on link "Ratings" at bounding box center [74, 103] width 98 height 22
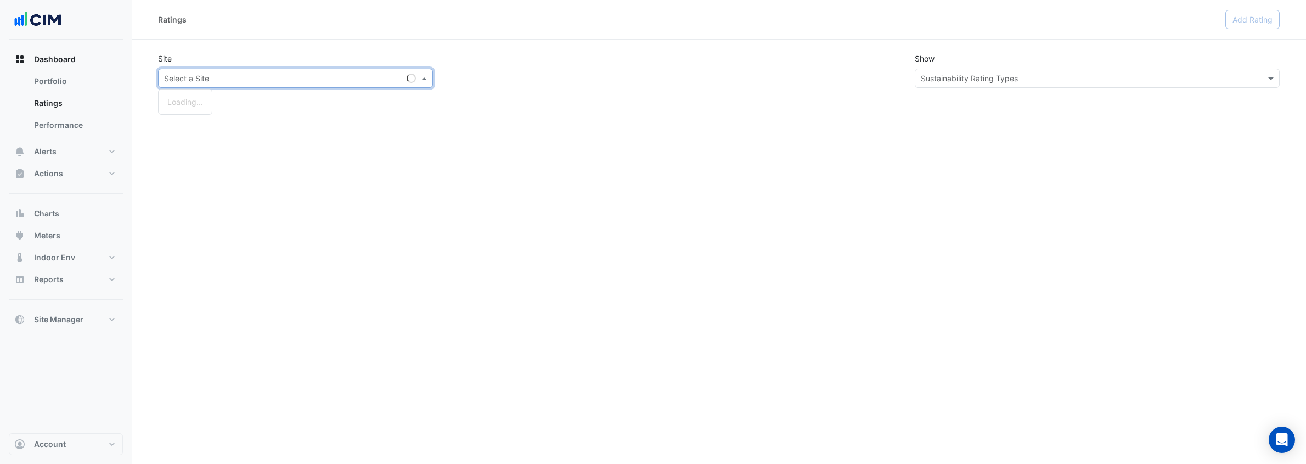
click at [193, 75] on input "text" at bounding box center [284, 79] width 241 height 12
type input "****"
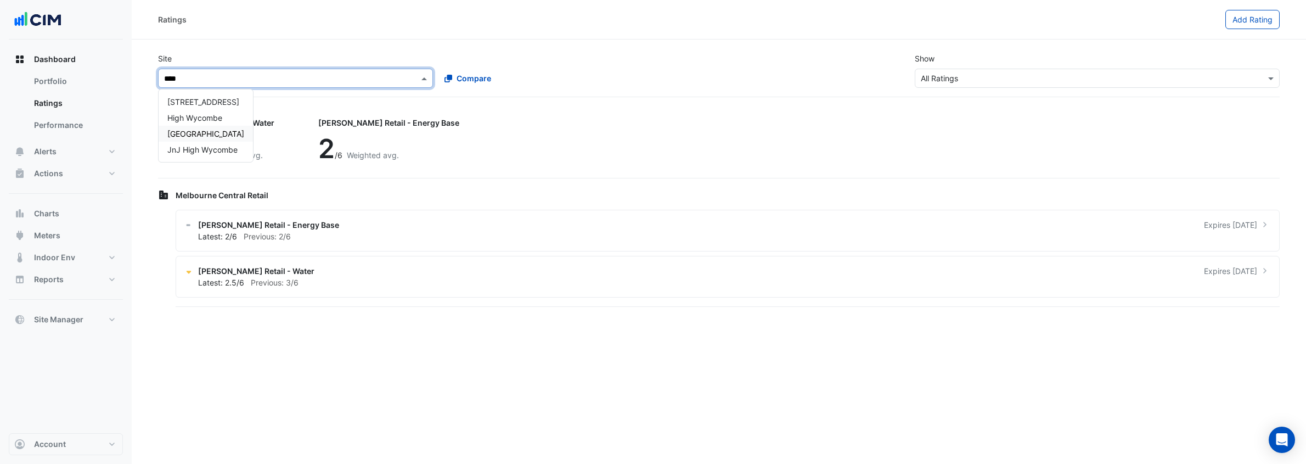
click at [207, 130] on span "[GEOGRAPHIC_DATA]" at bounding box center [205, 133] width 77 height 9
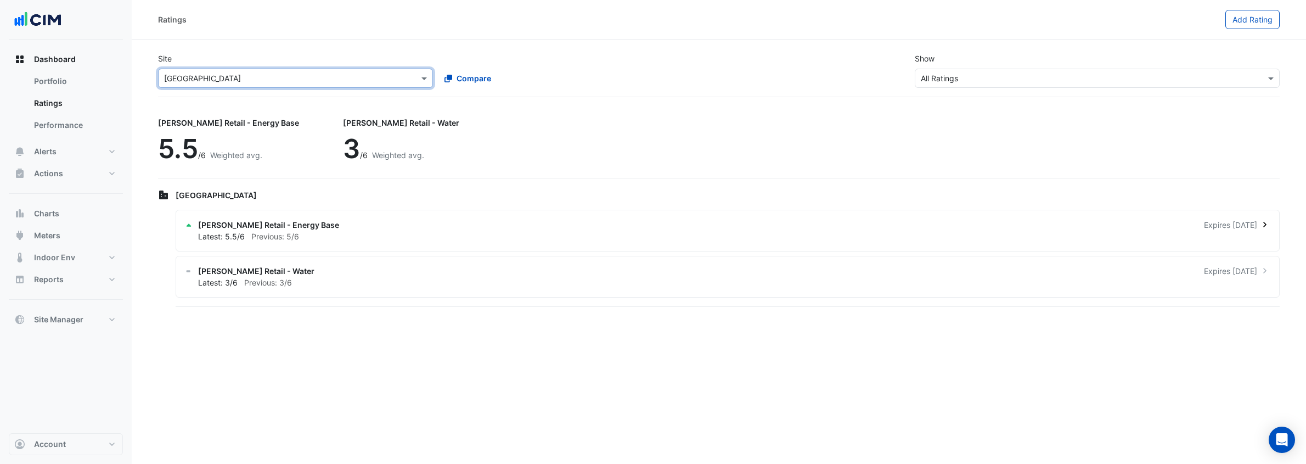
click at [311, 227] on div "NABERS Retail - Energy Base Expires in 1 months" at bounding box center [734, 225] width 1073 height 12
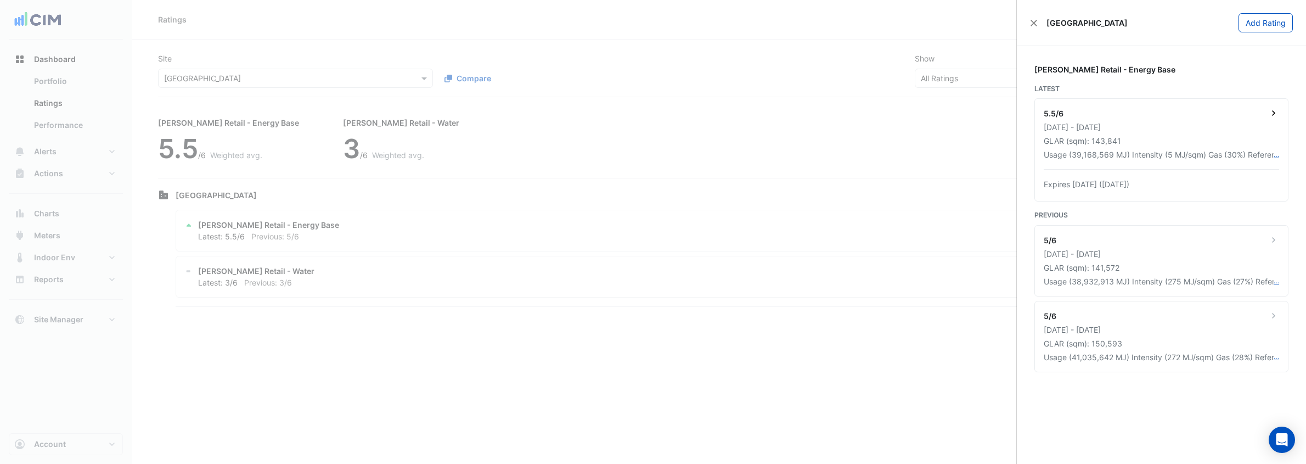
click at [1196, 117] on div "5.5/6" at bounding box center [1161, 115] width 235 height 14
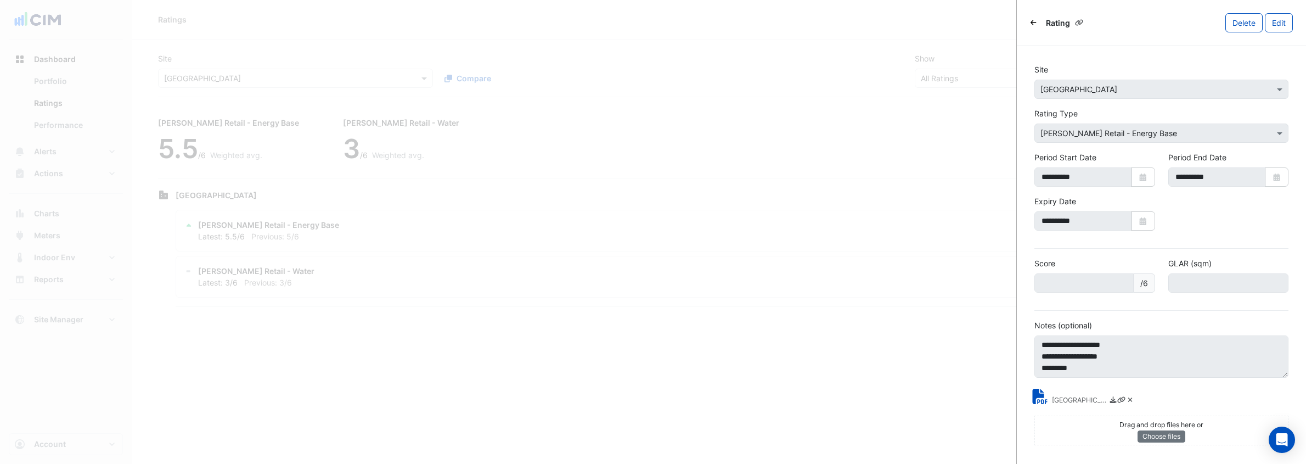
click at [1056, 398] on small "Highpoint Shopping Centre - SC33964 - NABERS Energy Rating Report.pdf" at bounding box center [1079, 401] width 55 height 12
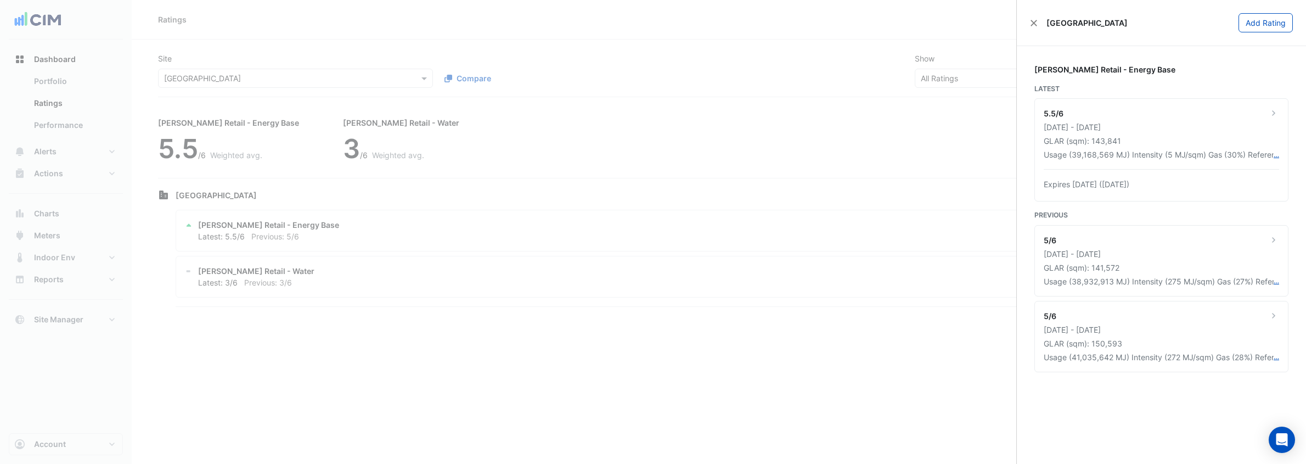
click at [213, 154] on ngb-offcanvas-backdrop at bounding box center [653, 232] width 1306 height 464
click at [71, 237] on ngb-offcanvas-backdrop at bounding box center [653, 232] width 1306 height 464
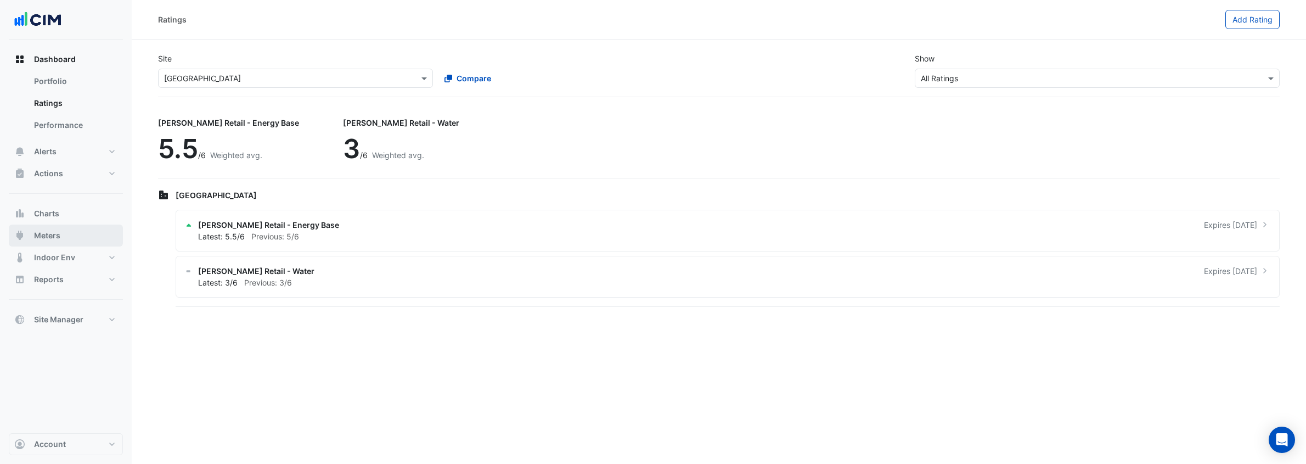
click at [69, 235] on button "Meters" at bounding box center [66, 236] width 114 height 22
